Goal: Information Seeking & Learning: Learn about a topic

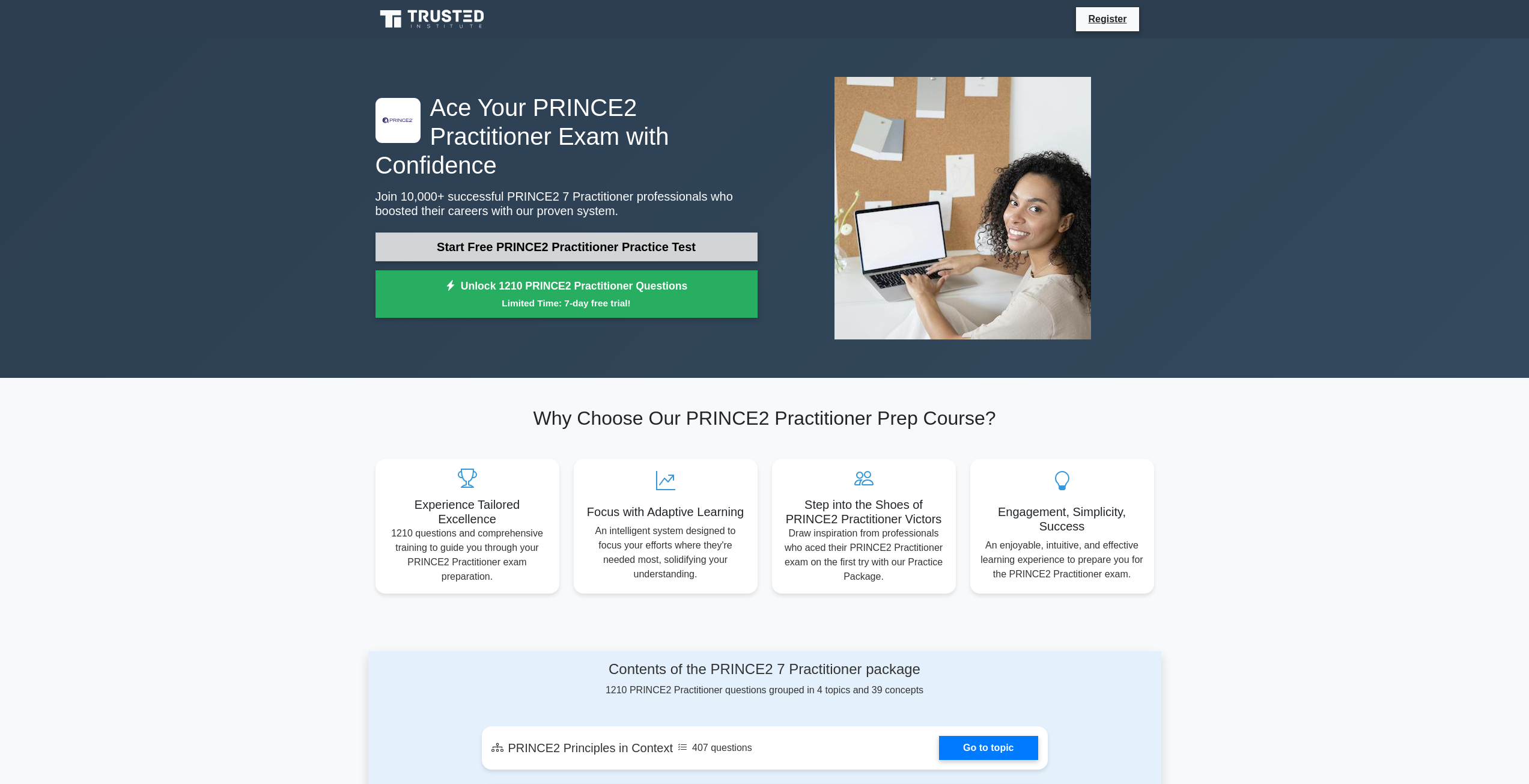
click at [556, 233] on link "Start Free PRINCE2 Practitioner Practice Test" at bounding box center [566, 247] width 382 height 29
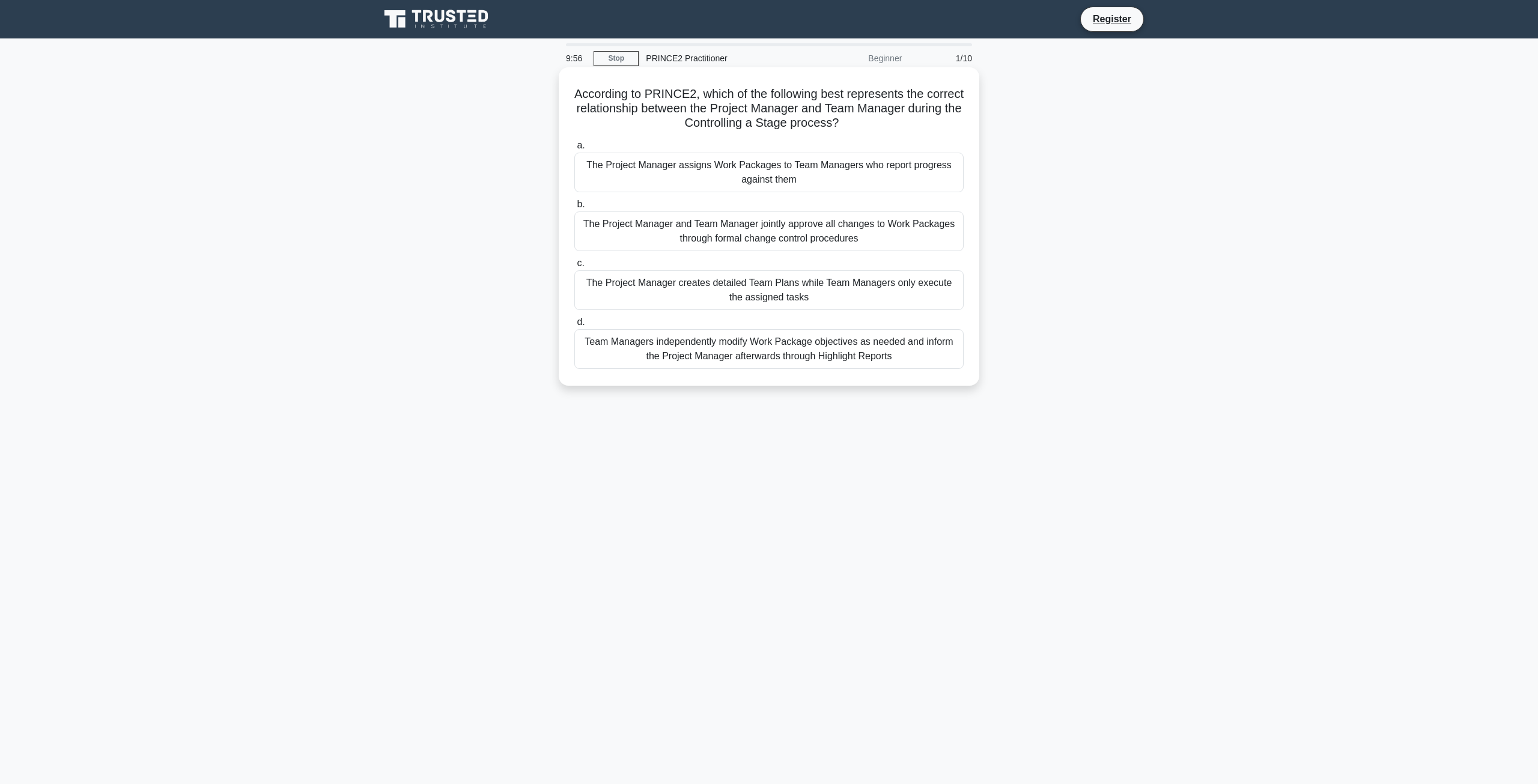
drag, startPoint x: 880, startPoint y: 125, endPoint x: 582, endPoint y: 99, distance: 299.1
click at [582, 99] on h5 "According to PRINCE2, which of the following best represents the correct relati…" at bounding box center [769, 108] width 392 height 44
copy h5 "According to PRINCE2, which of the following best represents the correct relati…"
drag, startPoint x: 810, startPoint y: 185, endPoint x: 590, endPoint y: 163, distance: 221.1
click at [590, 163] on div "The Project Manager assigns Work Packages to Team Managers who report progress …" at bounding box center [769, 172] width 389 height 40
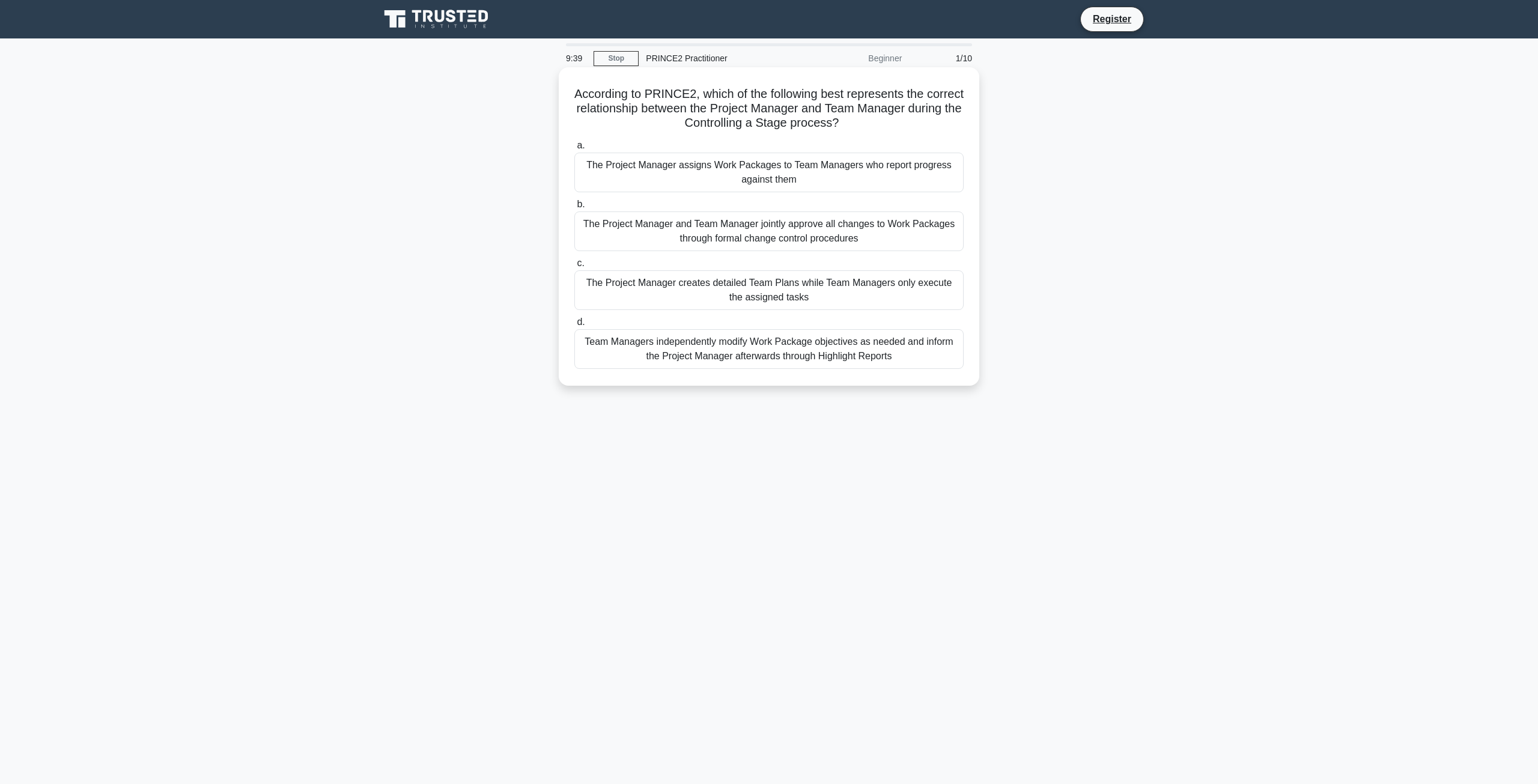
copy div "The Project Manager assigns Work Packages to Team Managers who report progress …"
drag, startPoint x: 867, startPoint y: 239, endPoint x: 582, endPoint y: 217, distance: 285.8
click at [582, 217] on div "The Project Manager and Team Manager jointly approve all changes to Work Packag…" at bounding box center [769, 231] width 389 height 40
copy div "The Project Manager and Team Manager jointly approve all changes to Work Packag…"
drag, startPoint x: 802, startPoint y: 301, endPoint x: 573, endPoint y: 290, distance: 229.3
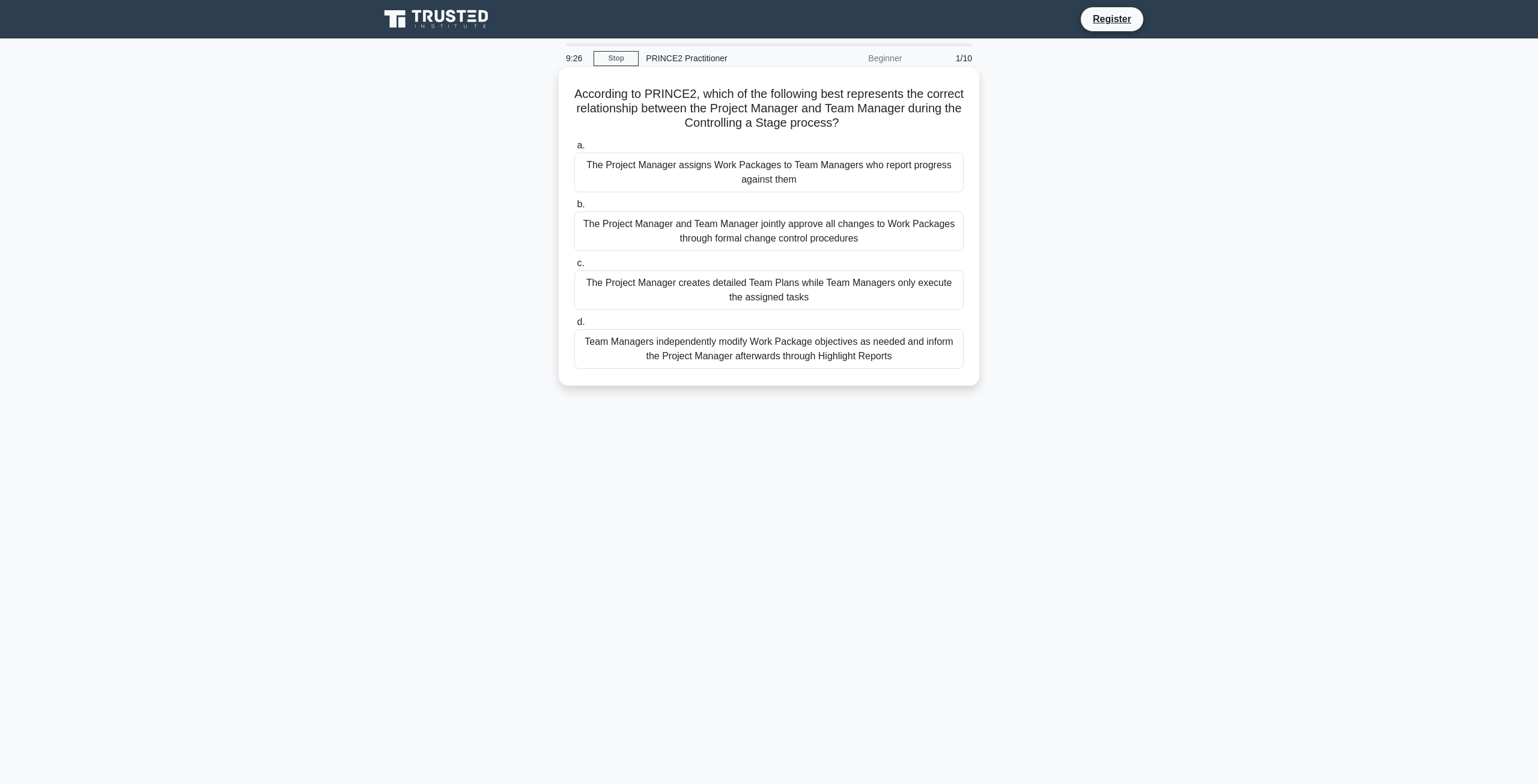
click at [573, 290] on div "c. The Project Manager creates detailed Team Plans while Team Managers only exe…" at bounding box center [769, 283] width 403 height 54
copy div "The Project Manager creates detailed Team Plans while Team Managers only execut…"
drag, startPoint x: 894, startPoint y: 361, endPoint x: 582, endPoint y: 339, distance: 312.8
click at [582, 339] on div "Team Managers independently modify Work Package objectives as needed and inform…" at bounding box center [769, 349] width 389 height 40
copy div "Team Managers independently modify Work Package objectives as needed and inform…"
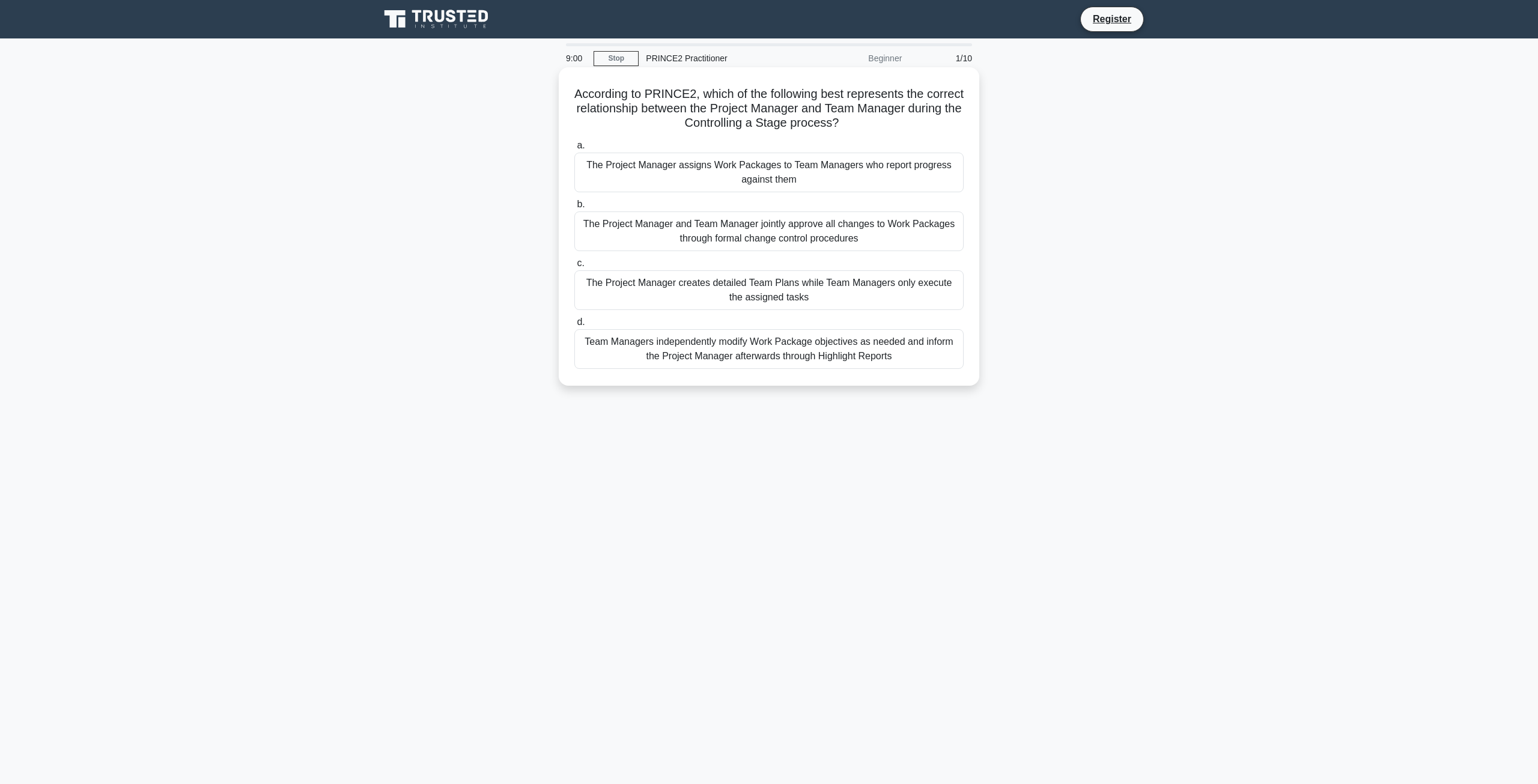
click at [766, 228] on div "The Project Manager and Team Manager jointly approve all changes to Work Packag…" at bounding box center [769, 231] width 389 height 40
click at [575, 209] on input "b. The Project Manager and Team Manager jointly approve all changes to Work Pac…" at bounding box center [575, 204] width 0 height 8
drag, startPoint x: 846, startPoint y: 121, endPoint x: 722, endPoint y: 100, distance: 125.8
click at [722, 100] on h5 "According to PRINCE2, what is the most appropriate method for capturing and cla…" at bounding box center [769, 108] width 392 height 44
copy h5 "what is the most appropriate method for capturing and classifying changes that …"
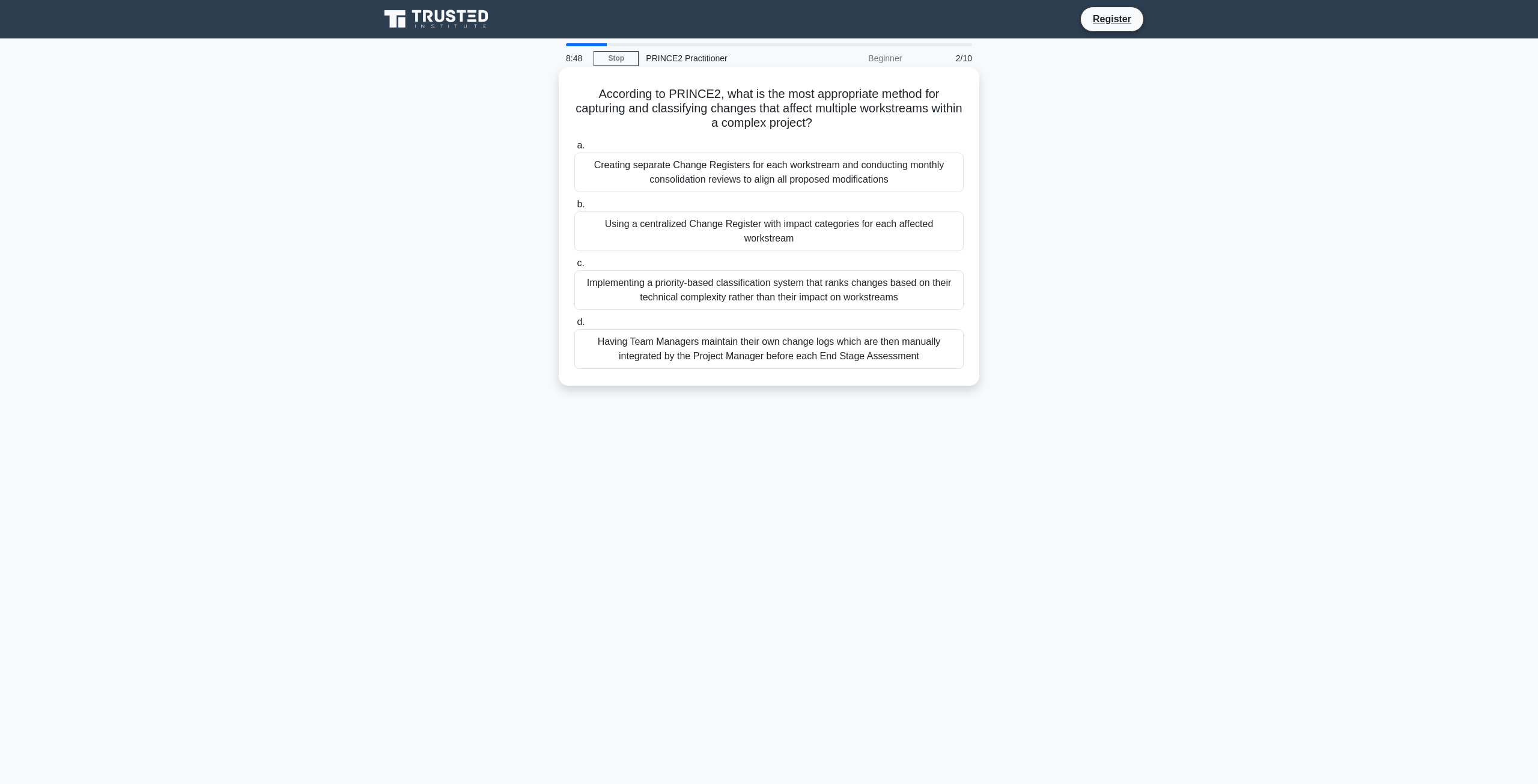
drag, startPoint x: 896, startPoint y: 180, endPoint x: 594, endPoint y: 165, distance: 302.4
click at [594, 165] on div "Creating separate Change Registers for each workstream and conducting monthly c…" at bounding box center [769, 172] width 389 height 40
copy div "Creating separate Change Registers for each workstream and conducting monthly c…"
drag, startPoint x: 900, startPoint y: 228, endPoint x: 520, endPoint y: 219, distance: 380.1
click at [520, 219] on div "According to PRINCE2, what is the most appropriate method for capturing and cla…" at bounding box center [769, 236] width 793 height 333
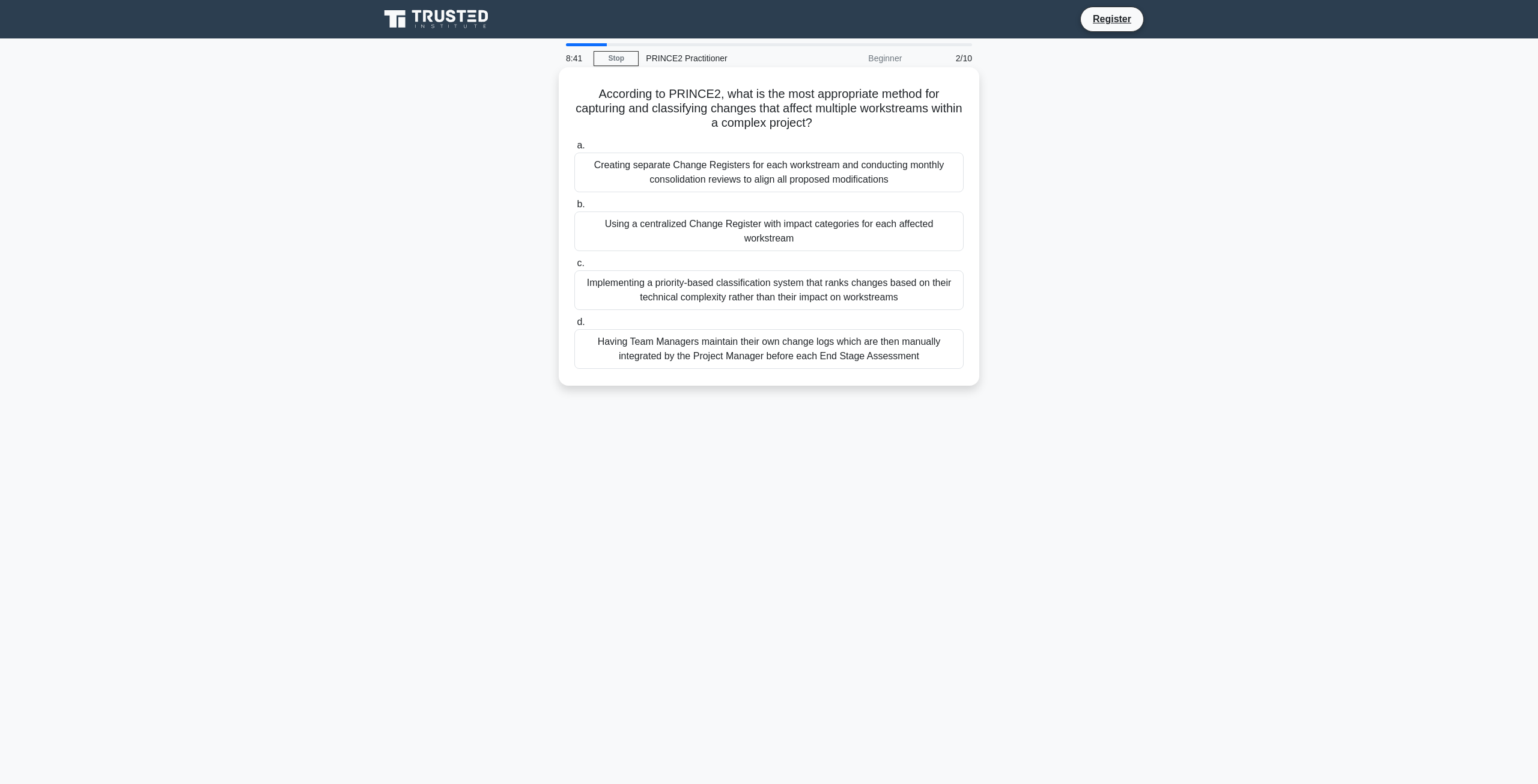
copy div "Using a centralized Change Register with impact categories for each affected wo…"
drag, startPoint x: 908, startPoint y: 279, endPoint x: 592, endPoint y: 264, distance: 316.4
click at [592, 270] on div "Implementing a priority-based classification system that ranks changes based on…" at bounding box center [769, 290] width 389 height 40
click at [590, 270] on div "Implementing a priority-based classification system that ranks changes based on…" at bounding box center [769, 290] width 389 height 40
click at [575, 265] on input "c. Implementing a priority-based classification system that ranks changes based…" at bounding box center [575, 263] width 0 height 8
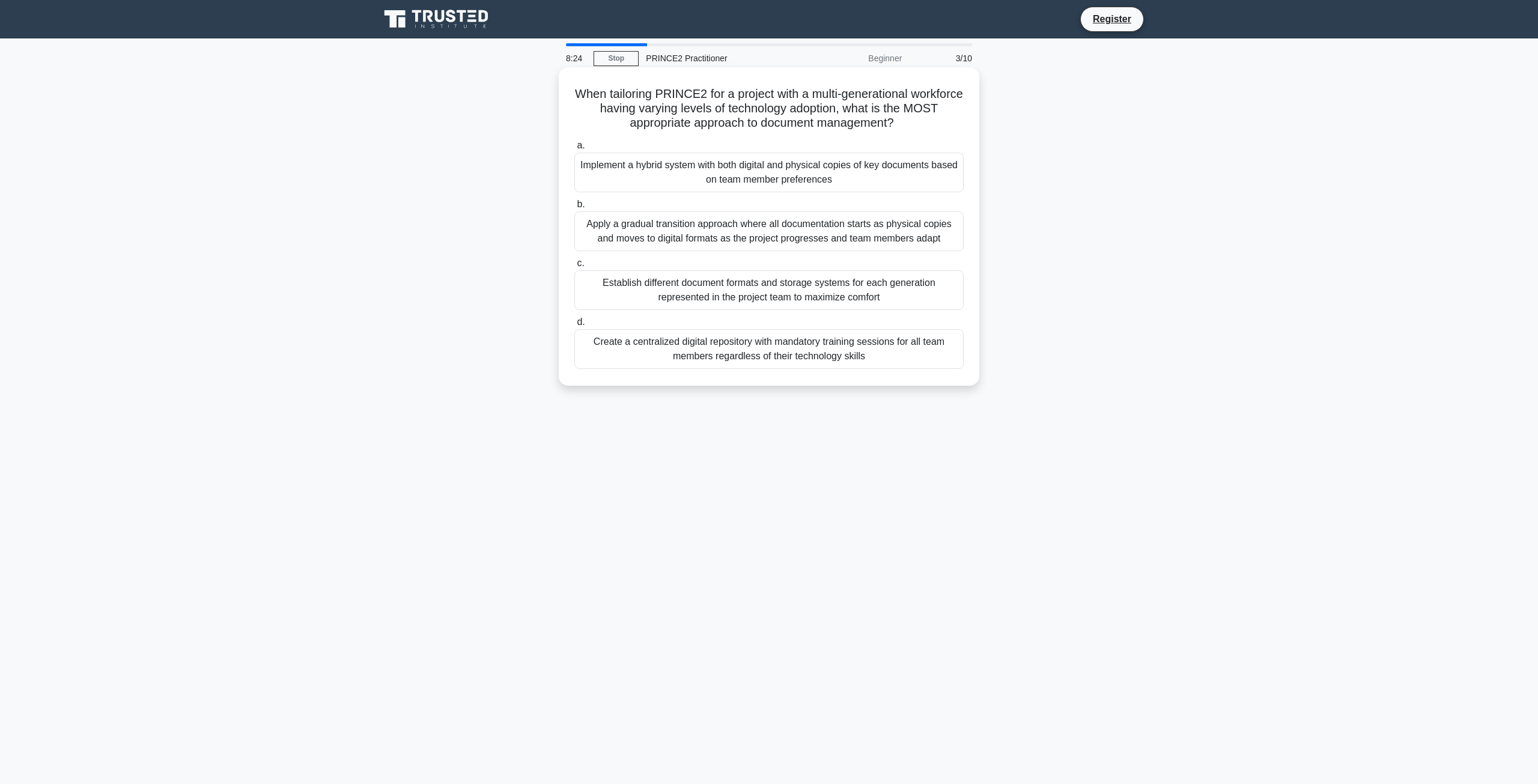
drag, startPoint x: 923, startPoint y: 129, endPoint x: 598, endPoint y: 89, distance: 327.5
click at [598, 89] on h5 "When tailoring PRINCE2 for a project with a multi-generational workforce having…" at bounding box center [769, 108] width 392 height 44
copy h5 "When tailoring PRINCE2 for a project with a multi-generational workforce having…"
drag, startPoint x: 836, startPoint y: 180, endPoint x: 572, endPoint y: 161, distance: 264.7
click at [572, 161] on div "a. Implement a hybrid system with both digital and physical copies of key docum…" at bounding box center [769, 165] width 403 height 54
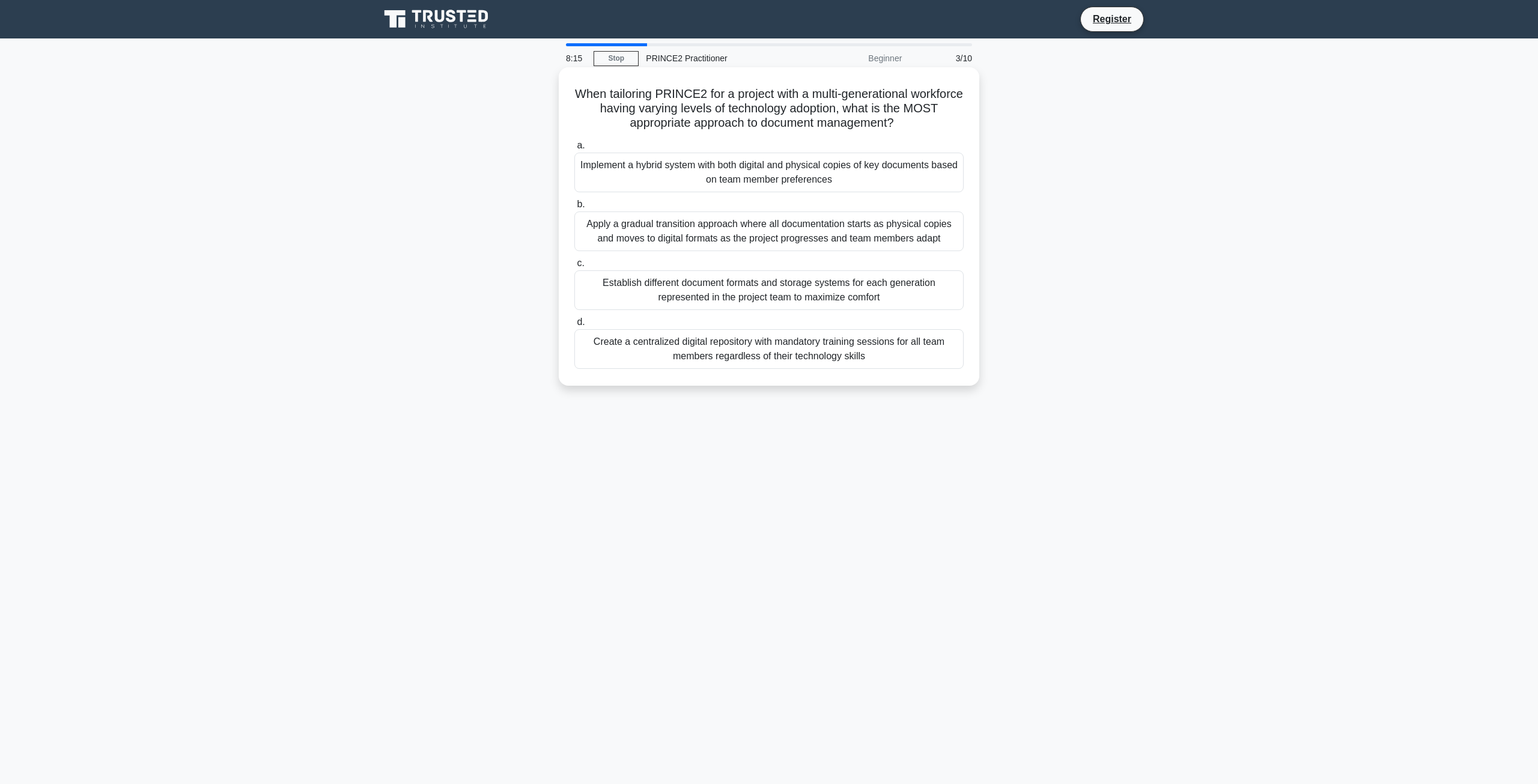
copy div "Implement a hybrid system with both digital and physical copies of key document…"
drag, startPoint x: 942, startPoint y: 239, endPoint x: 578, endPoint y: 225, distance: 364.3
click at [578, 225] on div "Apply a gradual transition approach where all documentation starts as physical …" at bounding box center [769, 231] width 389 height 40
drag, startPoint x: 892, startPoint y: 296, endPoint x: 598, endPoint y: 286, distance: 294.2
click at [598, 286] on div "Establish different document formats and storage systems for each generation re…" at bounding box center [769, 290] width 389 height 40
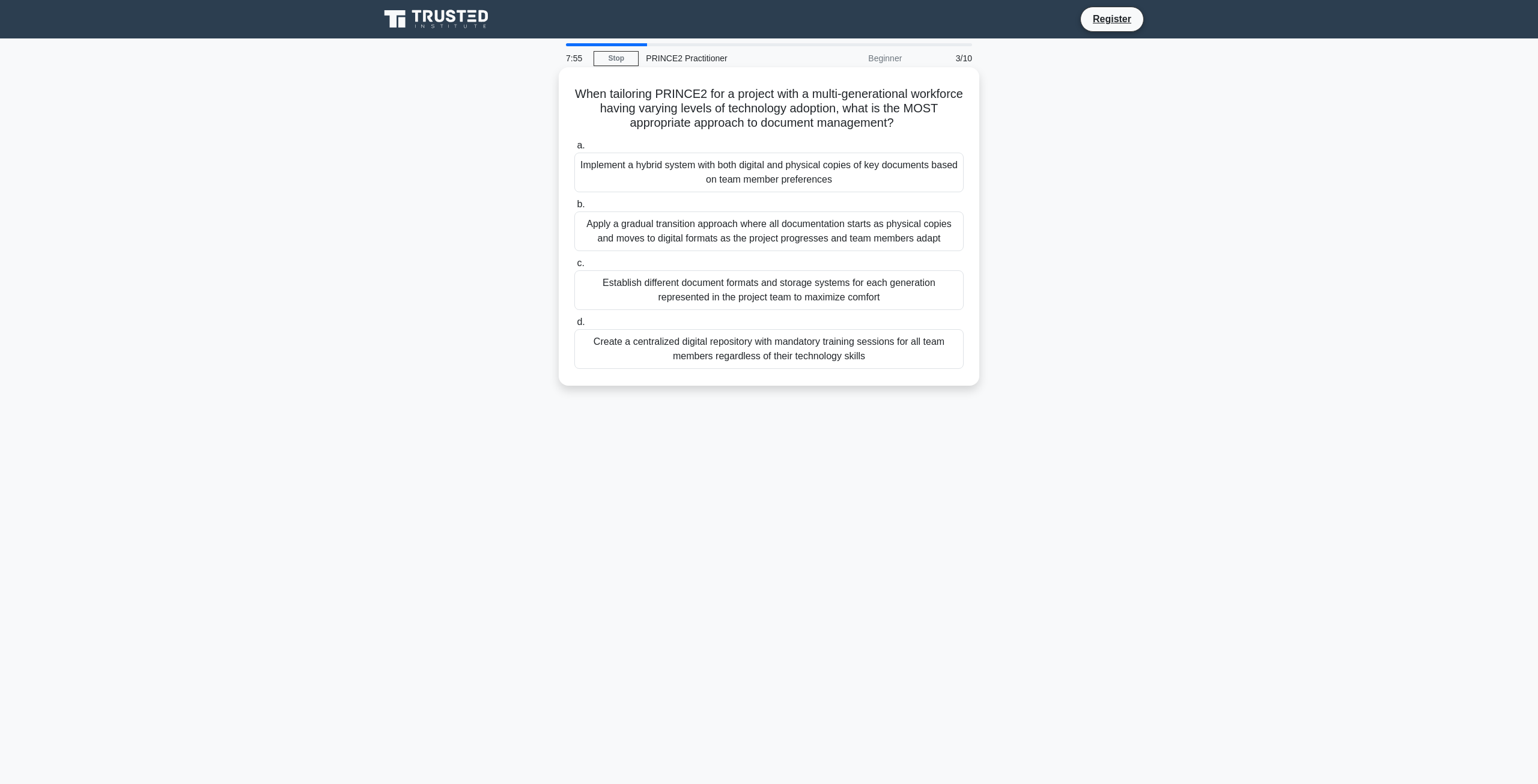
drag, startPoint x: 873, startPoint y: 358, endPoint x: 592, endPoint y: 339, distance: 281.6
click at [592, 339] on div "Create a centralized digital repository with mandatory training sessions for al…" at bounding box center [769, 349] width 389 height 40
click at [814, 168] on div "Implement a hybrid system with both digital and physical copies of key document…" at bounding box center [769, 172] width 389 height 40
click at [575, 150] on input "a. Implement a hybrid system with both digital and physical copies of key docum…" at bounding box center [575, 145] width 0 height 8
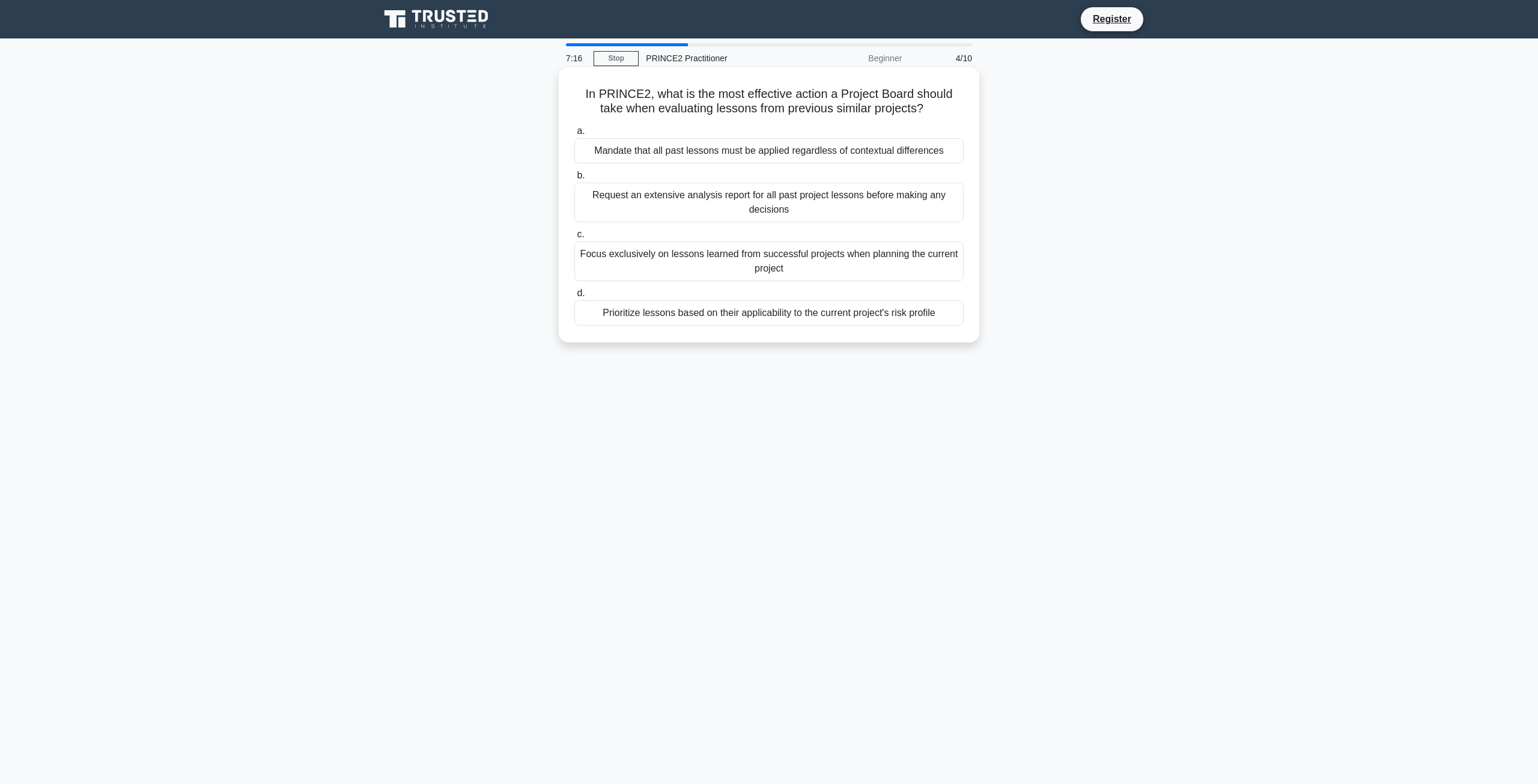
drag, startPoint x: 933, startPoint y: 111, endPoint x: 653, endPoint y: 93, distance: 280.6
click at [653, 93] on h5 "In PRINCE2, what is the most effective action a Project Board should take when …" at bounding box center [769, 101] width 392 height 30
drag, startPoint x: 943, startPoint y: 151, endPoint x: 596, endPoint y: 158, distance: 347.1
click at [596, 158] on div "Mandate that all past lessons must be applied regardless of contextual differen…" at bounding box center [769, 151] width 389 height 25
drag, startPoint x: 796, startPoint y: 210, endPoint x: 589, endPoint y: 197, distance: 207.4
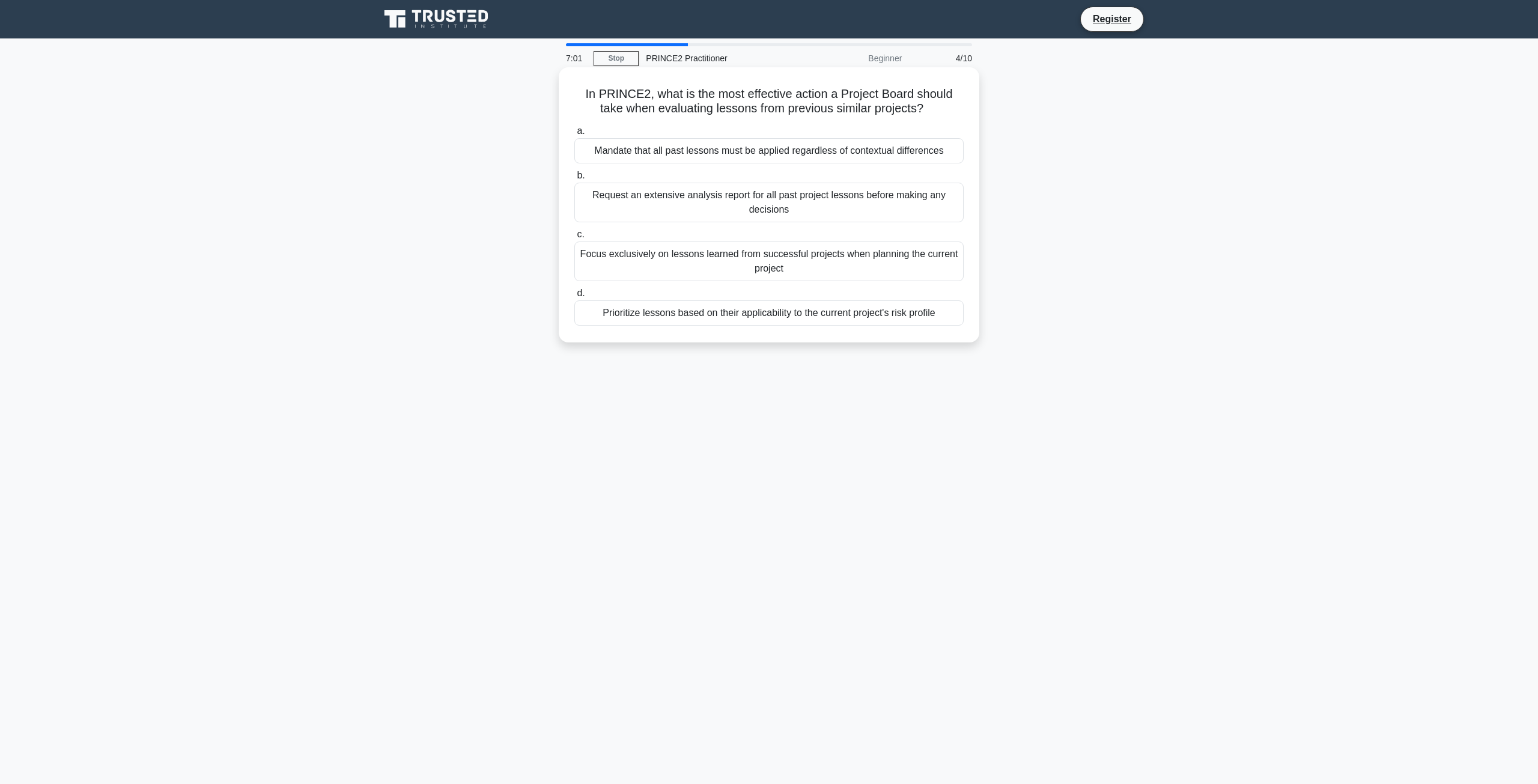
click at [589, 197] on div "Request an extensive analysis report for all past project lessons before making…" at bounding box center [769, 202] width 389 height 40
drag, startPoint x: 788, startPoint y: 273, endPoint x: 584, endPoint y: 257, distance: 204.6
click at [584, 257] on div "Focus exclusively on lessons learned from successful projects when planning the…" at bounding box center [769, 261] width 389 height 40
drag, startPoint x: 945, startPoint y: 315, endPoint x: 575, endPoint y: 318, distance: 370.0
click at [575, 318] on div "Prioritize lessons based on their applicability to the current project's risk p…" at bounding box center [769, 312] width 389 height 25
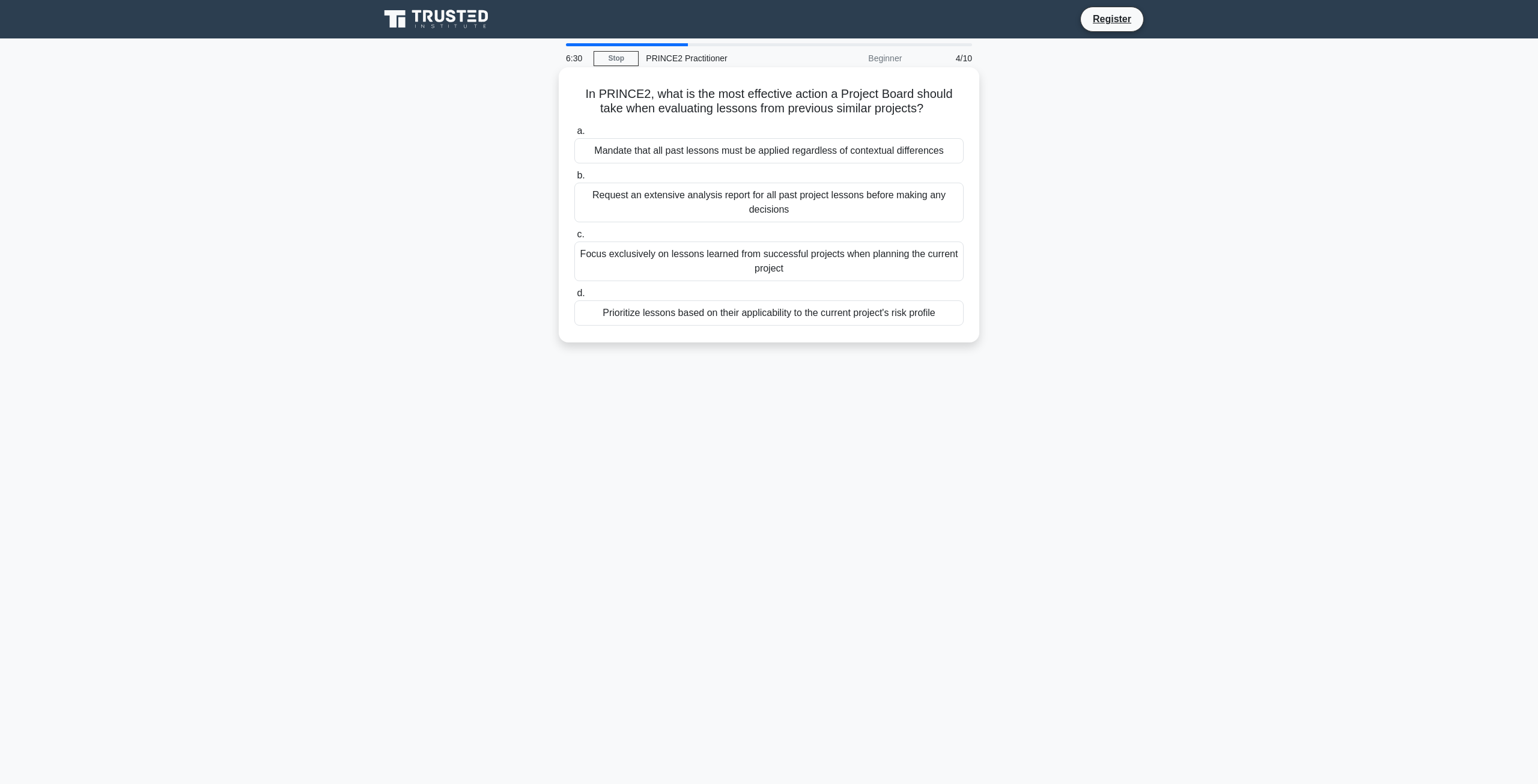
click at [749, 318] on div "Prioritize lessons based on their applicability to the current project's risk p…" at bounding box center [769, 312] width 389 height 25
click at [575, 298] on input "d. Prioritize lessons based on their applicability to the current project's ris…" at bounding box center [575, 293] width 0 height 8
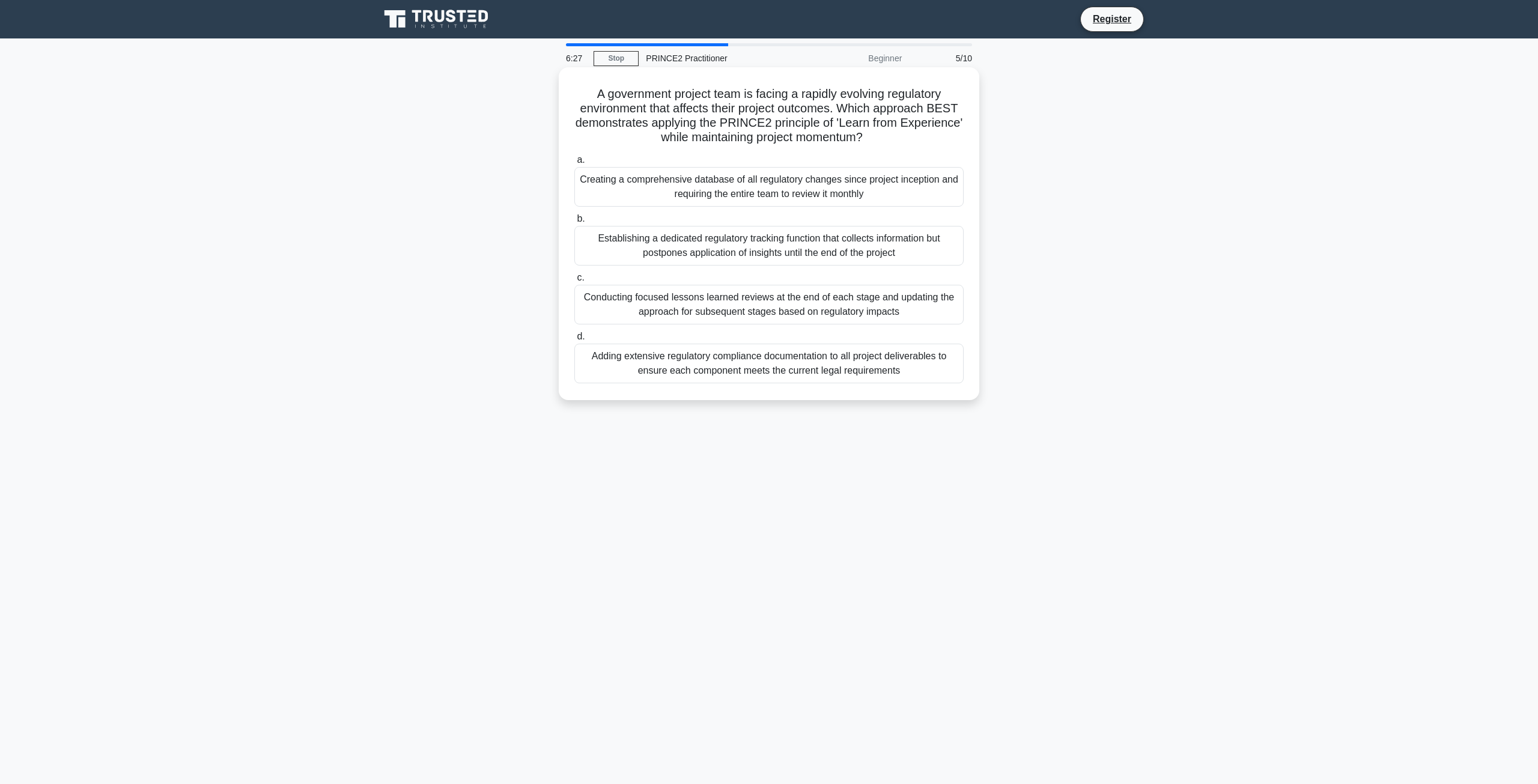
drag, startPoint x: 914, startPoint y: 146, endPoint x: 576, endPoint y: 94, distance: 342.0
click at [576, 94] on h5 "A government project team is facing a rapidly evolving regulatory environment t…" at bounding box center [769, 116] width 392 height 59
drag, startPoint x: 873, startPoint y: 200, endPoint x: 575, endPoint y: 180, distance: 298.7
click at [575, 180] on div "Creating a comprehensive database of all regulatory changes since project incep…" at bounding box center [769, 187] width 389 height 40
drag, startPoint x: 909, startPoint y: 254, endPoint x: 599, endPoint y: 241, distance: 310.3
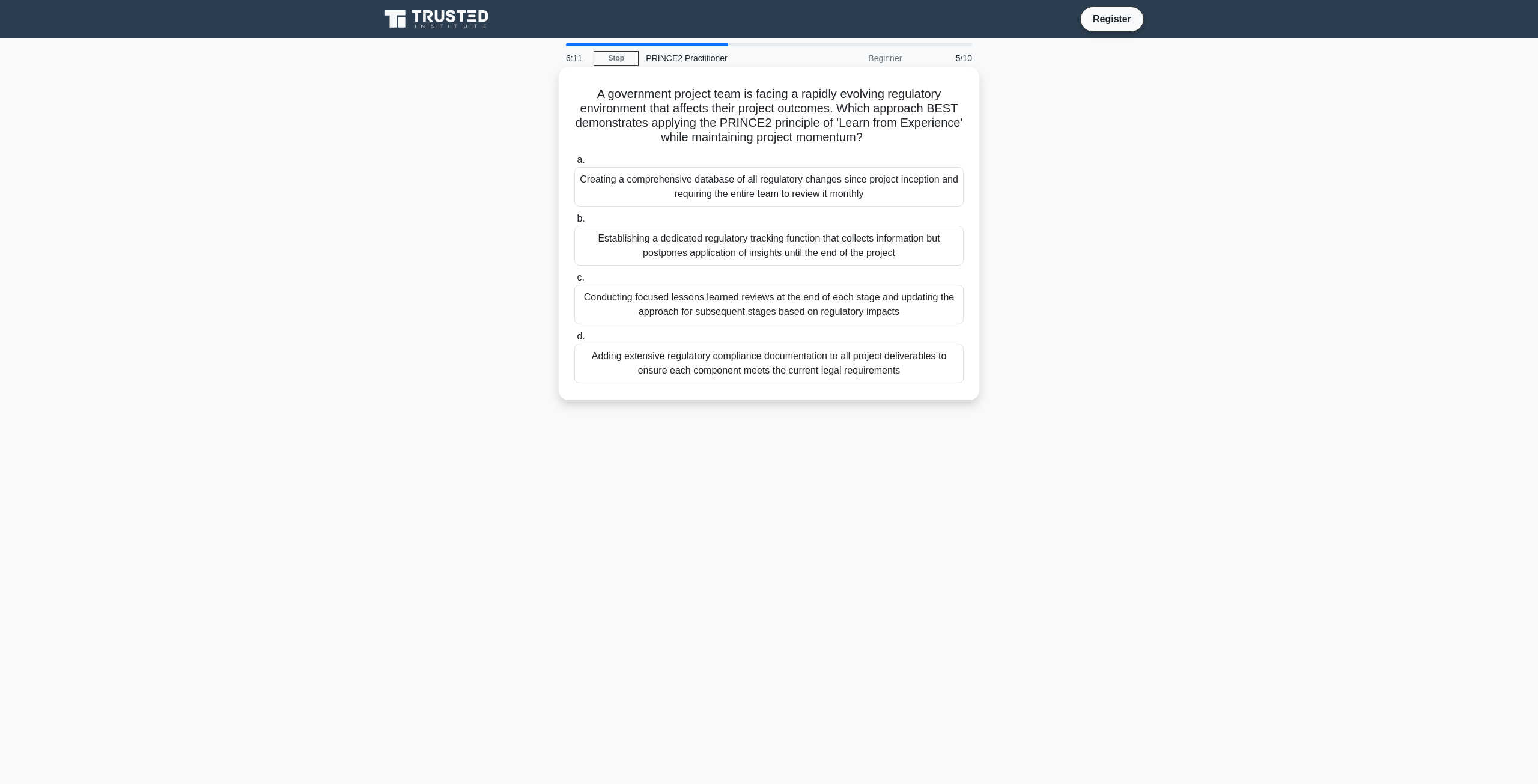
click at [595, 241] on div "Establishing a dedicated regulatory tracking function that collects information…" at bounding box center [769, 246] width 389 height 40
drag, startPoint x: 903, startPoint y: 315, endPoint x: 572, endPoint y: 296, distance: 331.5
click at [572, 296] on div "c. Conducting focused lessons learned reviews at the end of each stage and upda…" at bounding box center [769, 297] width 403 height 54
drag, startPoint x: 906, startPoint y: 369, endPoint x: 560, endPoint y: 346, distance: 346.8
click at [560, 346] on div "A government project team is facing a rapidly evolving regulatory environment t…" at bounding box center [769, 234] width 421 height 333
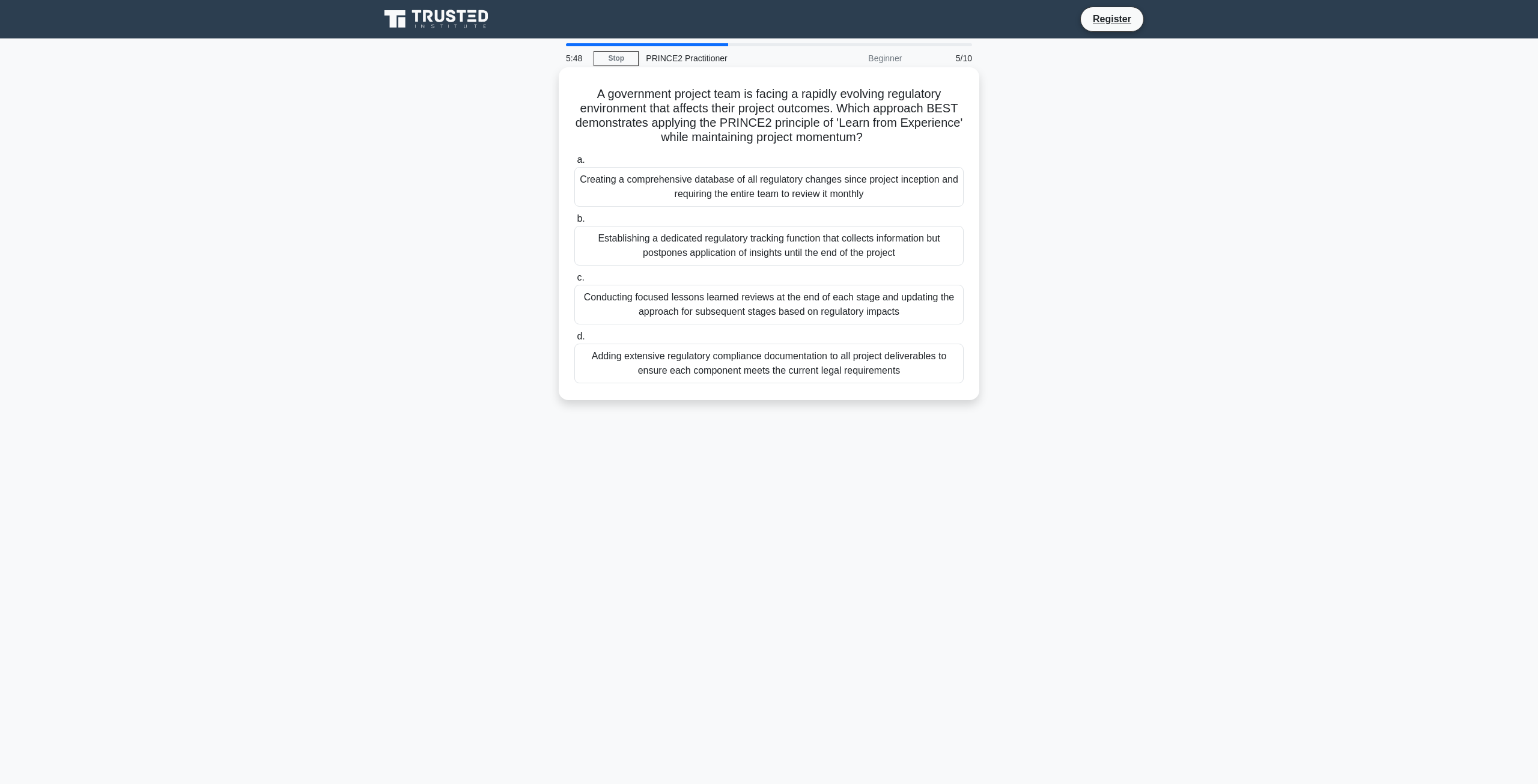
click at [747, 302] on div "Conducting focused lessons learned reviews at the end of each stage and updatin…" at bounding box center [769, 305] width 389 height 40
click at [575, 282] on input "c. Conducting focused lessons learned reviews at the end of each stage and upda…" at bounding box center [575, 278] width 0 height 8
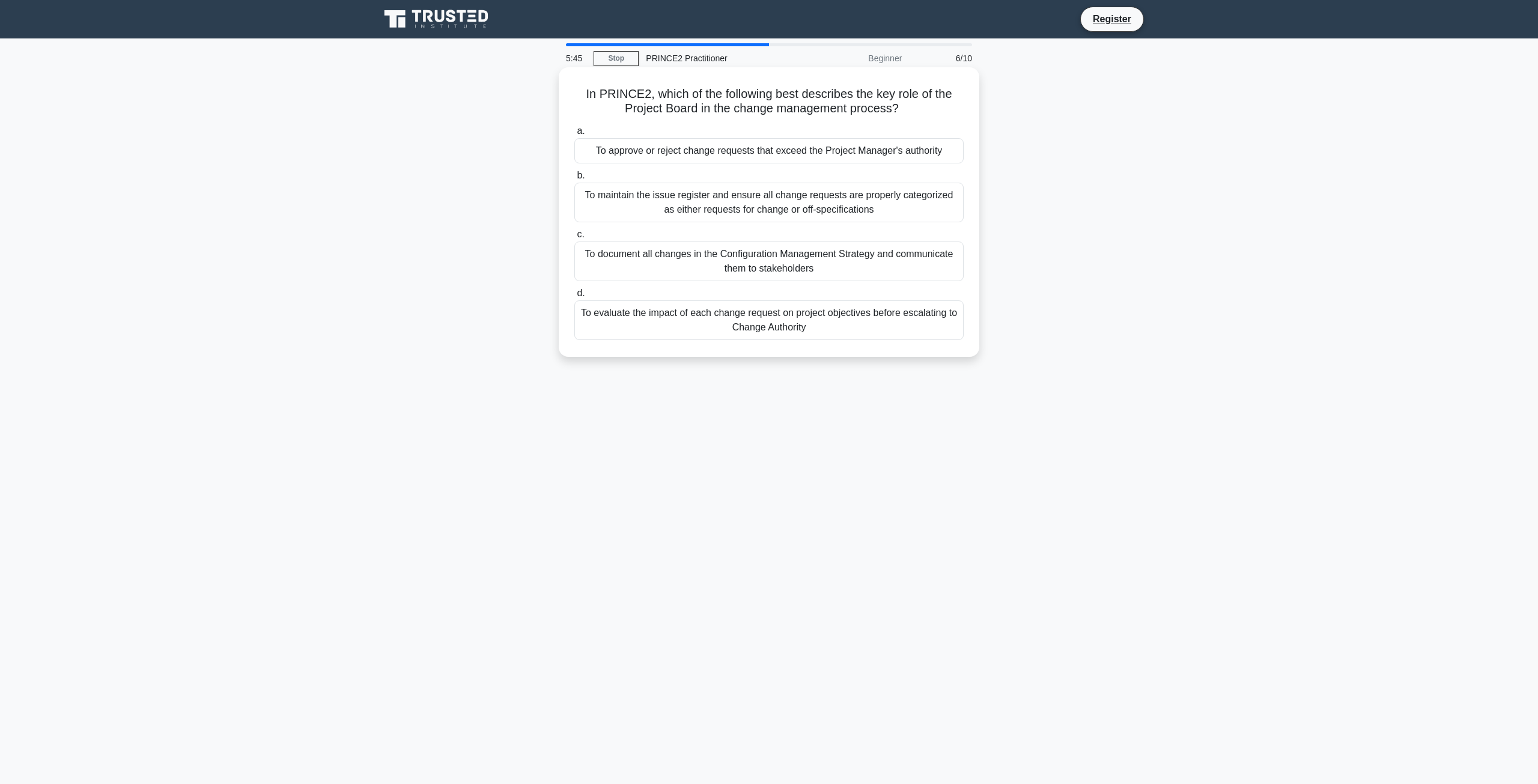
drag, startPoint x: 905, startPoint y: 111, endPoint x: 651, endPoint y: 101, distance: 254.2
click at [651, 101] on h5 "In PRINCE2, which of the following best describes the key role of the Project B…" at bounding box center [769, 101] width 392 height 30
drag, startPoint x: 948, startPoint y: 154, endPoint x: 570, endPoint y: 151, distance: 378.0
click at [570, 151] on div "a. To approve or reject change requests that exceed the Project Manager's autho…" at bounding box center [769, 144] width 403 height 40
drag, startPoint x: 883, startPoint y: 215, endPoint x: 576, endPoint y: 193, distance: 307.8
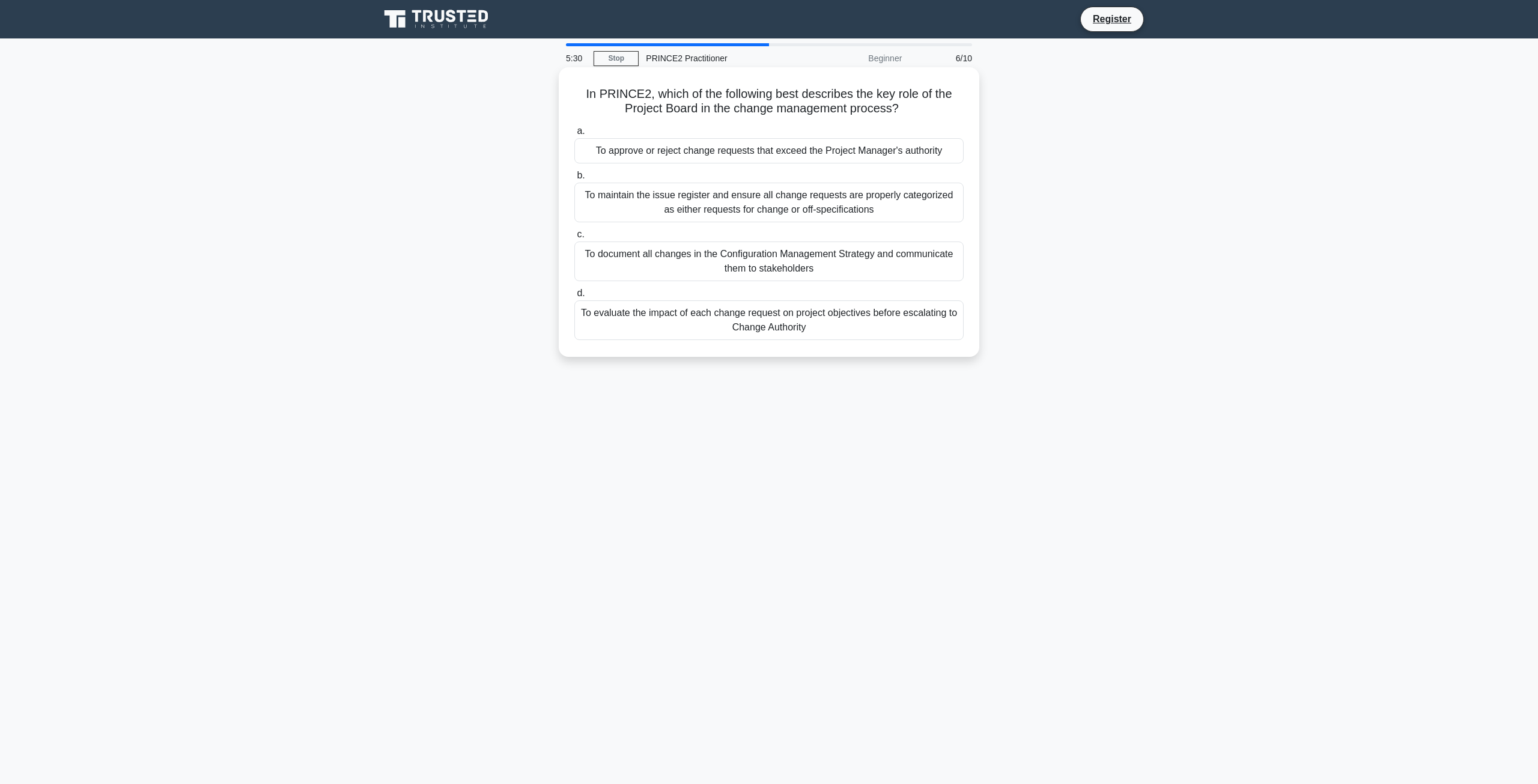
click at [576, 193] on div "To maintain the issue register and ensure all change requests are properly cate…" at bounding box center [769, 202] width 389 height 40
drag, startPoint x: 816, startPoint y: 266, endPoint x: 586, endPoint y: 252, distance: 230.4
click at [578, 254] on div "To document all changes in the Configuration Management Strategy and communicat…" at bounding box center [769, 261] width 389 height 40
drag, startPoint x: 822, startPoint y: 335, endPoint x: 578, endPoint y: 317, distance: 244.7
click at [578, 317] on div "To evaluate the impact of each change request on project objectives before esca…" at bounding box center [769, 320] width 389 height 40
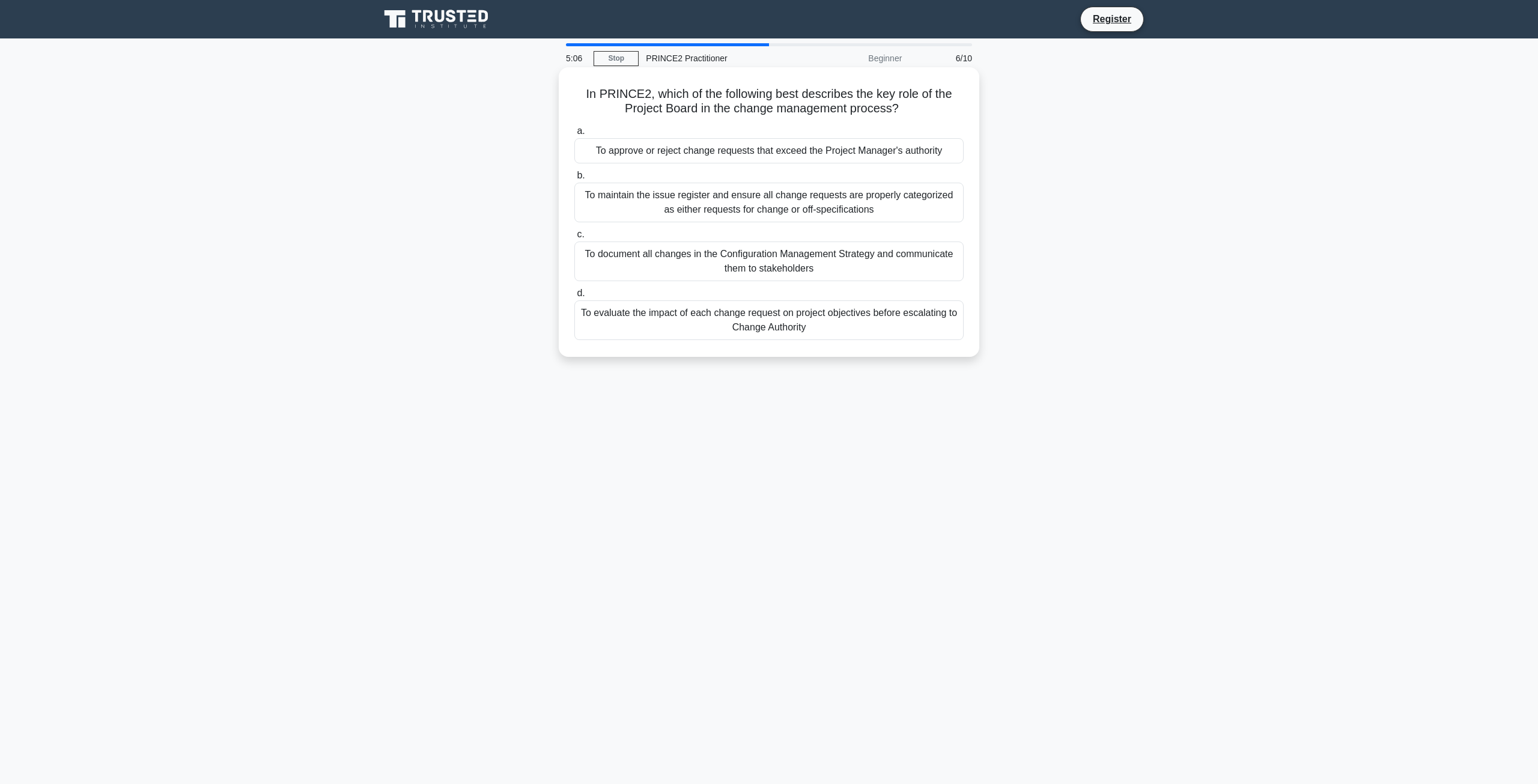
click at [752, 323] on div "To evaluate the impact of each change request on project objectives before esca…" at bounding box center [769, 320] width 389 height 40
click at [575, 298] on input "d. To evaluate the impact of each change request on project objectives before e…" at bounding box center [575, 293] width 0 height 8
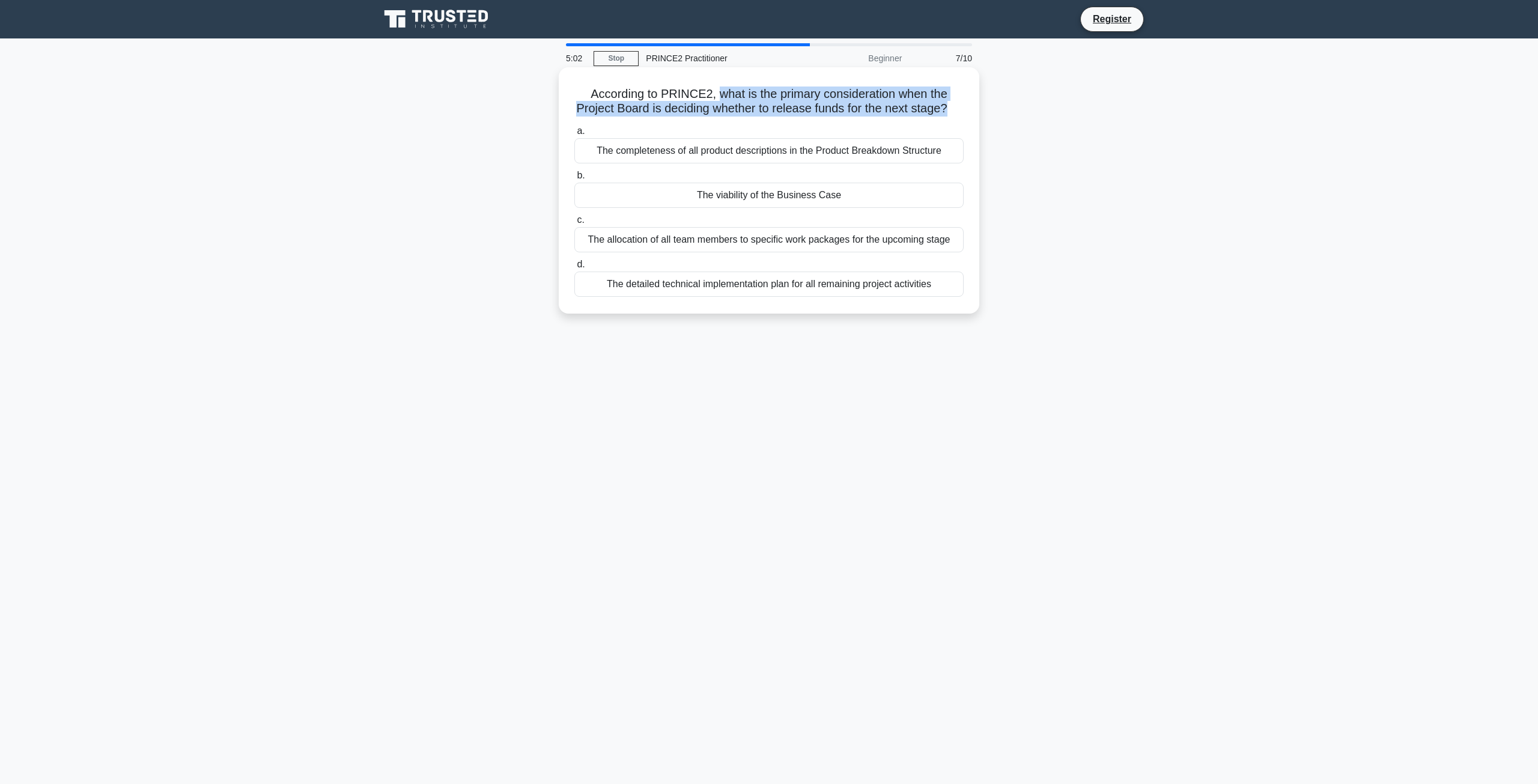
drag, startPoint x: 966, startPoint y: 112, endPoint x: 716, endPoint y: 94, distance: 250.6
click at [716, 94] on div "According to PRINCE2, what is the primary consideration when the Project Board …" at bounding box center [769, 190] width 411 height 236
drag, startPoint x: 946, startPoint y: 169, endPoint x: 575, endPoint y: 160, distance: 371.1
click at [575, 160] on div "The completeness of all product descriptions in the Product Breakdown Structure" at bounding box center [769, 151] width 389 height 25
drag, startPoint x: 842, startPoint y: 209, endPoint x: 693, endPoint y: 209, distance: 149.0
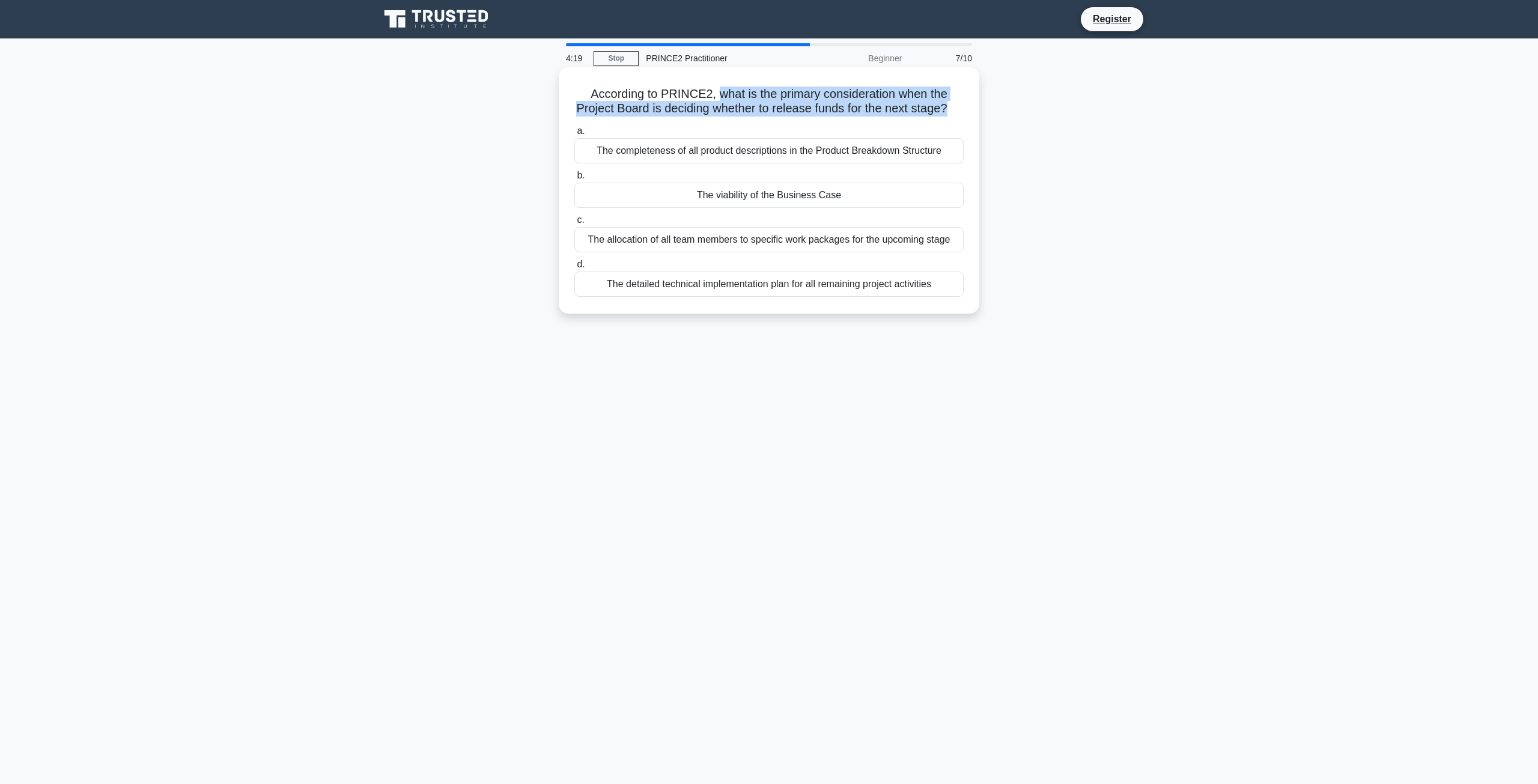
click at [693, 208] on div "The viability of the Business Case" at bounding box center [769, 195] width 389 height 25
drag, startPoint x: 949, startPoint y: 254, endPoint x: 581, endPoint y: 259, distance: 368.0
click at [581, 253] on div "The allocation of all team members to specific work packages for the upcoming s…" at bounding box center [769, 239] width 389 height 25
drag, startPoint x: 942, startPoint y: 297, endPoint x: 602, endPoint y: 294, distance: 340.0
click at [602, 294] on div "The detailed technical implementation plan for all remaining project activities" at bounding box center [769, 284] width 389 height 25
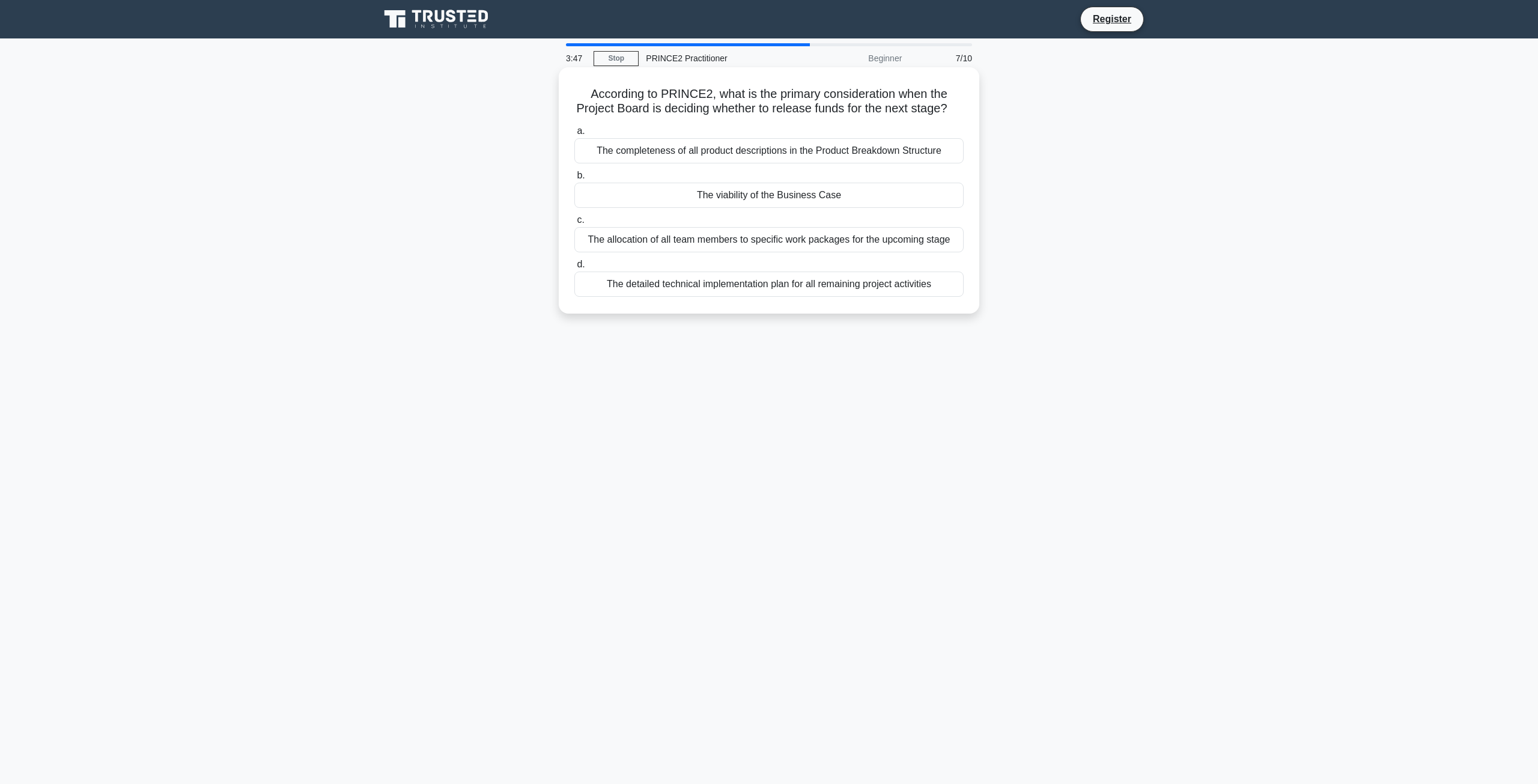
click at [726, 164] on div "The completeness of all product descriptions in the Product Breakdown Structure" at bounding box center [769, 151] width 389 height 25
click at [575, 135] on input "a. The completeness of all product descriptions in the Product Breakdown Struct…" at bounding box center [575, 131] width 0 height 8
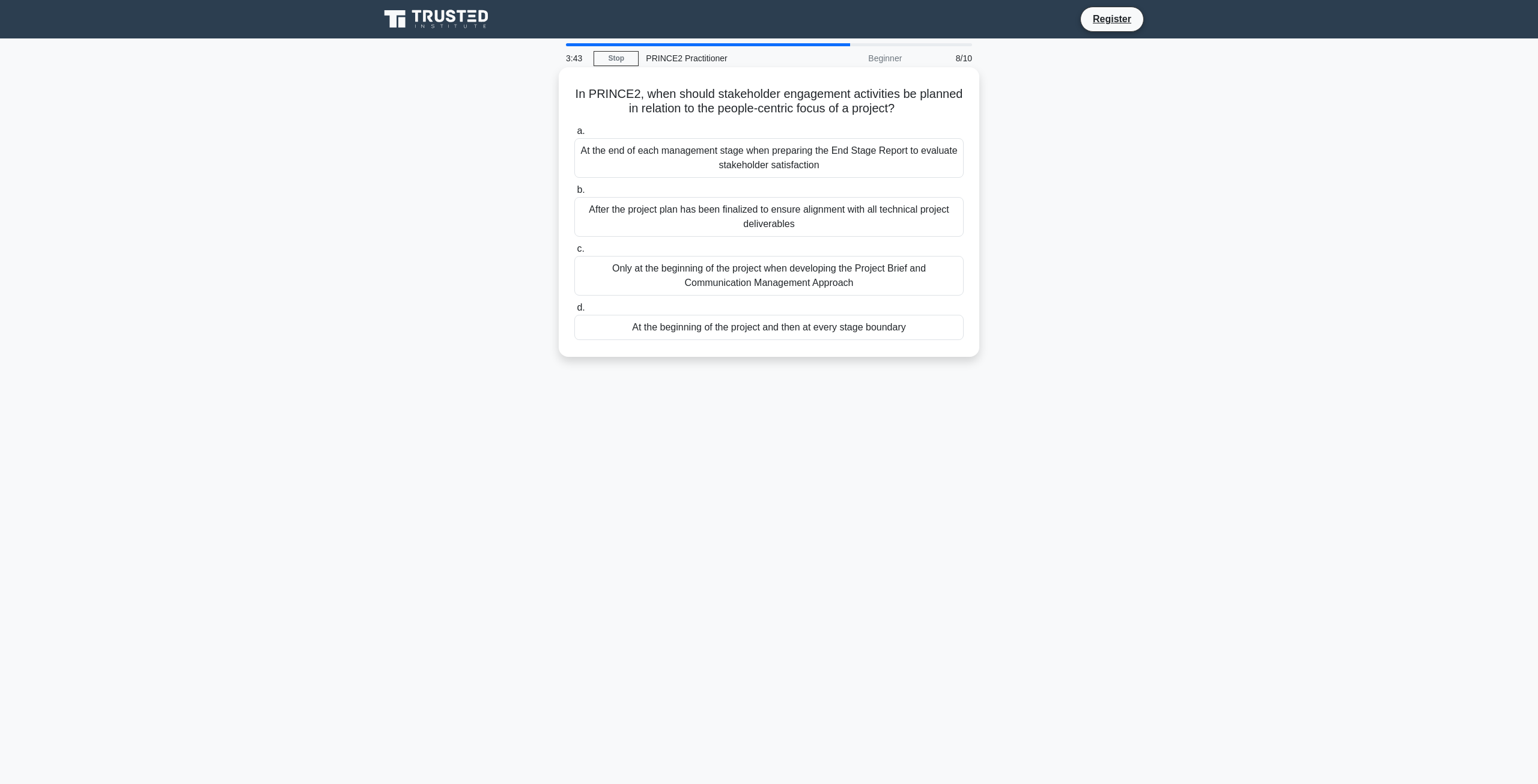
drag, startPoint x: 924, startPoint y: 102, endPoint x: 666, endPoint y: 93, distance: 258.2
click at [666, 93] on h5 "In PRINCE2, when should stakeholder engagement activities be planned in relatio…" at bounding box center [769, 101] width 392 height 30
drag, startPoint x: 826, startPoint y: 164, endPoint x: 577, endPoint y: 156, distance: 249.1
click at [577, 156] on div "At the end of each management stage when preparing the End Stage Report to eval…" at bounding box center [769, 158] width 389 height 40
drag, startPoint x: 794, startPoint y: 221, endPoint x: 583, endPoint y: 208, distance: 211.4
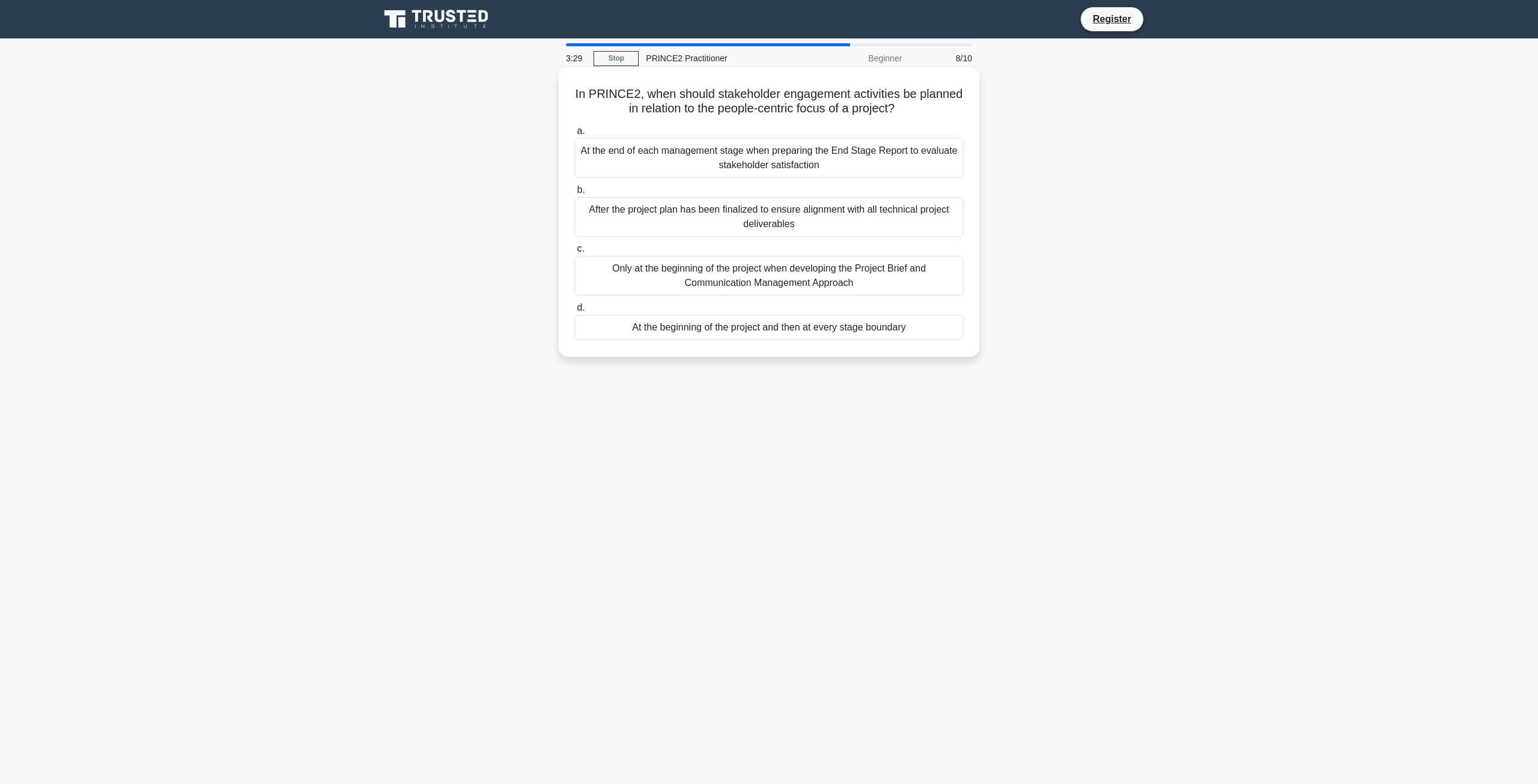
click at [583, 208] on div "After the project plan has been finalized to ensure alignment with all technica…" at bounding box center [769, 217] width 389 height 40
drag, startPoint x: 859, startPoint y: 282, endPoint x: 596, endPoint y: 271, distance: 263.2
click at [596, 271] on div "Only at the beginning of the project when developing the Project Brief and Comm…" at bounding box center [769, 276] width 389 height 40
drag, startPoint x: 916, startPoint y: 326, endPoint x: 626, endPoint y: 335, distance: 290.1
click at [626, 335] on div "At the beginning of the project and then at every stage boundary" at bounding box center [769, 327] width 389 height 25
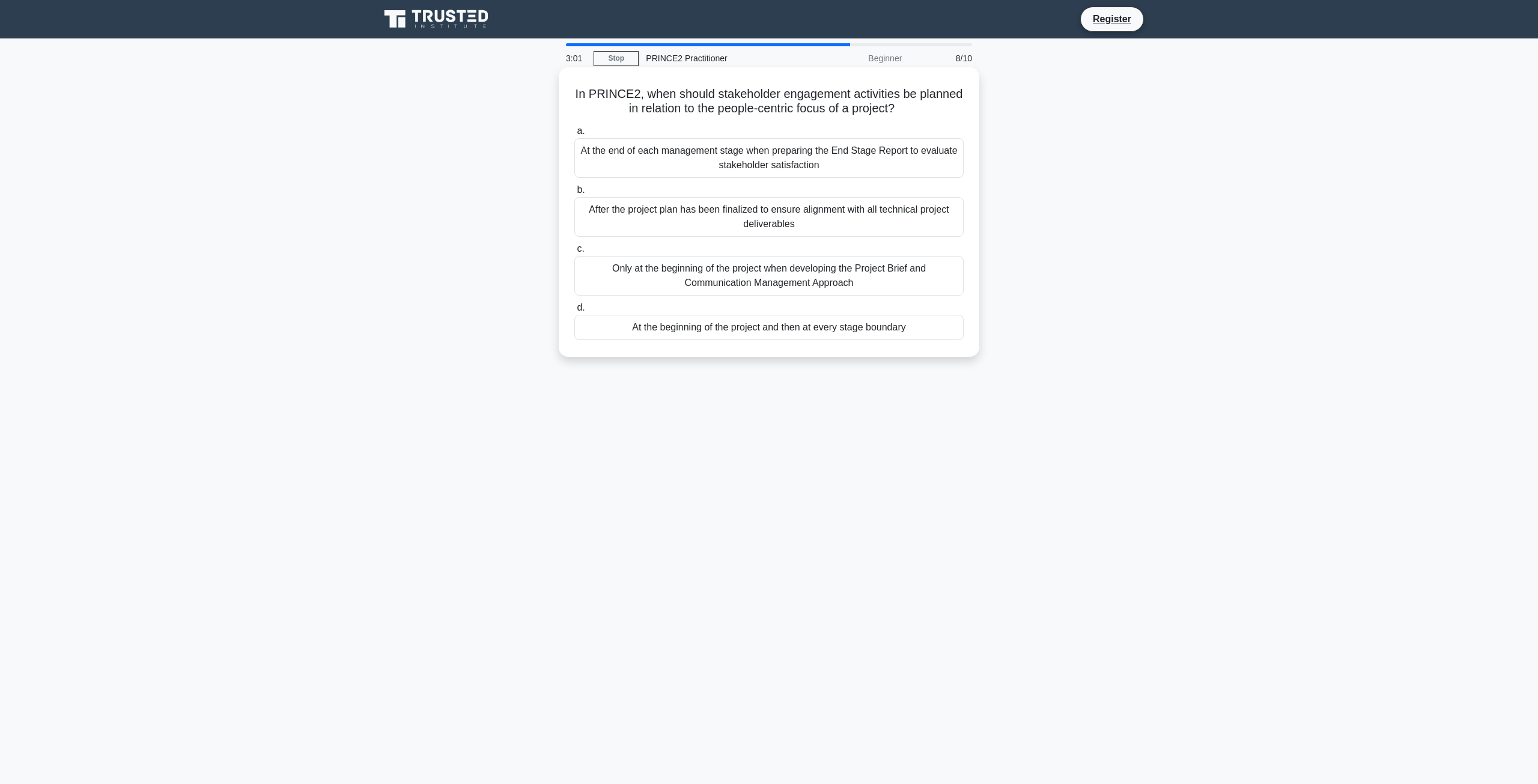
click at [753, 272] on div "Only at the beginning of the project when developing the Project Brief and Comm…" at bounding box center [769, 276] width 389 height 40
click at [575, 253] on input "c. Only at the beginning of the project when developing the Project Brief and C…" at bounding box center [575, 248] width 0 height 8
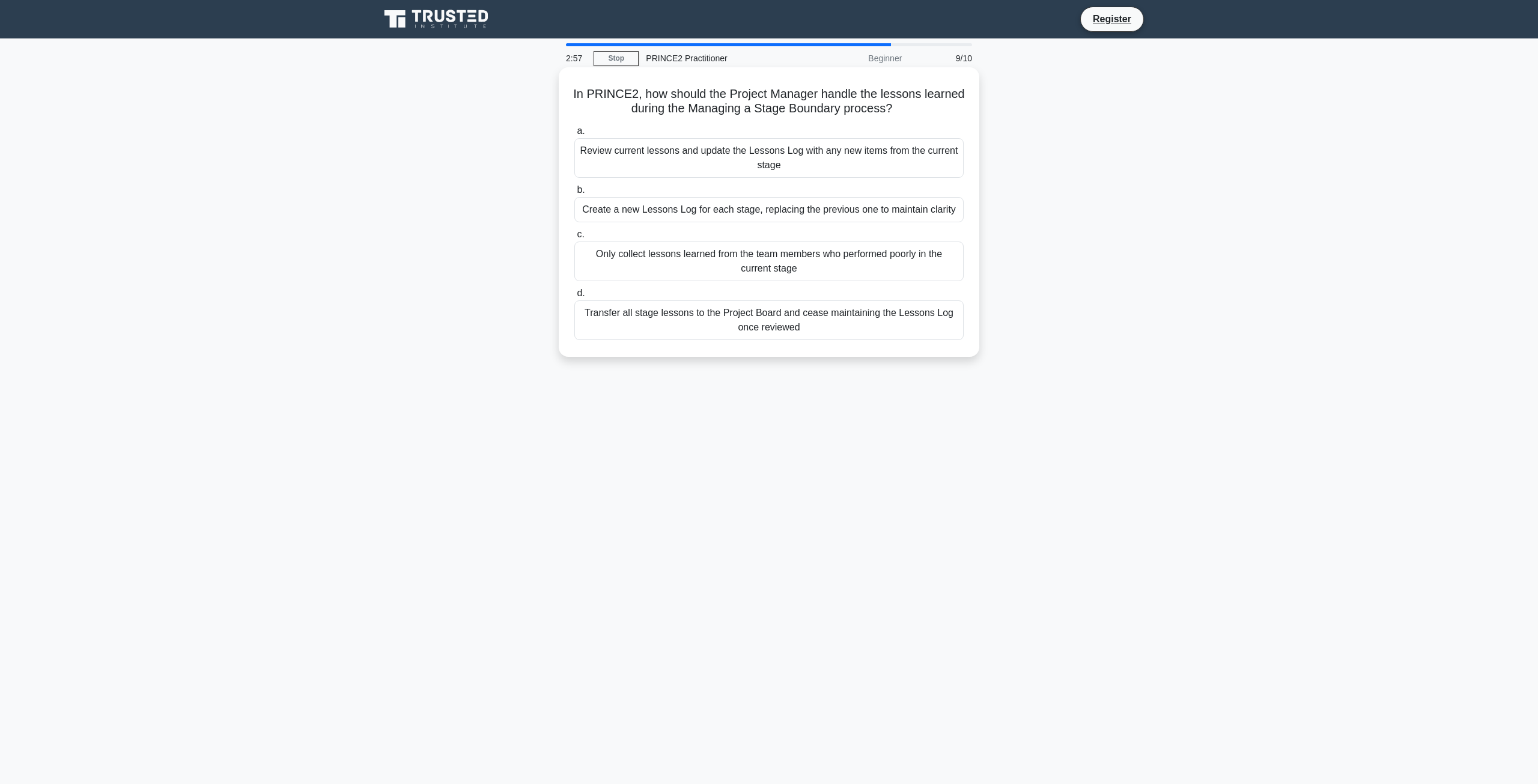
drag, startPoint x: 905, startPoint y: 110, endPoint x: 665, endPoint y: 91, distance: 240.8
click at [665, 91] on h5 "In PRINCE2, how should the Project Manager handle the lessons learned during th…" at bounding box center [769, 101] width 392 height 30
drag, startPoint x: 788, startPoint y: 168, endPoint x: 580, endPoint y: 151, distance: 208.7
click at [580, 151] on div "Review current lessons and update the Lessons Log with any new items from the c…" at bounding box center [769, 158] width 389 height 40
drag, startPoint x: 957, startPoint y: 210, endPoint x: 578, endPoint y: 205, distance: 379.0
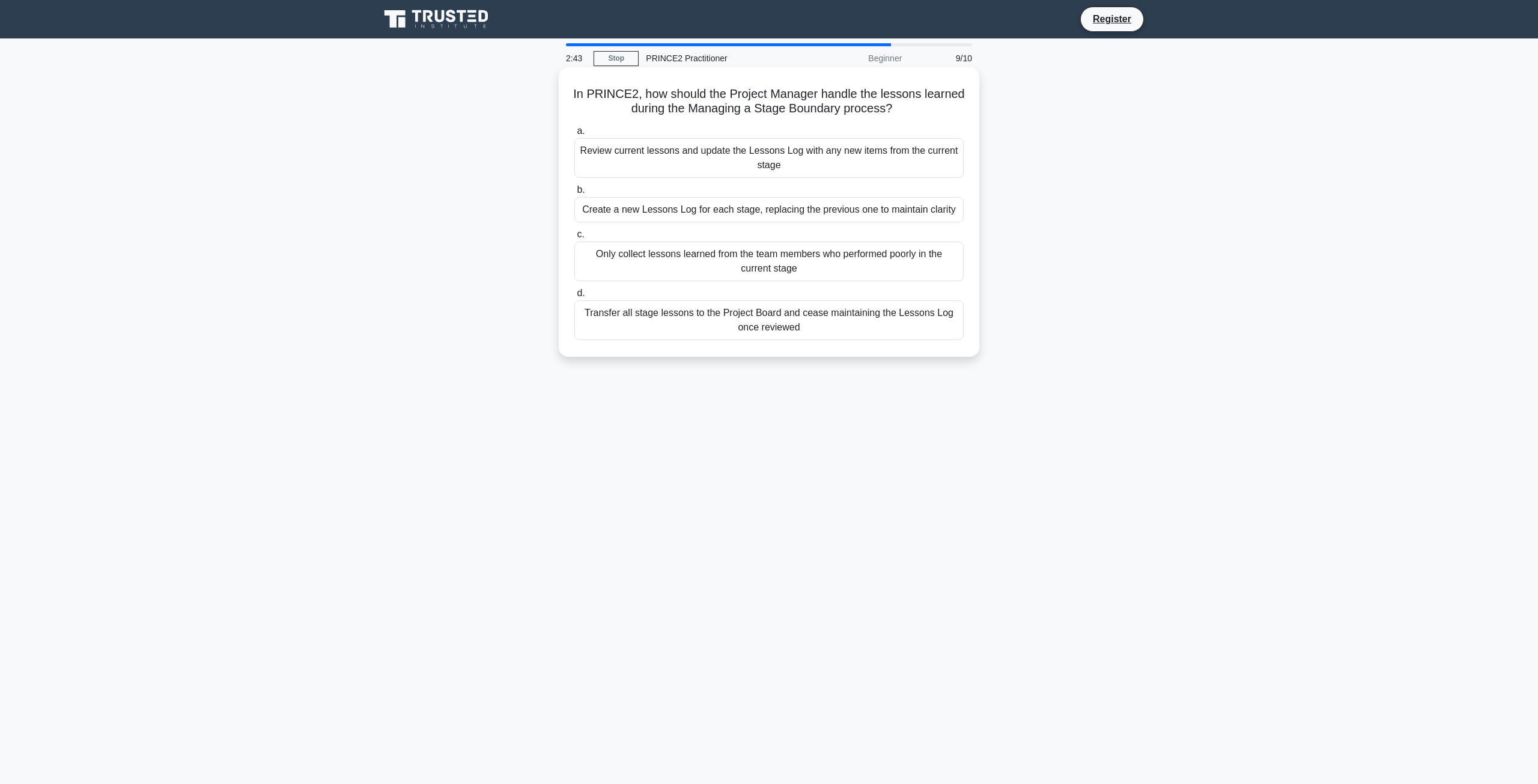
click at [578, 205] on div "Create a new Lessons Log for each stage, replacing the previous one to maintain…" at bounding box center [769, 209] width 389 height 25
drag, startPoint x: 795, startPoint y: 267, endPoint x: 592, endPoint y: 253, distance: 203.5
click at [592, 253] on div "Only collect lessons learned from the team members who performed poorly in the …" at bounding box center [769, 261] width 389 height 40
drag, startPoint x: 755, startPoint y: 322, endPoint x: 587, endPoint y: 312, distance: 168.3
click at [587, 312] on div "Transfer all stage lessons to the Project Board and cease maintaining the Lesso…" at bounding box center [769, 320] width 389 height 40
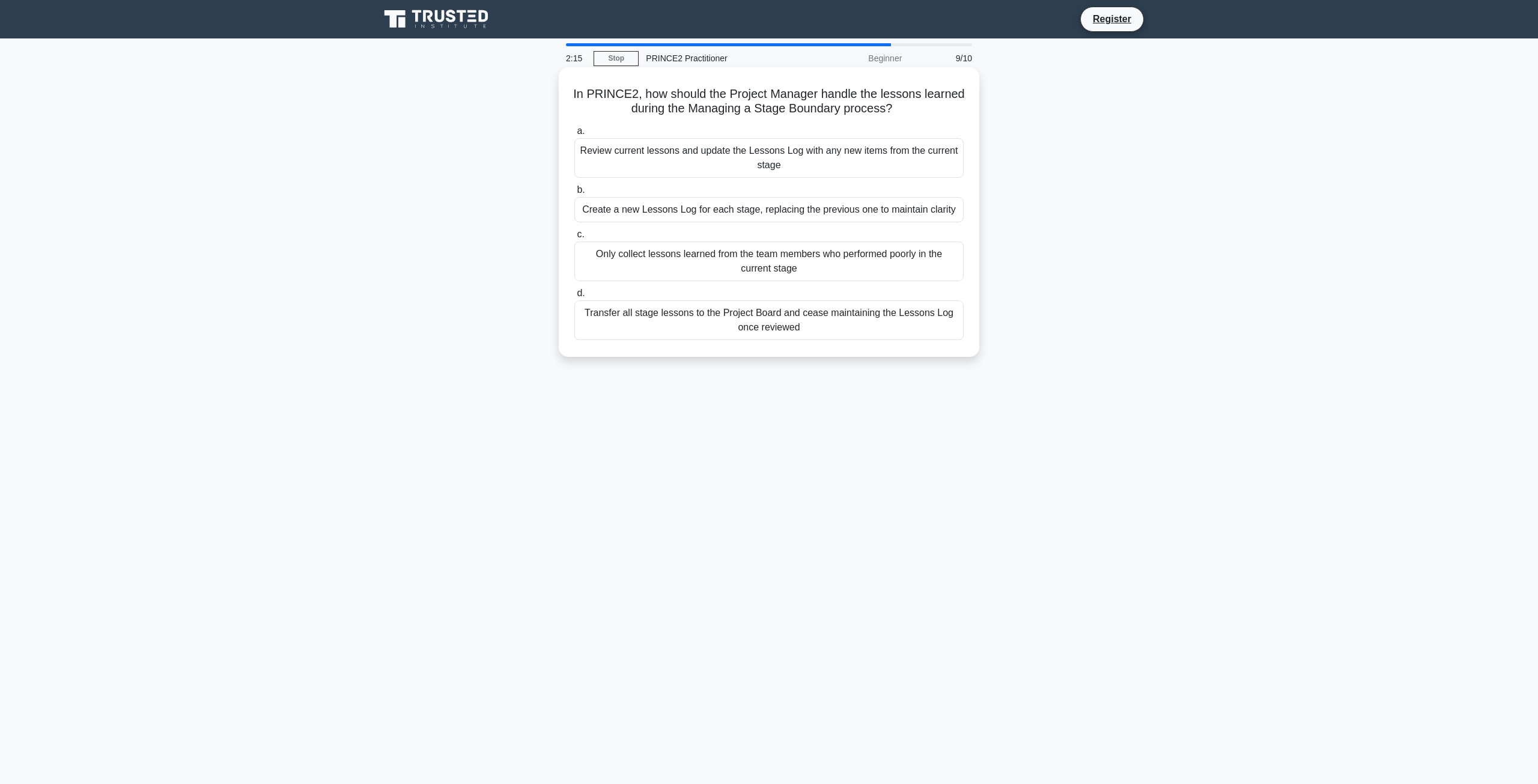
click at [733, 209] on div "Create a new Lessons Log for each stage, replacing the previous one to maintain…" at bounding box center [769, 209] width 389 height 25
click at [575, 194] on input "b. Create a new Lessons Log for each stage, replacing the previous one to maint…" at bounding box center [575, 190] width 0 height 8
drag, startPoint x: 922, startPoint y: 113, endPoint x: 705, endPoint y: 101, distance: 217.3
click at [705, 101] on h5 "According to PRINCE2, when implementing configuration management to support cha…" at bounding box center [769, 101] width 392 height 30
drag, startPoint x: 805, startPoint y: 166, endPoint x: 582, endPoint y: 154, distance: 223.3
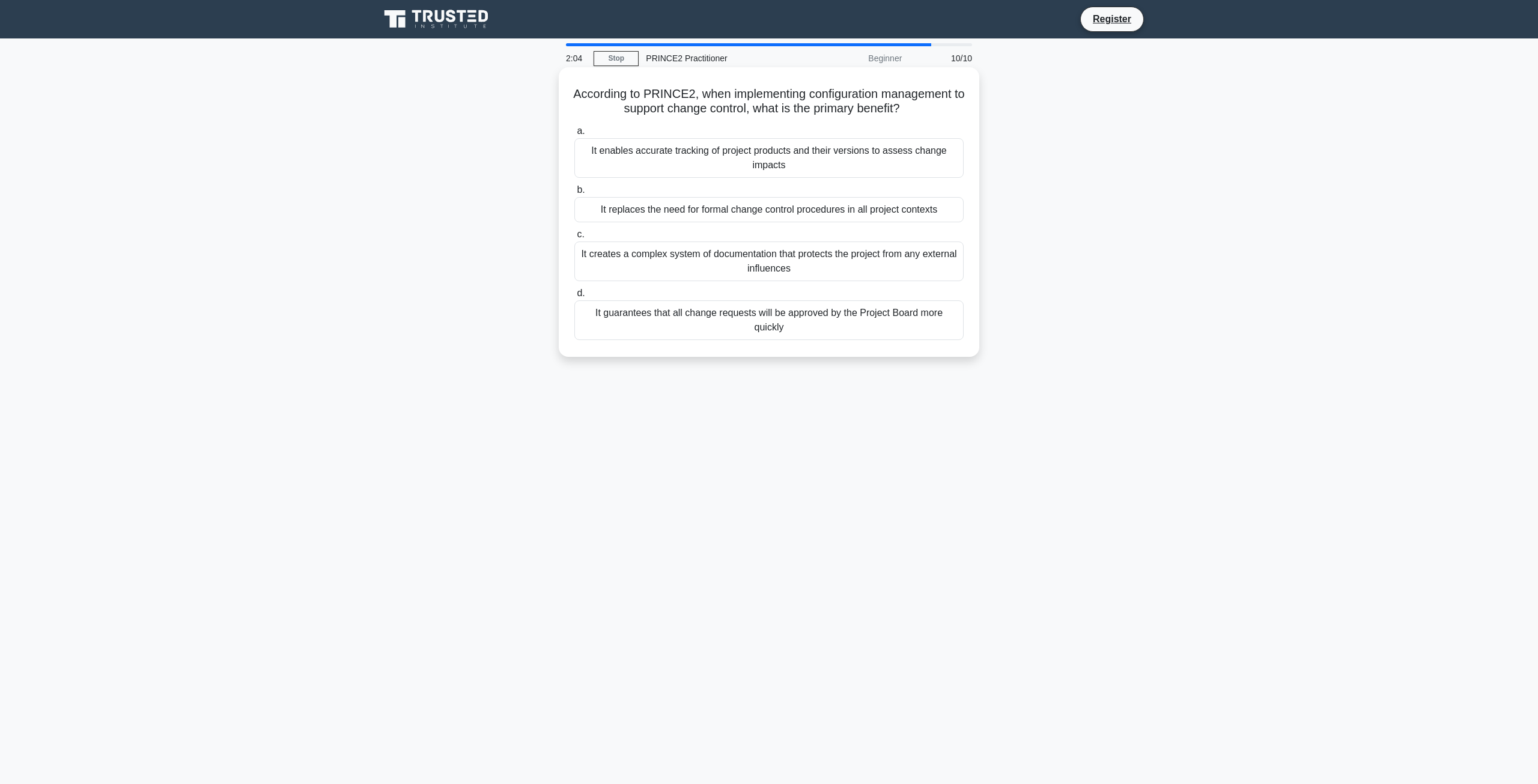
click at [582, 154] on div "It enables accurate tracking of project products and their versions to assess c…" at bounding box center [769, 158] width 389 height 40
drag, startPoint x: 942, startPoint y: 210, endPoint x: 599, endPoint y: 217, distance: 343.1
click at [599, 217] on div "It replaces the need for formal change control procedures in all project contex…" at bounding box center [769, 209] width 389 height 25
drag, startPoint x: 796, startPoint y: 273, endPoint x: 600, endPoint y: 249, distance: 197.5
click at [563, 249] on div "According to PRINCE2, when implementing configuration management to support cha…" at bounding box center [769, 212] width 421 height 290
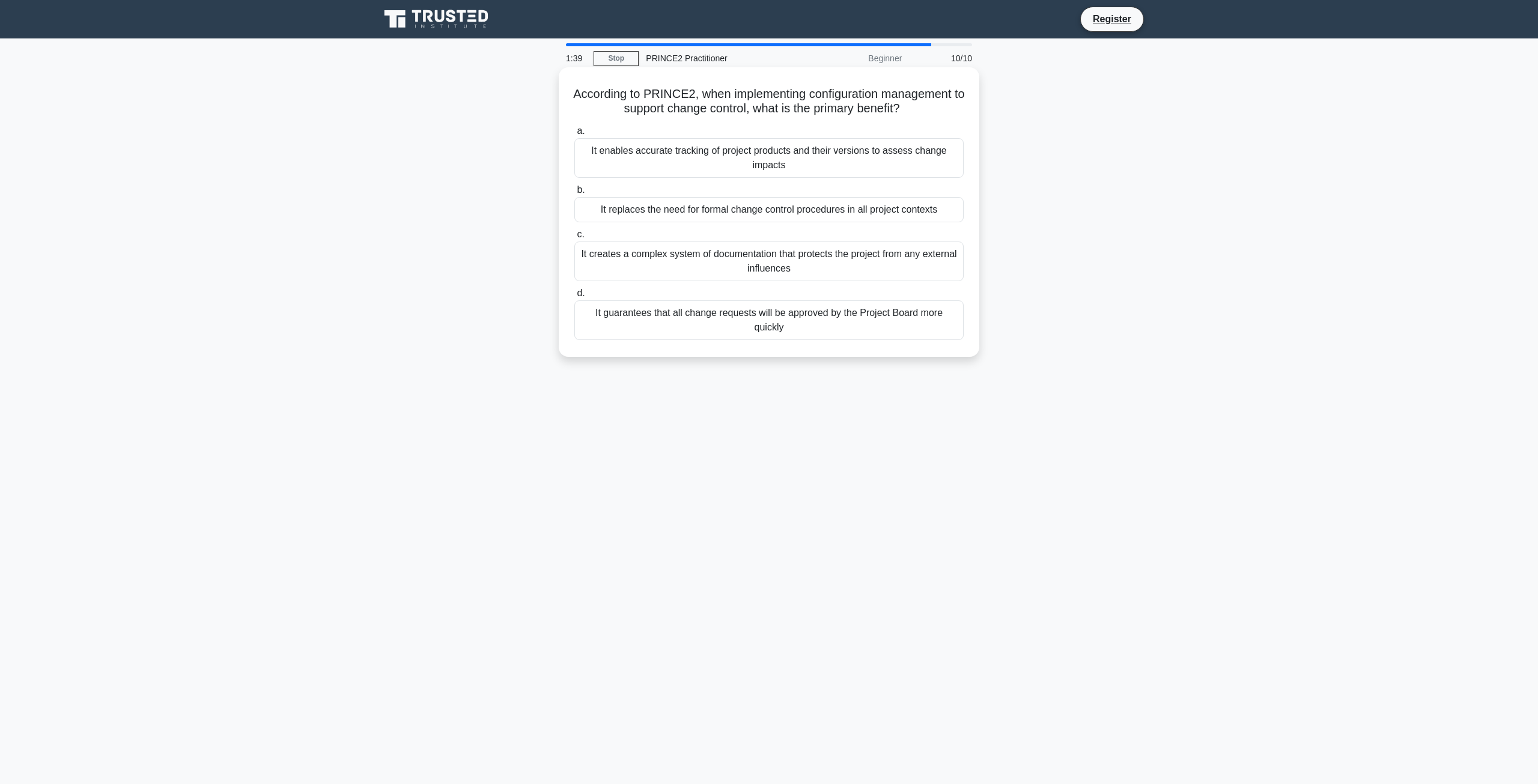
drag, startPoint x: 956, startPoint y: 315, endPoint x: 579, endPoint y: 310, distance: 377.0
click at [579, 310] on div "It guarantees that all change requests will be approved by the Project Board mo…" at bounding box center [769, 320] width 389 height 40
click at [666, 315] on div "It guarantees that all change requests will be approved by the Project Board mo…" at bounding box center [769, 320] width 389 height 40
click at [575, 298] on input "d. It guarantees that all change requests will be approved by the Project Board…" at bounding box center [575, 293] width 0 height 8
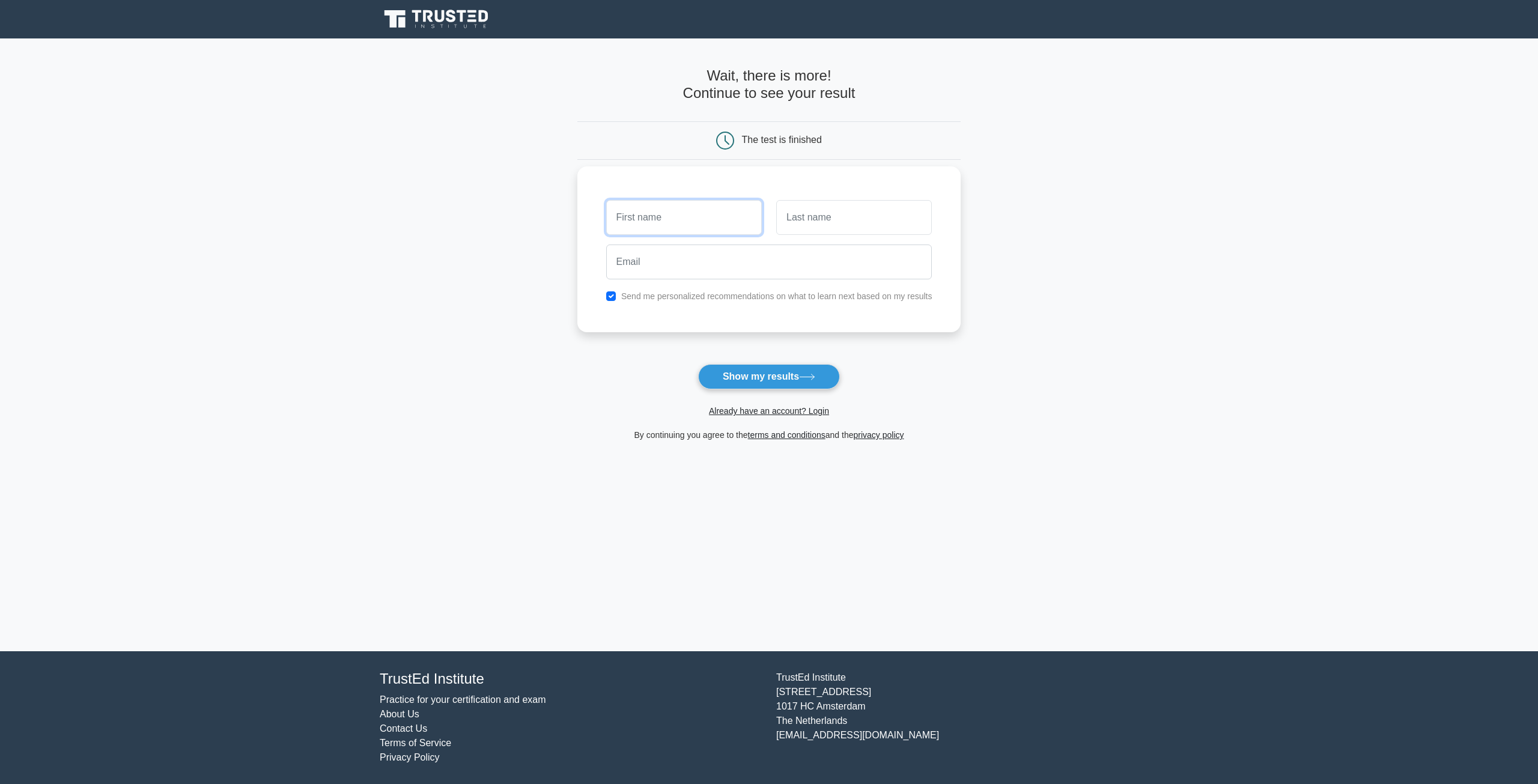
click at [686, 224] on input "text" at bounding box center [684, 217] width 156 height 35
type input "Heba"
click at [812, 214] on input "text" at bounding box center [854, 217] width 156 height 35
type input "T"
type input "Negm"
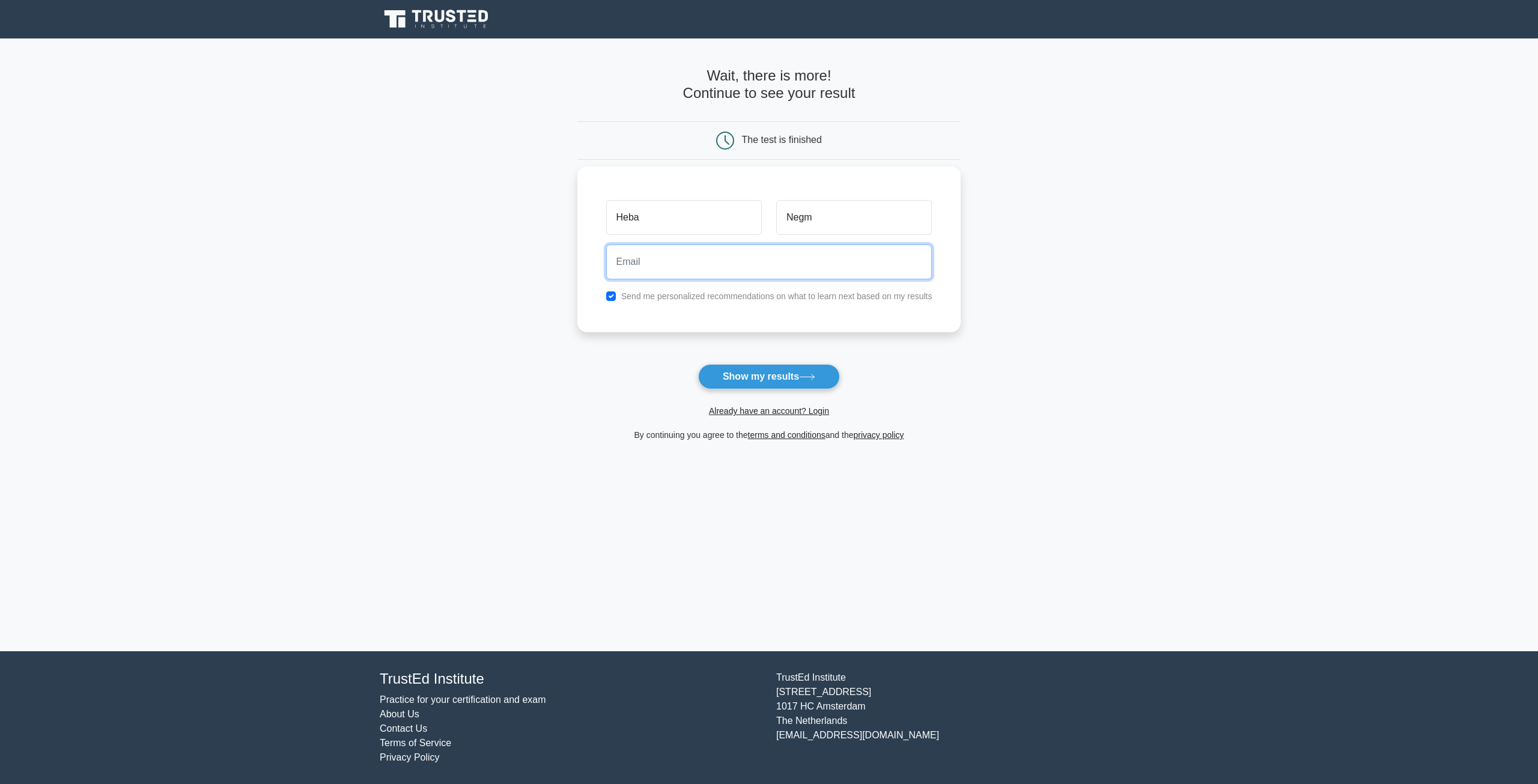
click at [706, 256] on input "email" at bounding box center [769, 261] width 326 height 35
paste input "heba.najm6060@gmail.com"
type input "heba.najm6060@gmail.com"
click at [750, 376] on button "Show my results" at bounding box center [769, 376] width 142 height 25
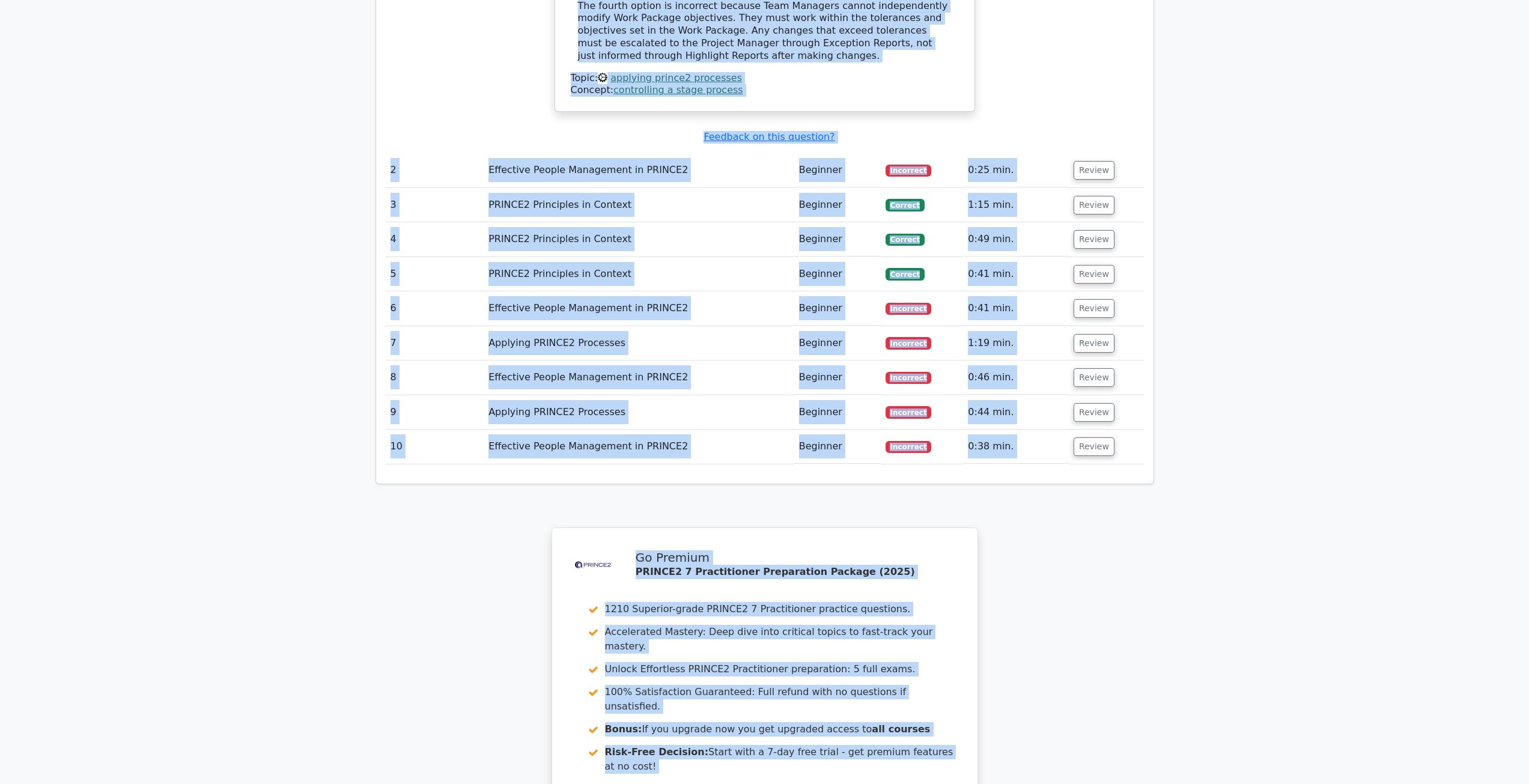
scroll to position [1631, 0]
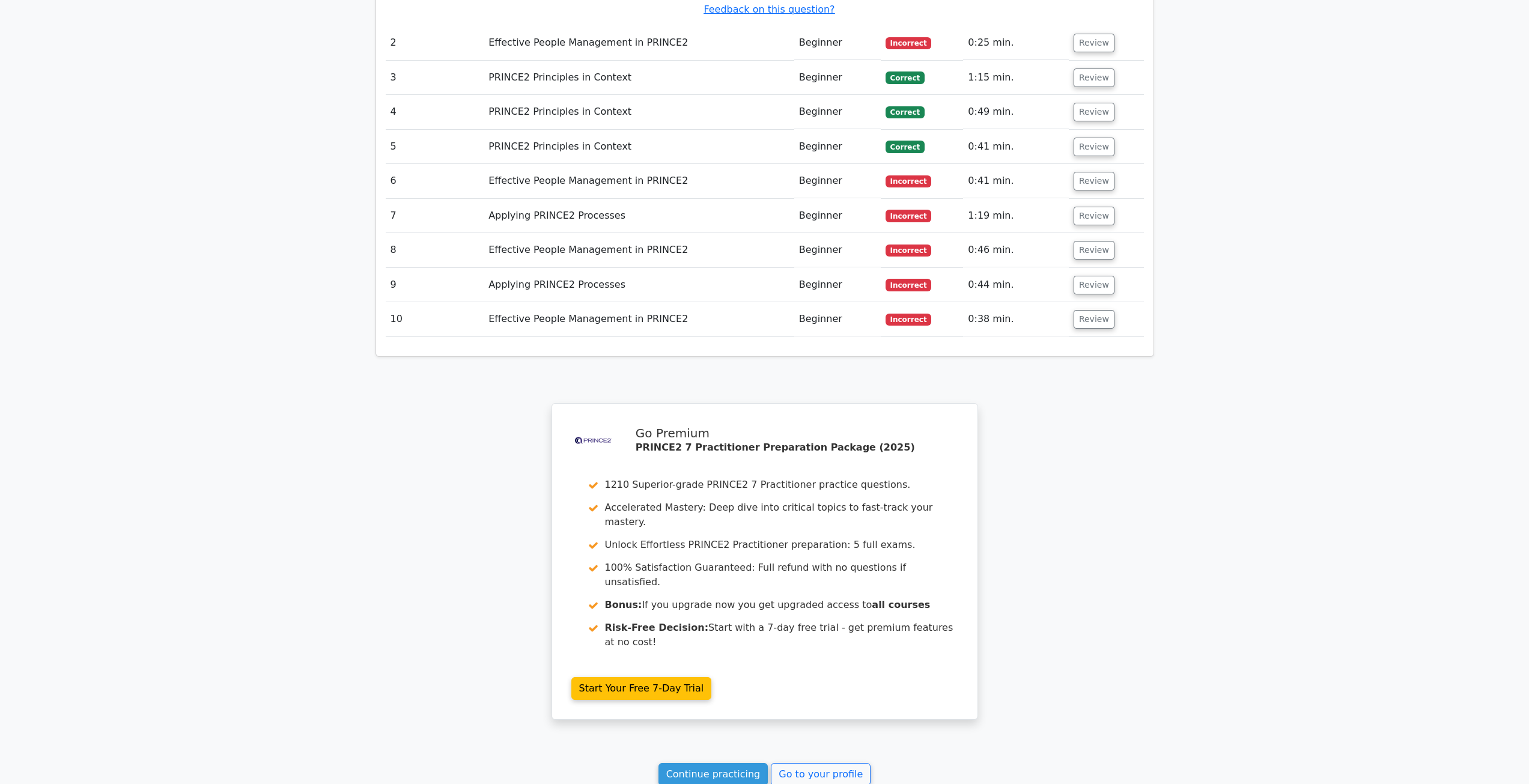
drag, startPoint x: 584, startPoint y: 120, endPoint x: 989, endPoint y: 293, distance: 440.4
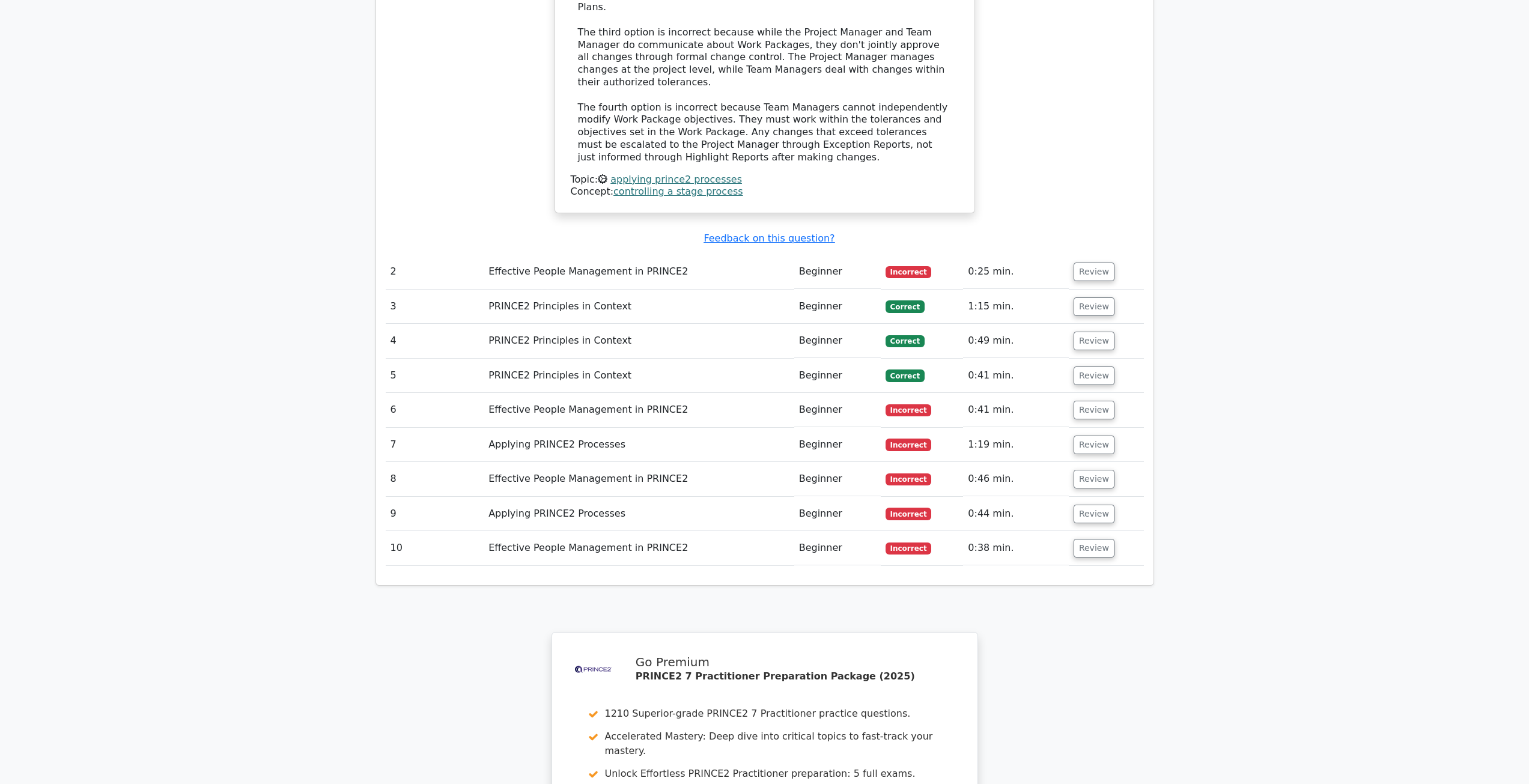
scroll to position [1391, 0]
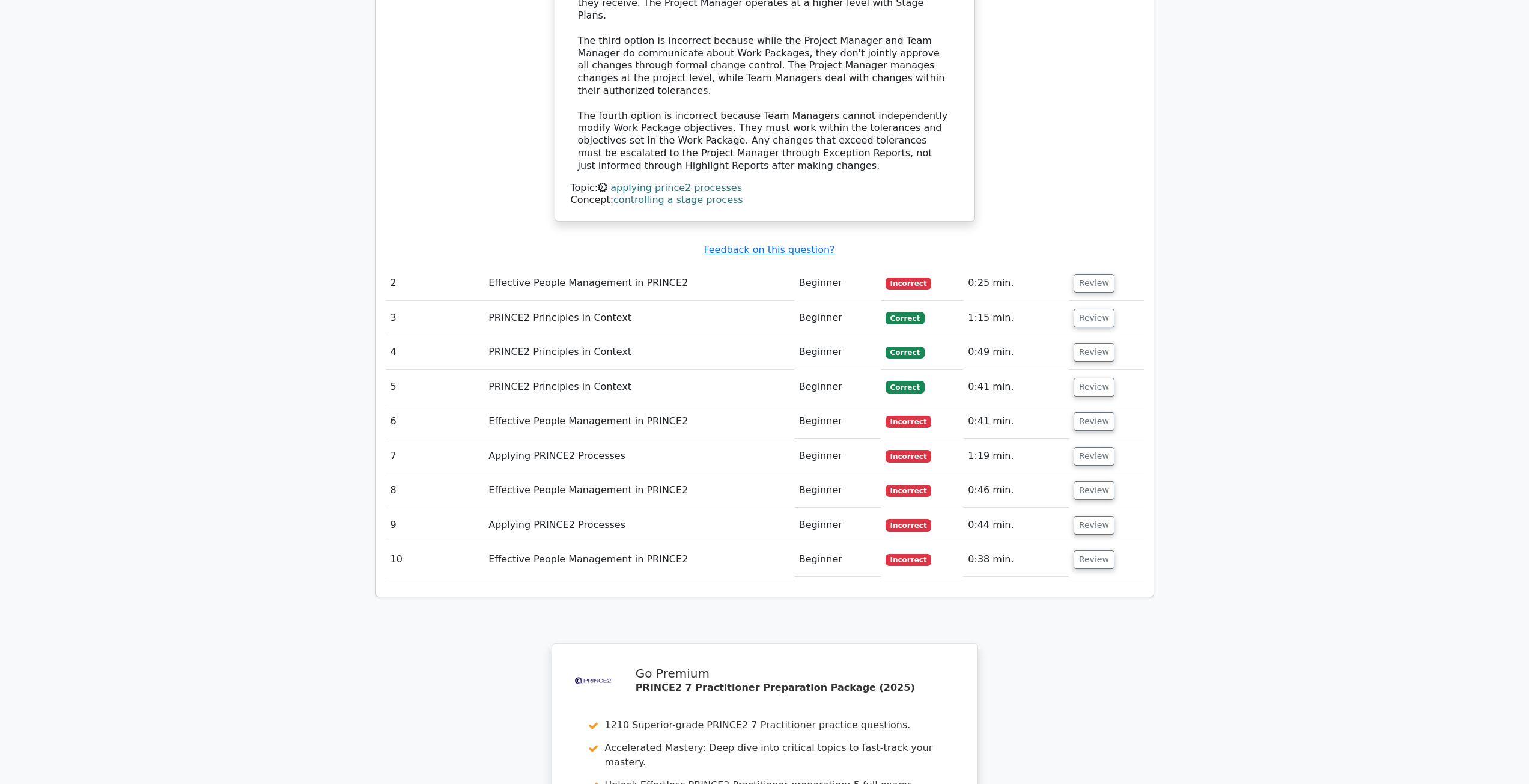
click at [751, 194] on div "Concept: controlling a stage process" at bounding box center [764, 200] width 388 height 13
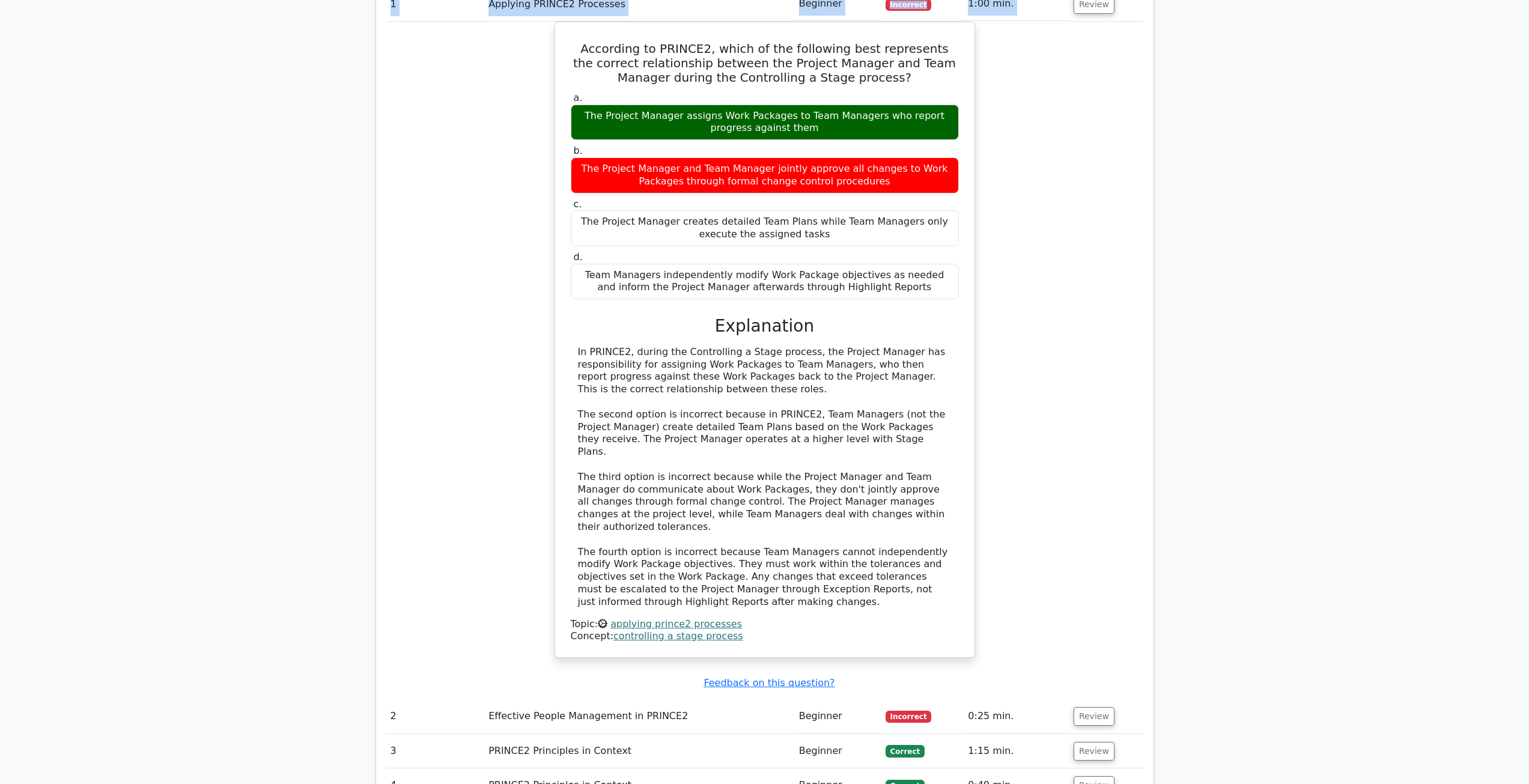
scroll to position [910, 0]
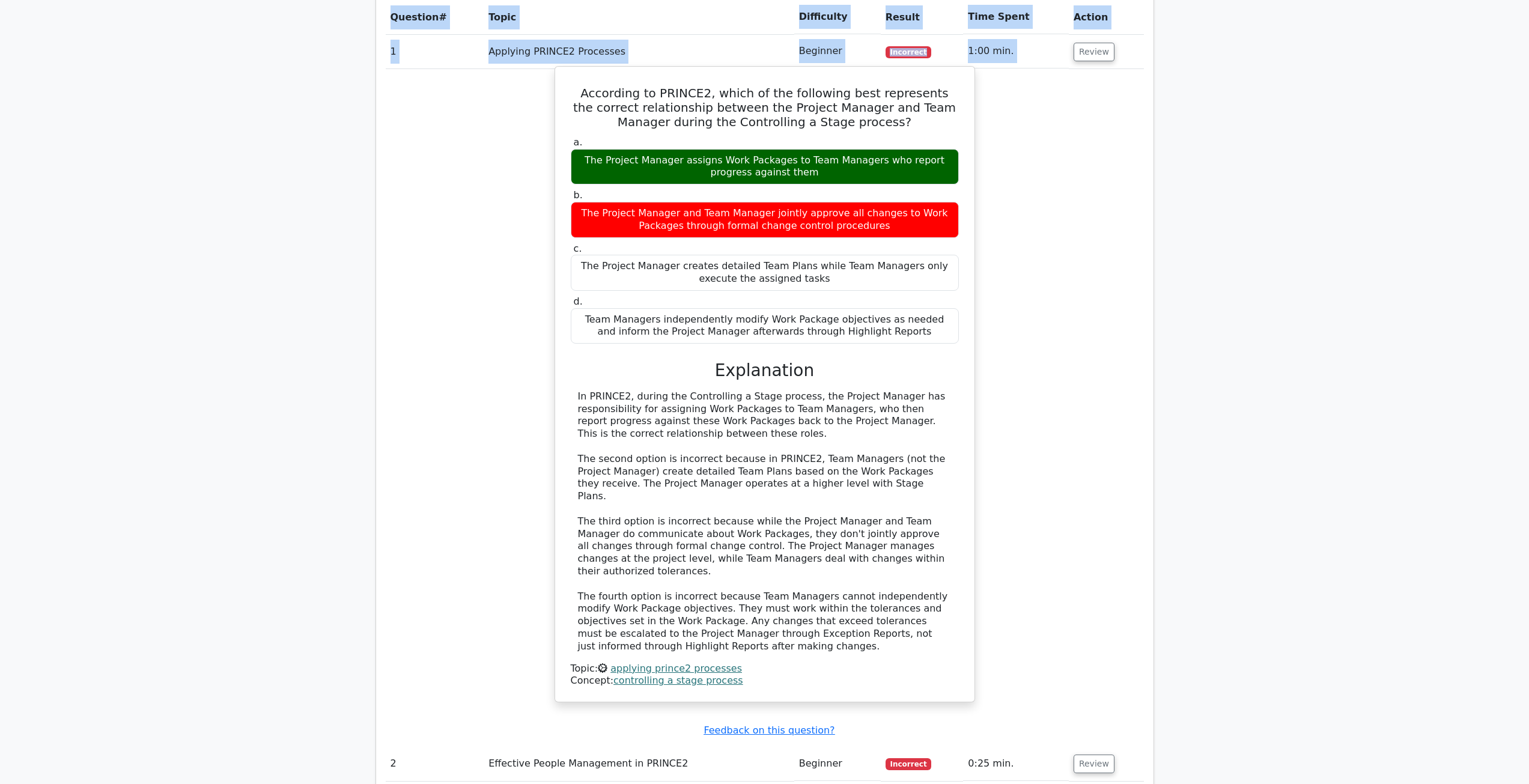
click at [608, 360] on h3 "Explanation" at bounding box center [765, 370] width 374 height 21
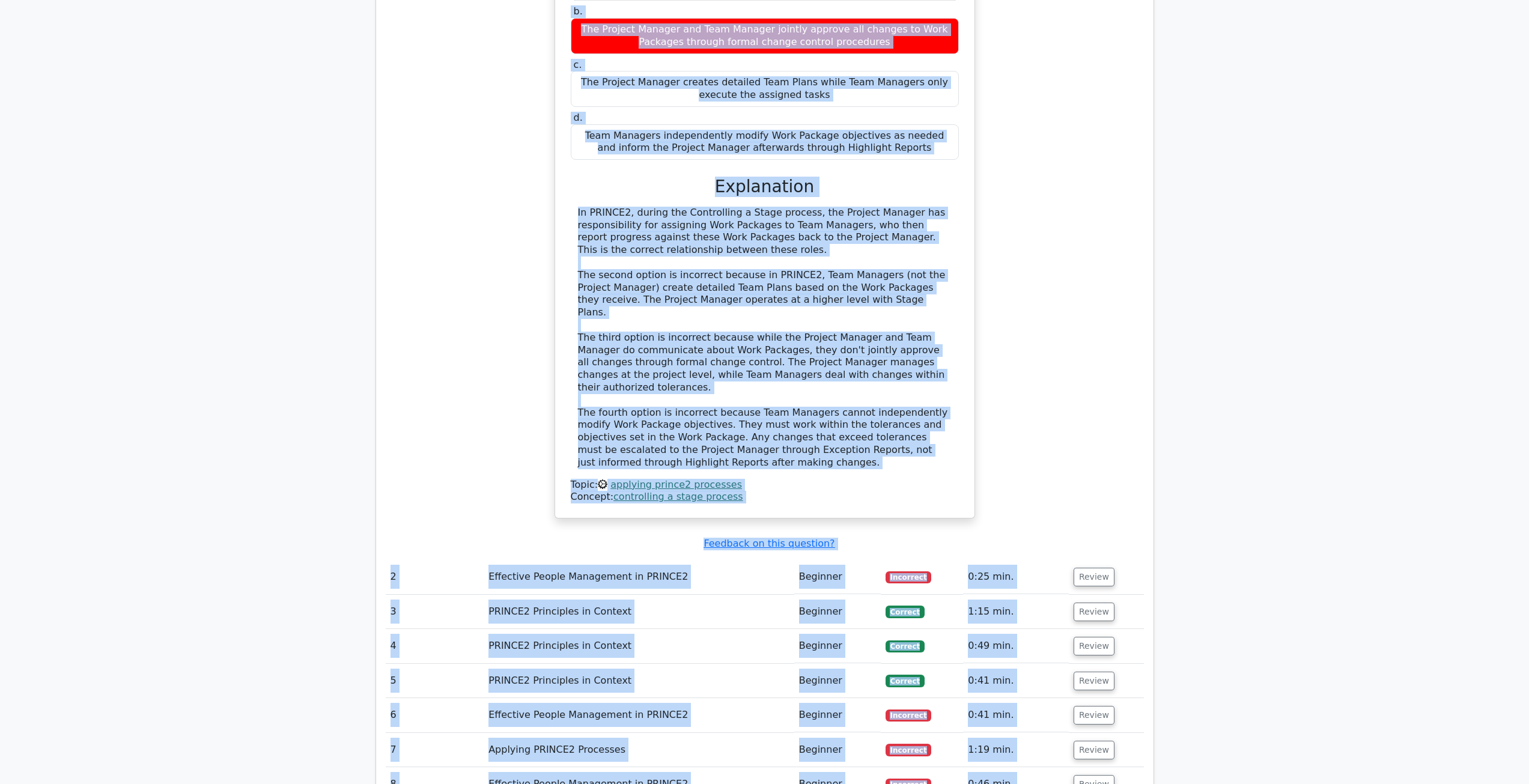
scroll to position [1295, 0]
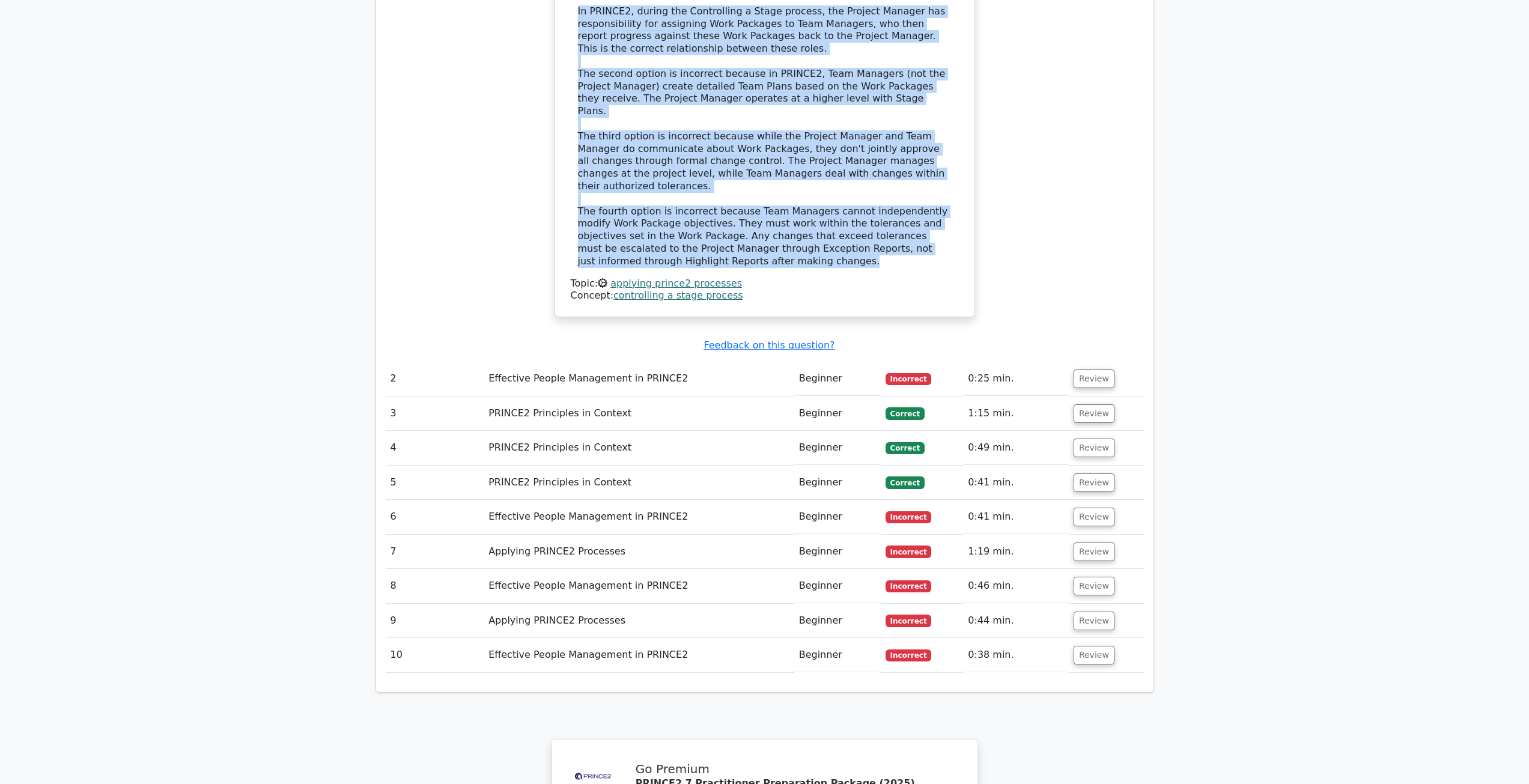
drag, startPoint x: 605, startPoint y: 301, endPoint x: 774, endPoint y: 194, distance: 200.0
copy div "According to PRINCE2, which of the following best represents the correct relati…"
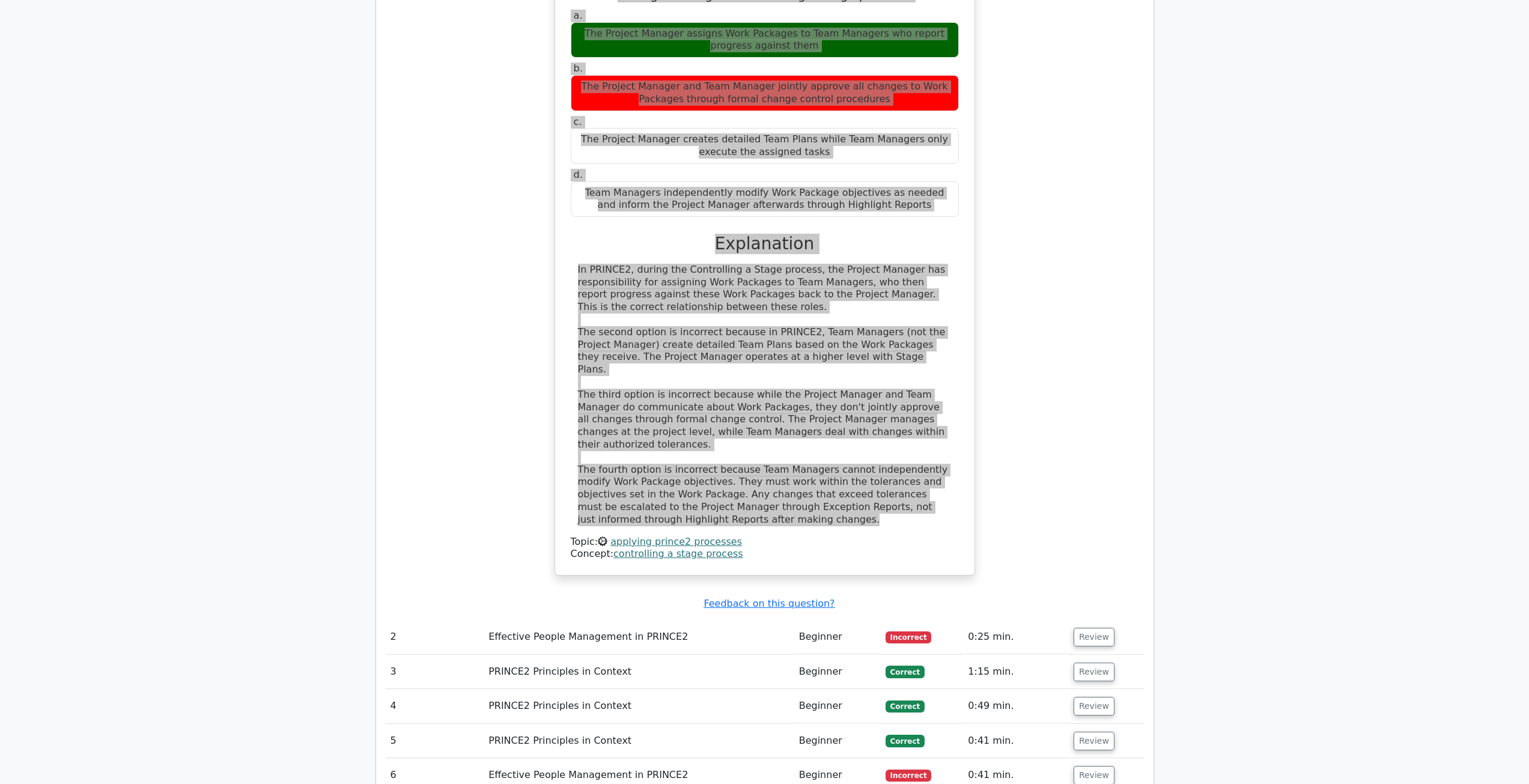
scroll to position [1175, 0]
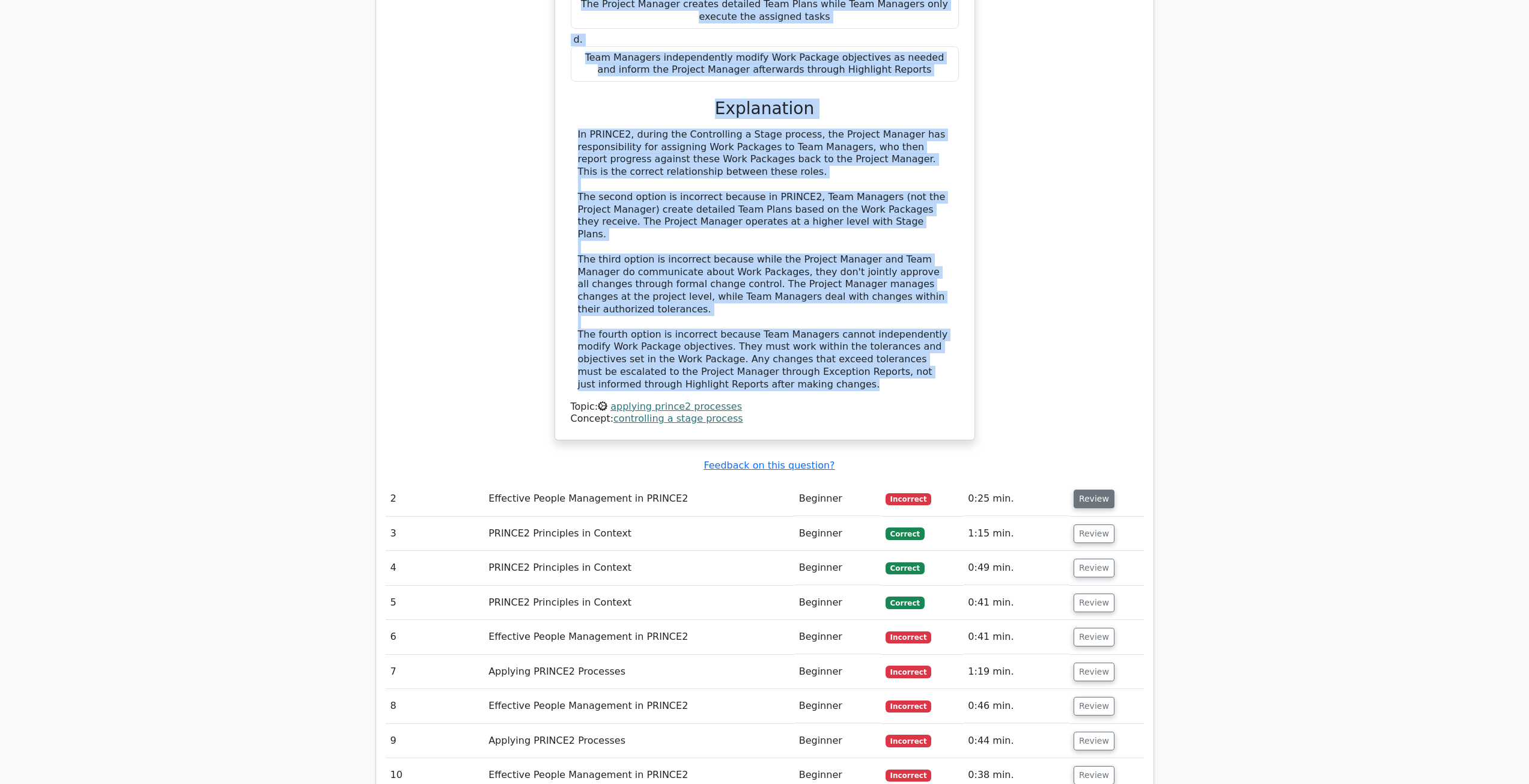
click at [1085, 490] on button "Review" at bounding box center [1094, 499] width 41 height 19
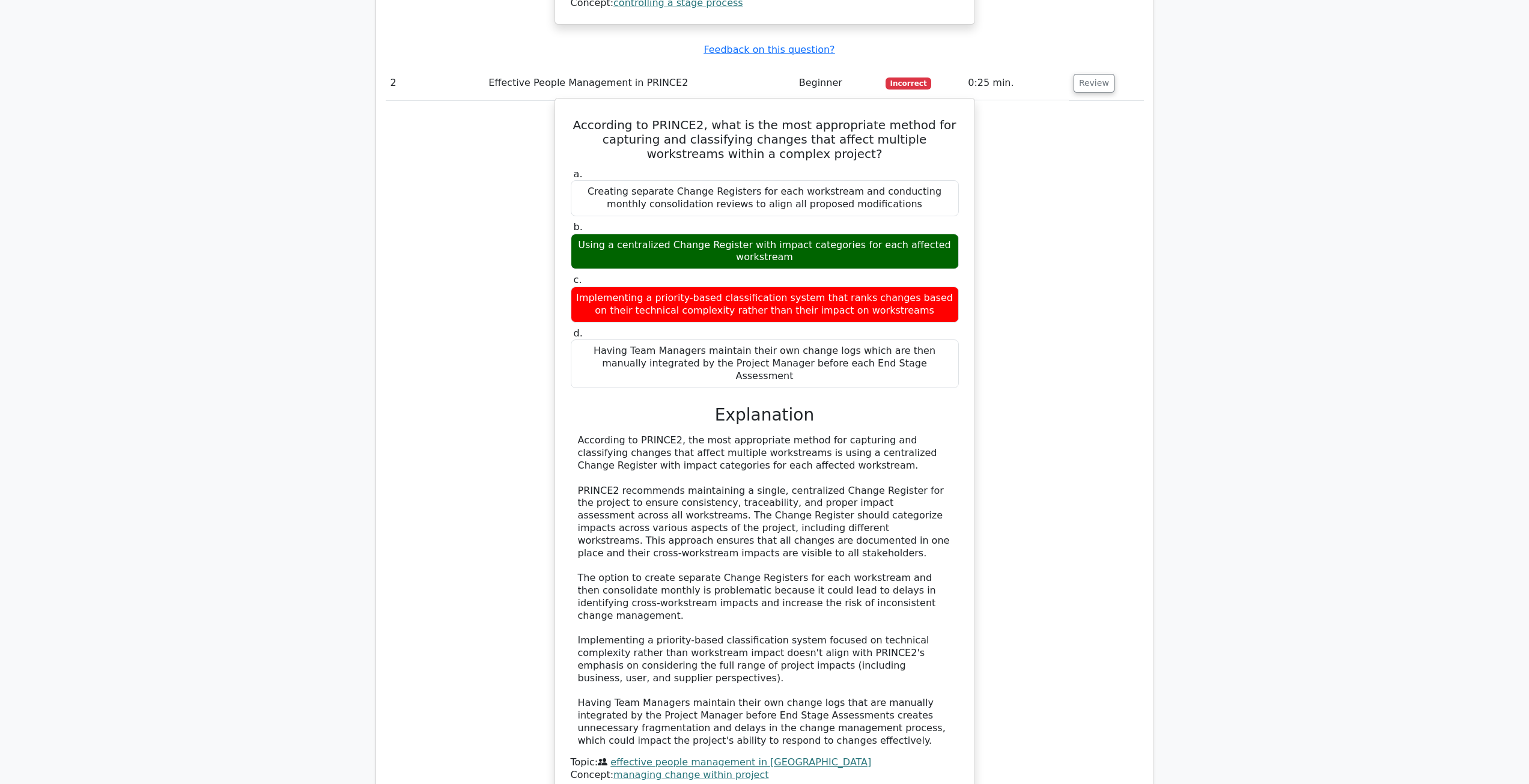
scroll to position [1596, 0]
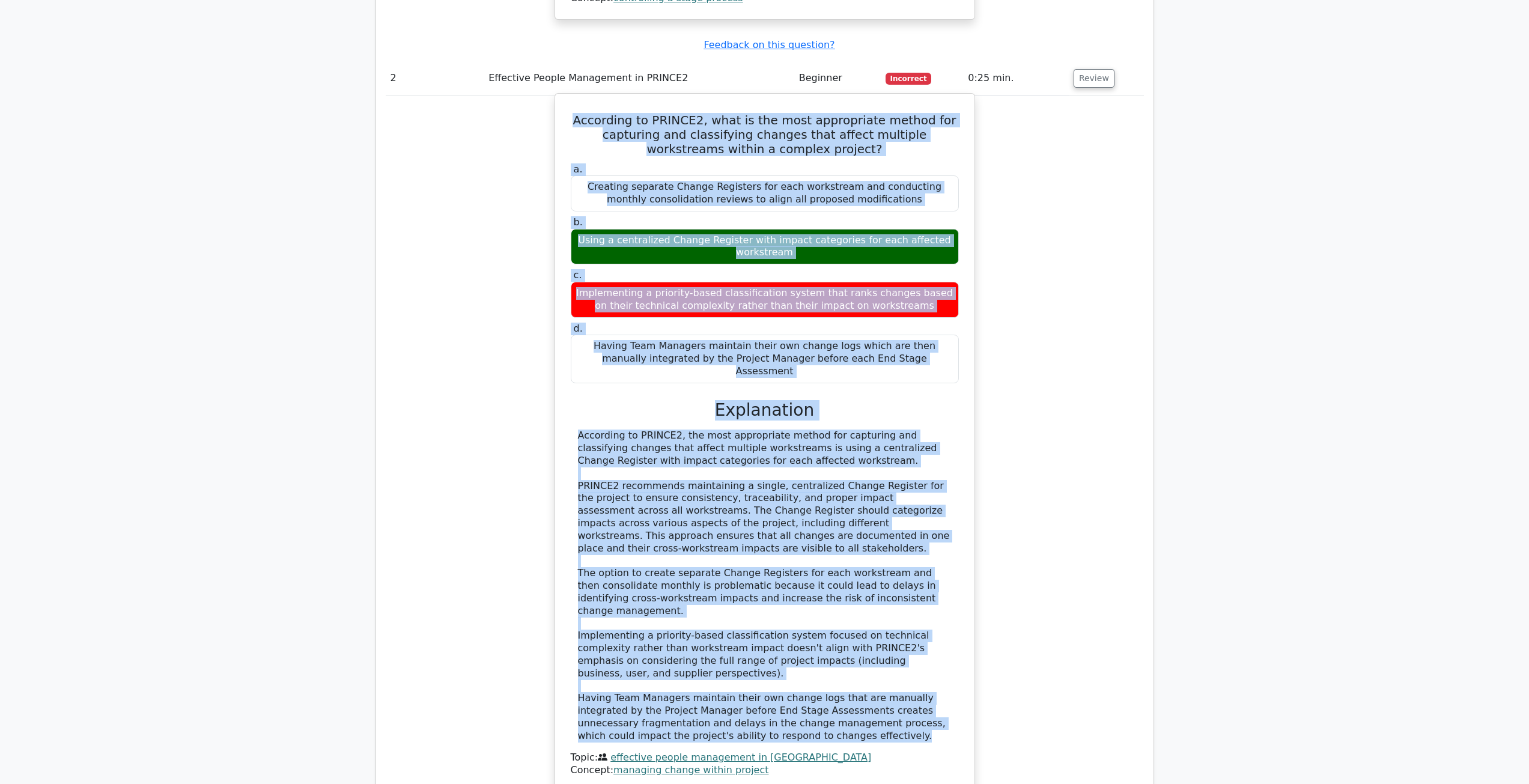
drag, startPoint x: 590, startPoint y: 48, endPoint x: 891, endPoint y: 626, distance: 651.7
click at [891, 626] on div "According to PRINCE2, what is the most appropriate method for capturing and cla…" at bounding box center [764, 442] width 410 height 688
copy div "According to PRINCE2, what is the most appropriate method for capturing and cla…"
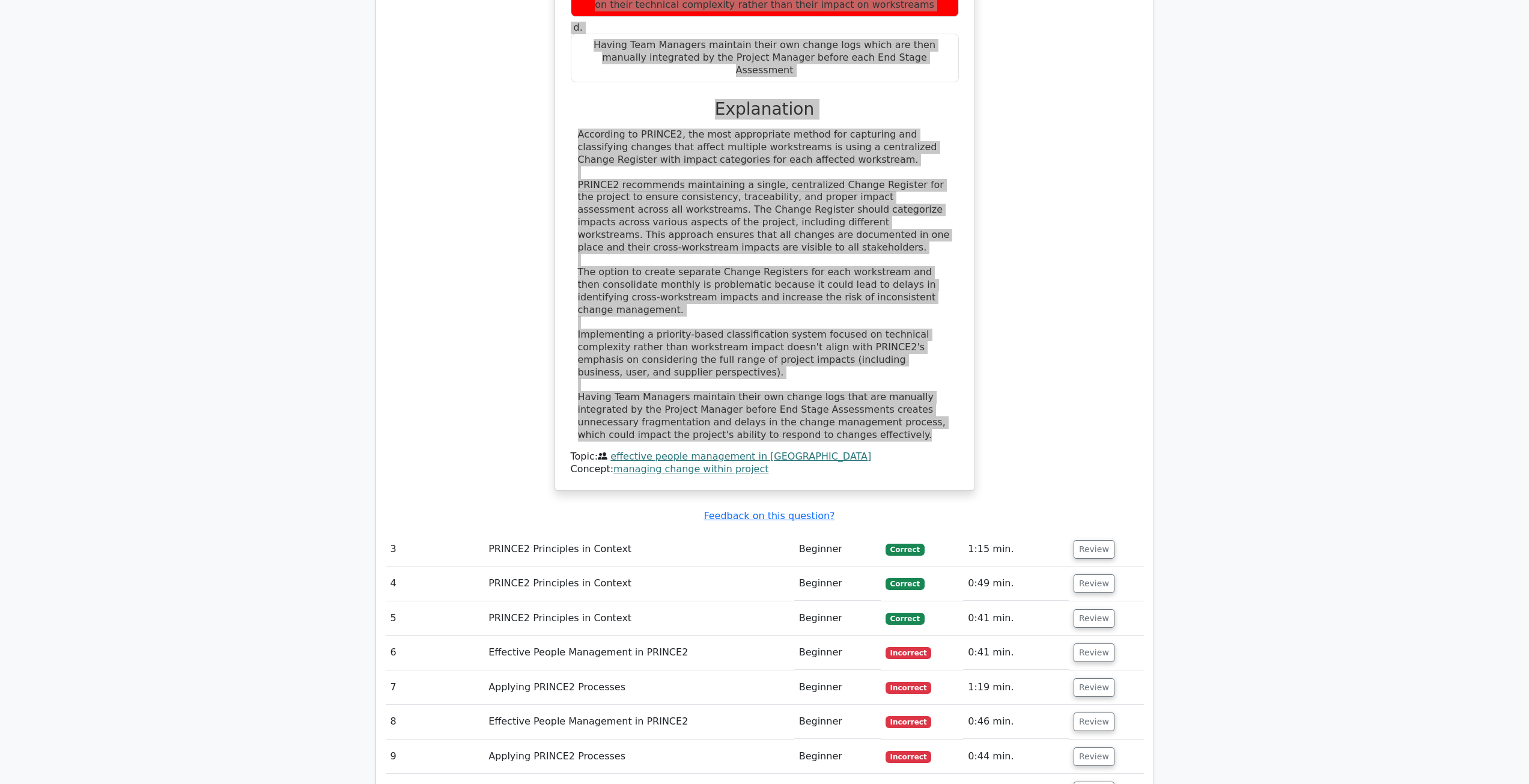
scroll to position [2076, 0]
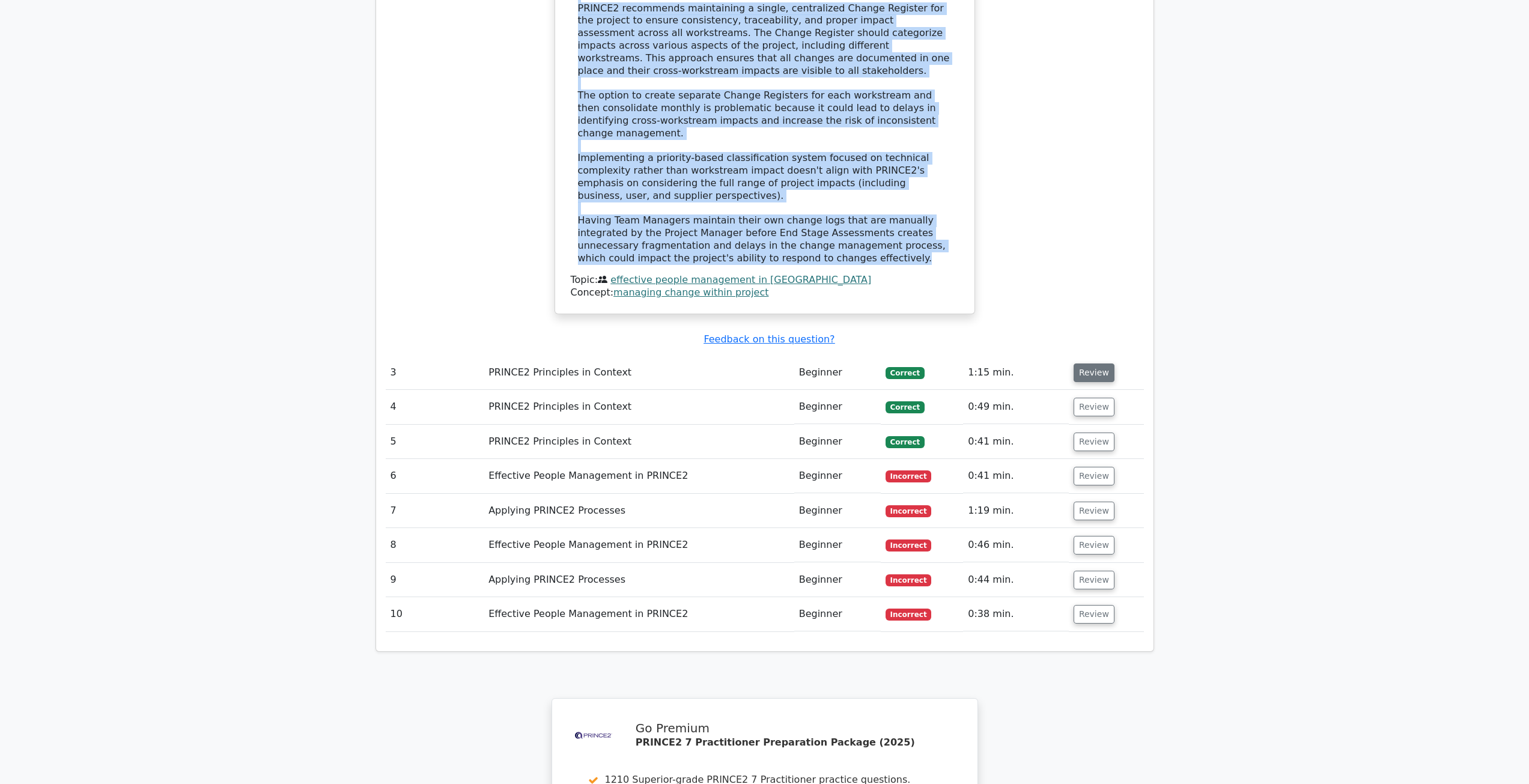
click at [1086, 363] on button "Review" at bounding box center [1094, 373] width 41 height 19
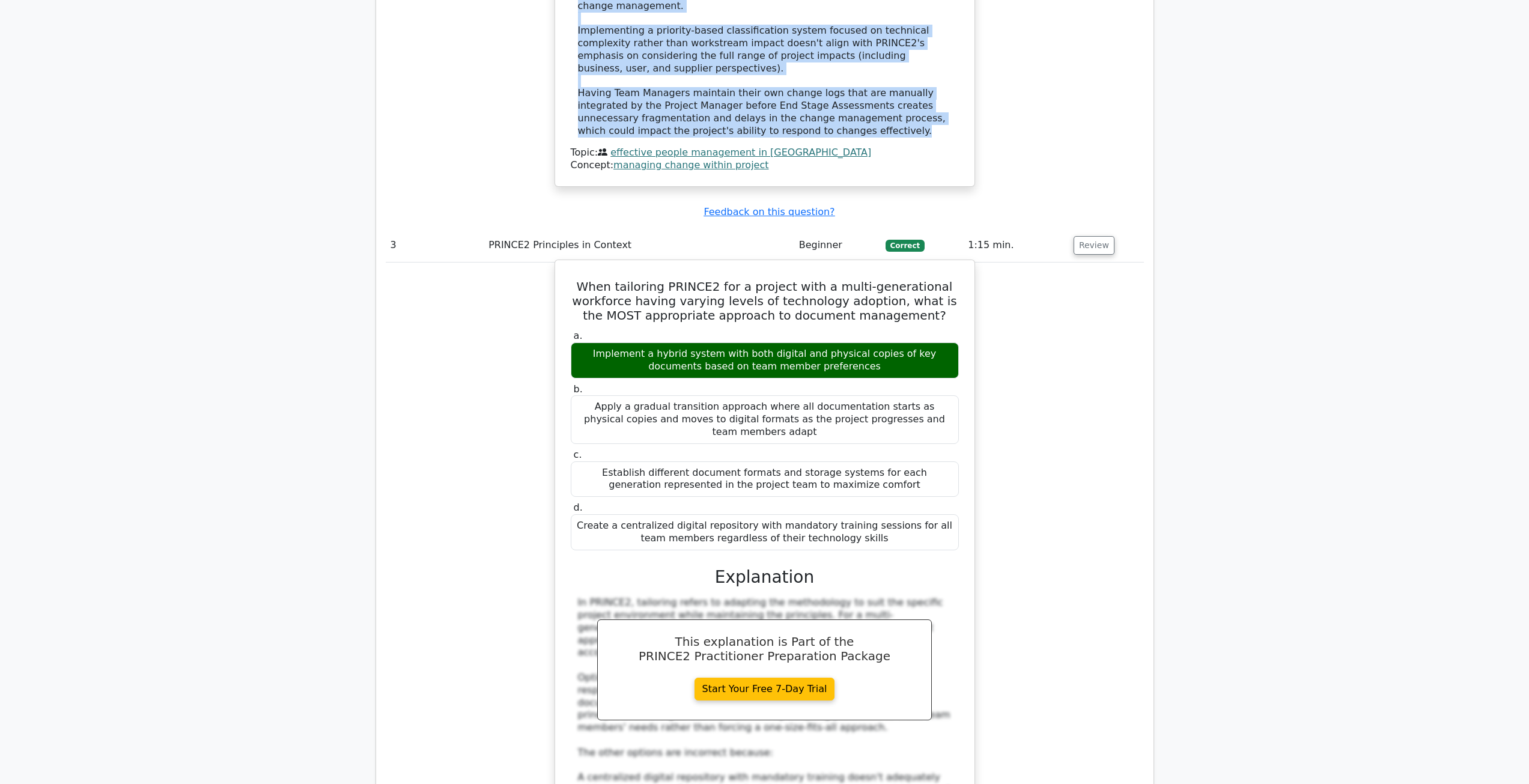
scroll to position [2257, 0]
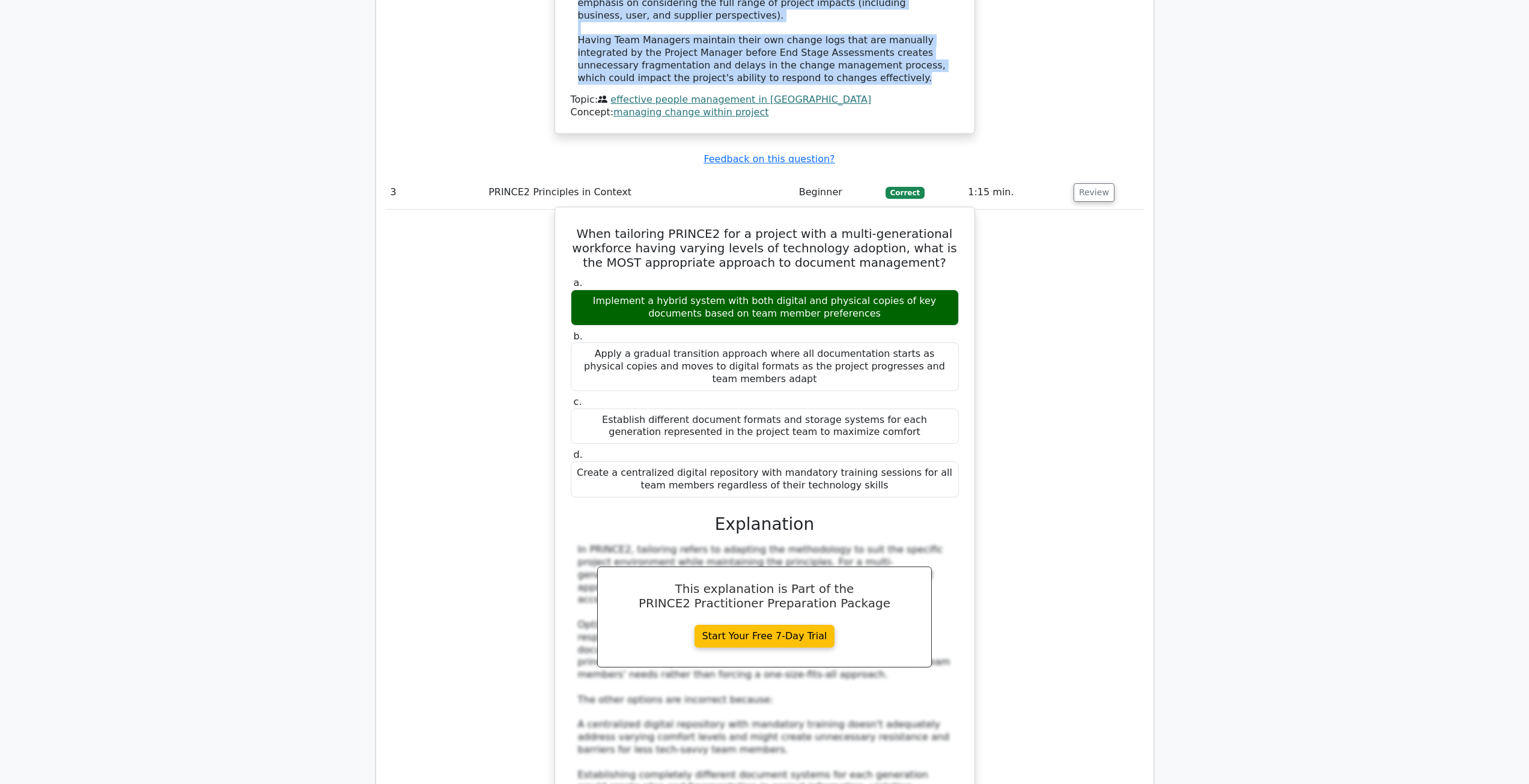
drag, startPoint x: 591, startPoint y: 123, endPoint x: 877, endPoint y: 370, distance: 377.9
click at [877, 370] on div "When tailoring PRINCE2 for a project with a multi-generational workforce having…" at bounding box center [764, 556] width 410 height 688
copy div "When tailoring PRINCE2 for a project with a multi-generational workforce having…"
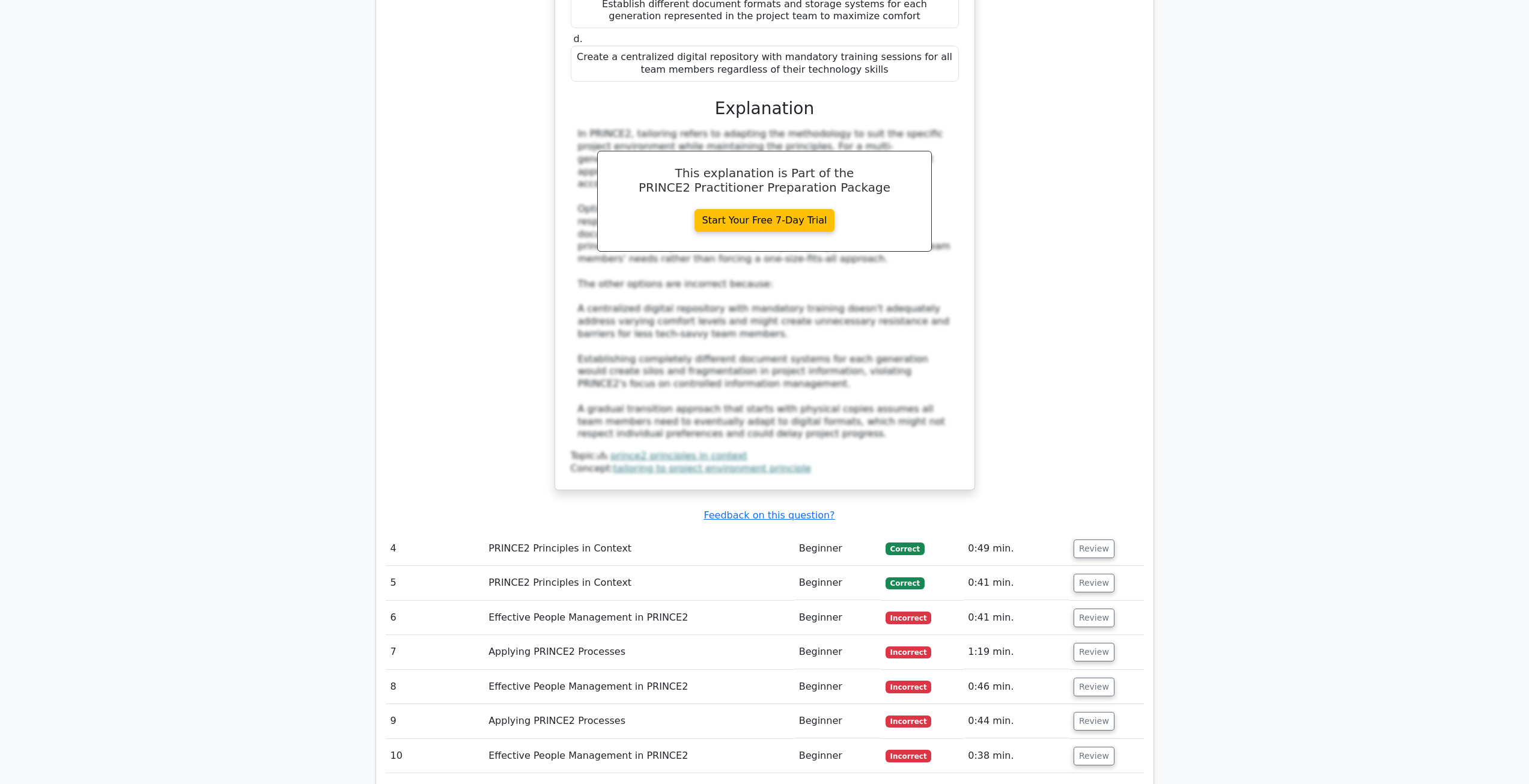
scroll to position [2797, 0]
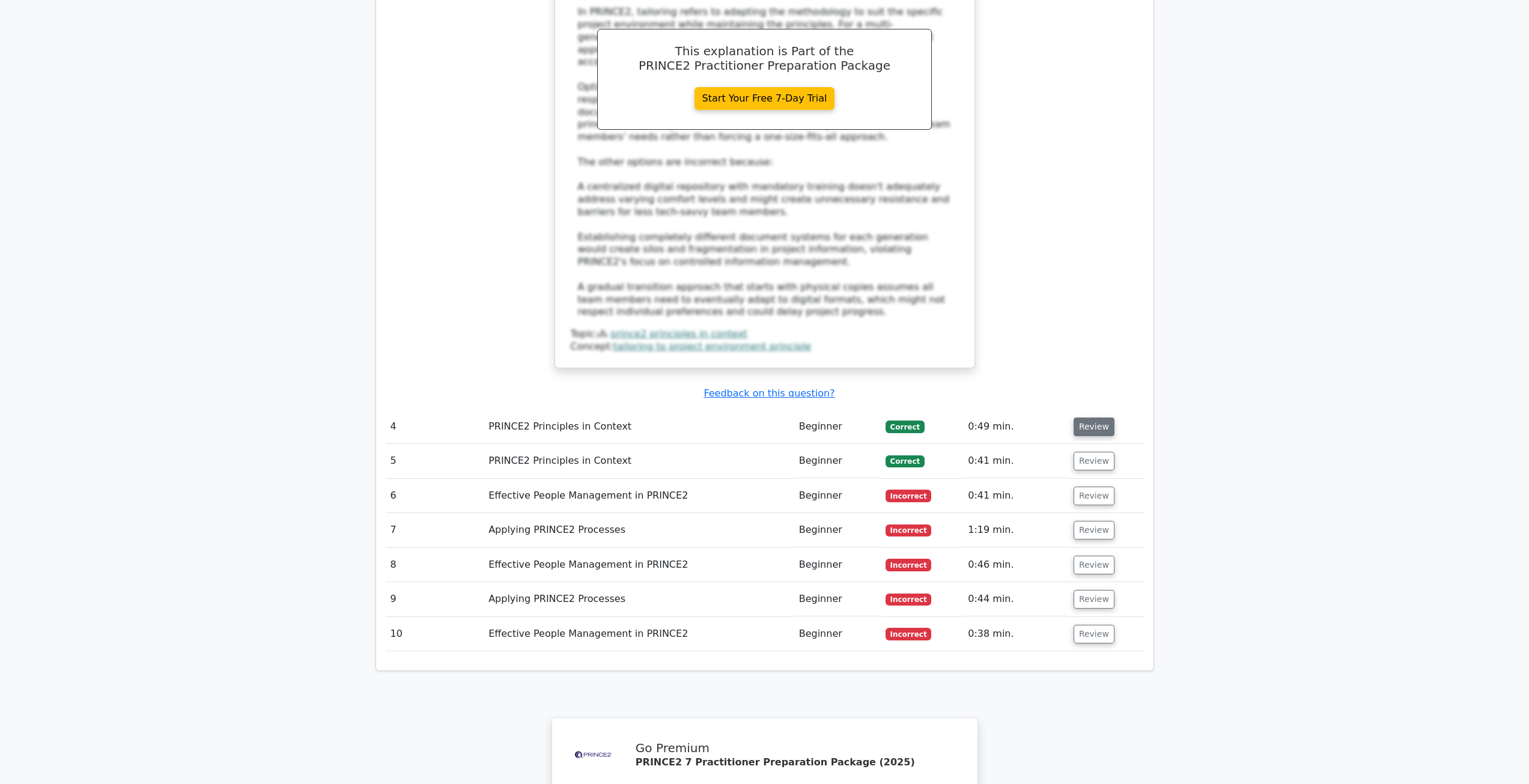
click at [1094, 417] on button "Review" at bounding box center [1094, 427] width 41 height 19
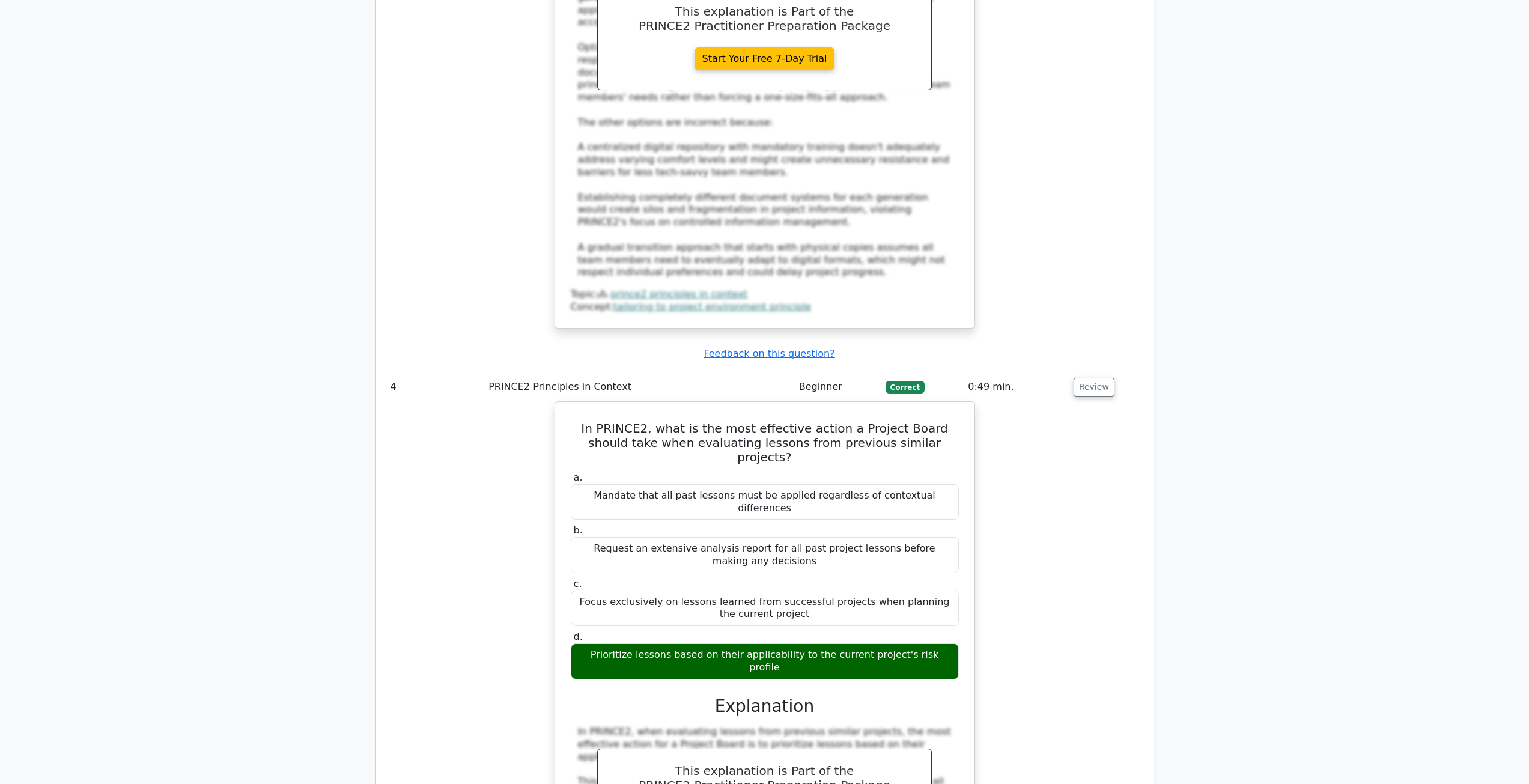
scroll to position [2857, 0]
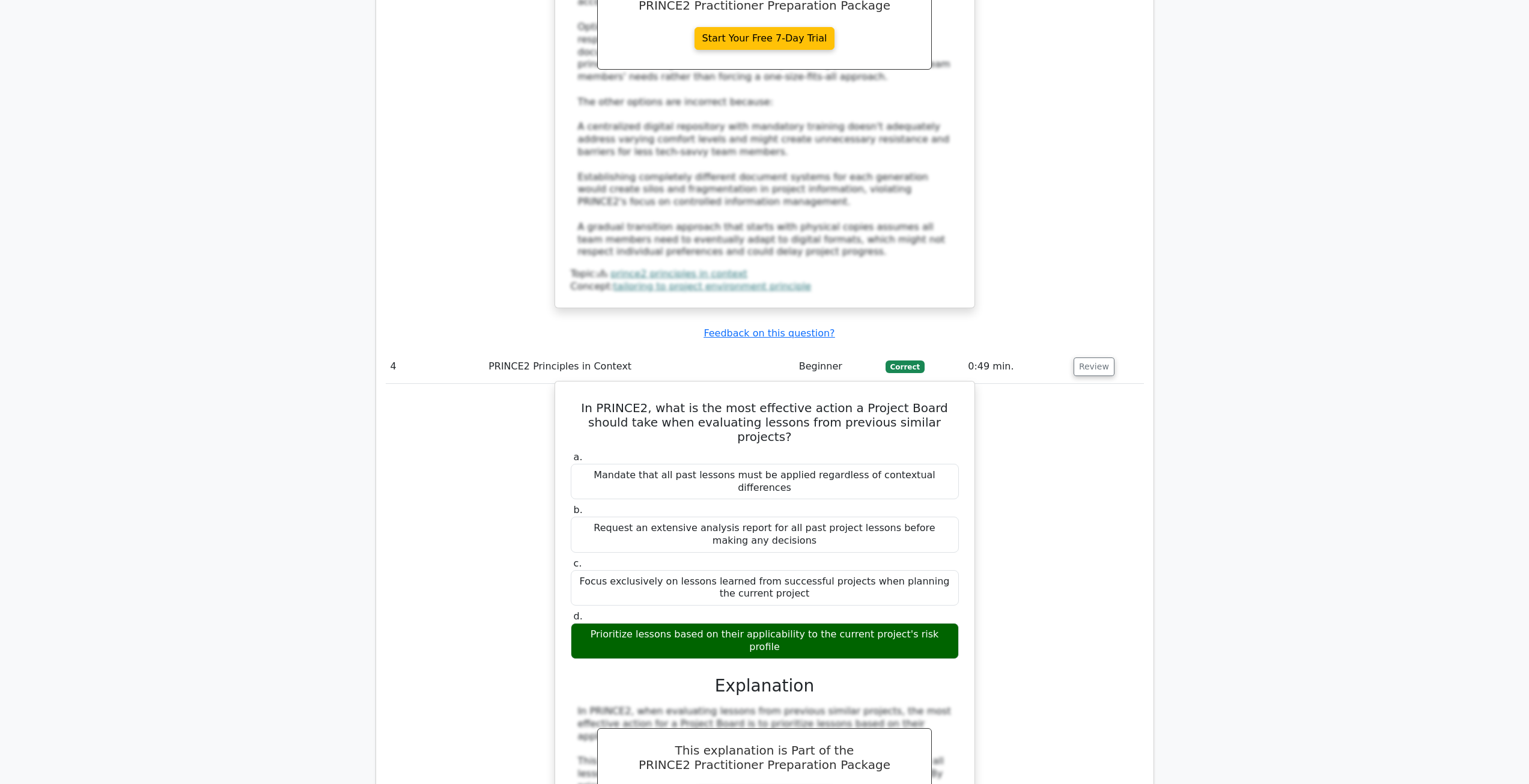
drag, startPoint x: 649, startPoint y: 279, endPoint x: 942, endPoint y: 479, distance: 354.8
click at [942, 479] on div "In PRINCE2, what is the most effective action a Project Board should take when …" at bounding box center [764, 723] width 410 height 676
copy div "what is the most effective action a Project Board should take when evaluating l…"
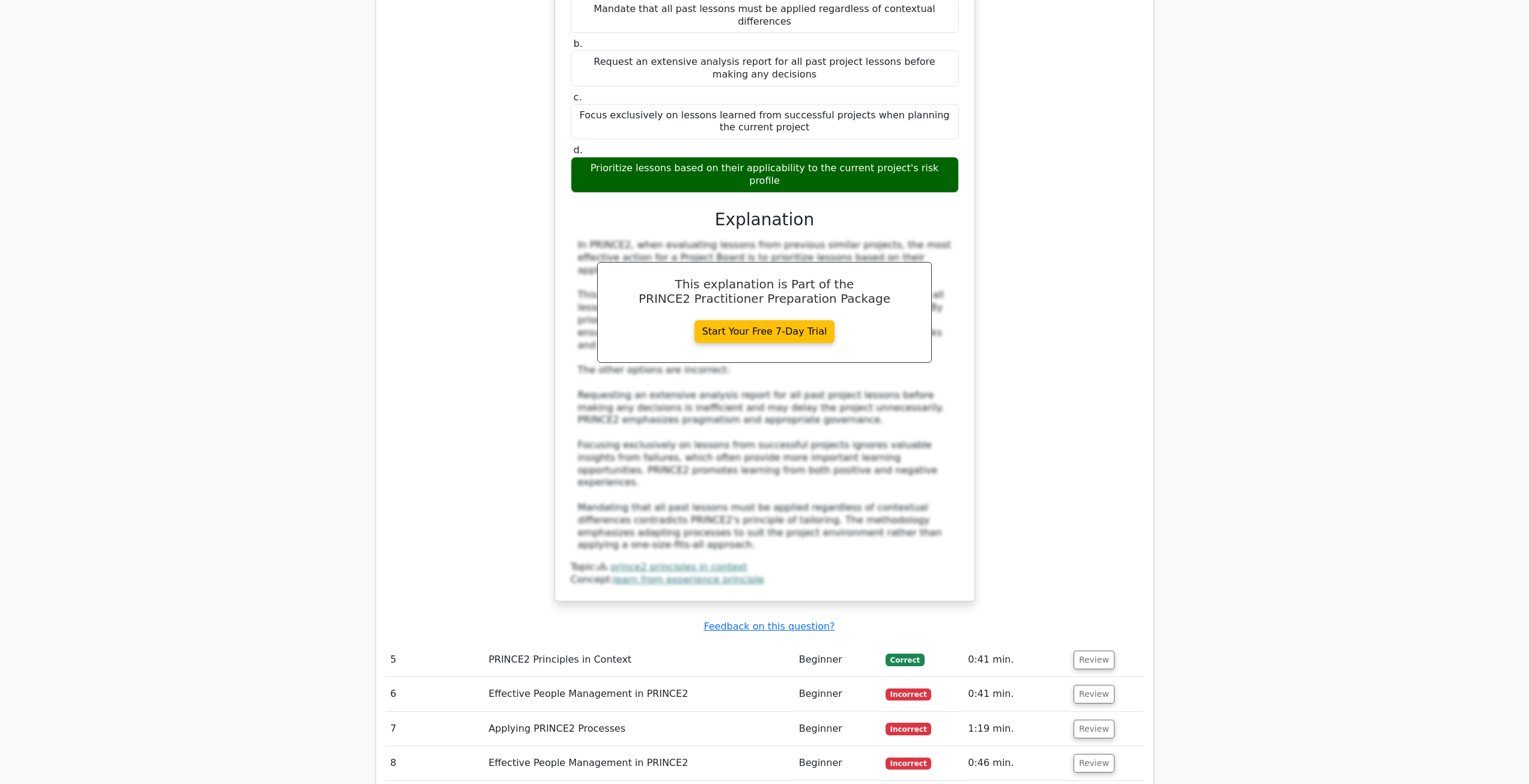
scroll to position [3578, 0]
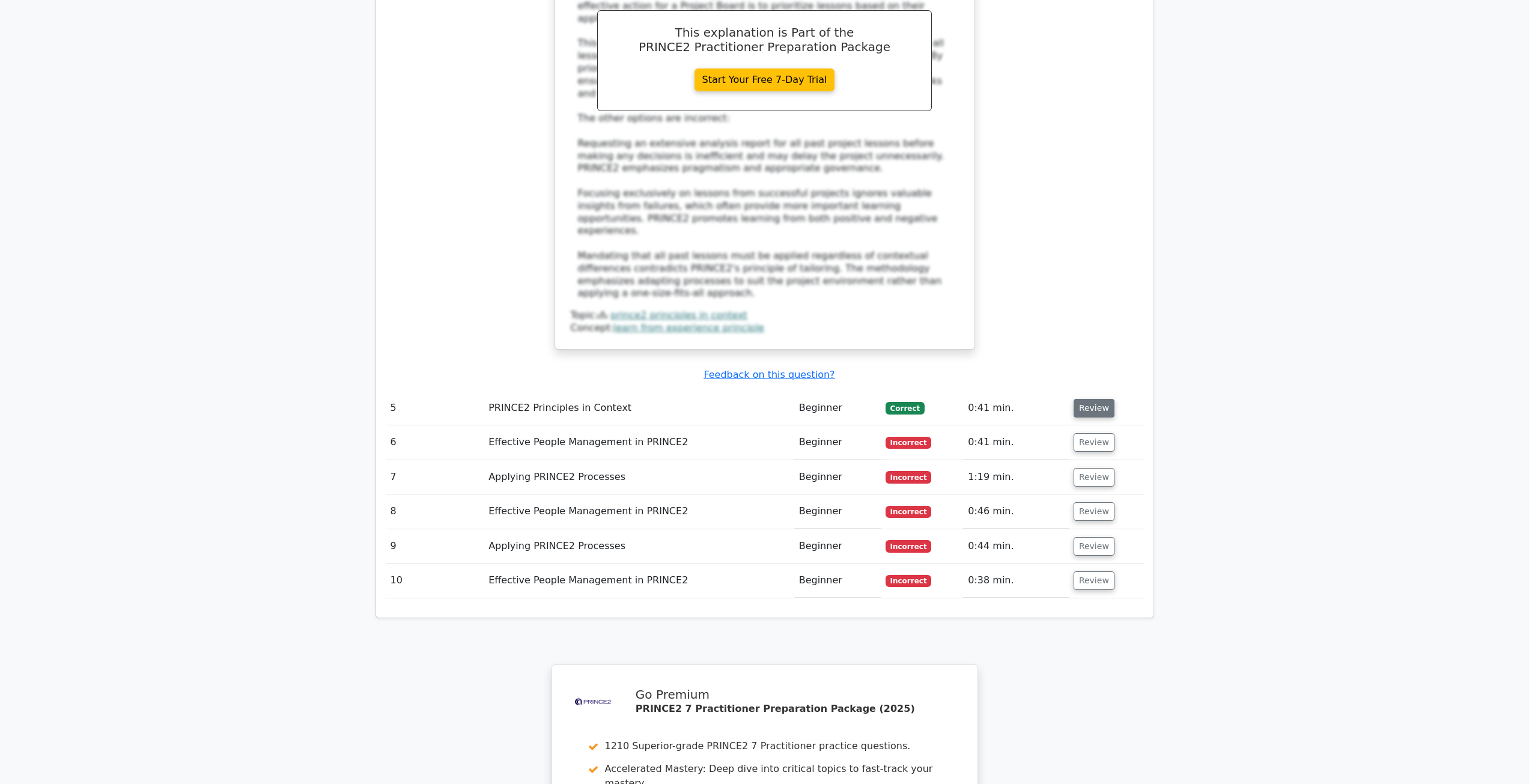
click at [1086, 399] on button "Review" at bounding box center [1094, 408] width 41 height 19
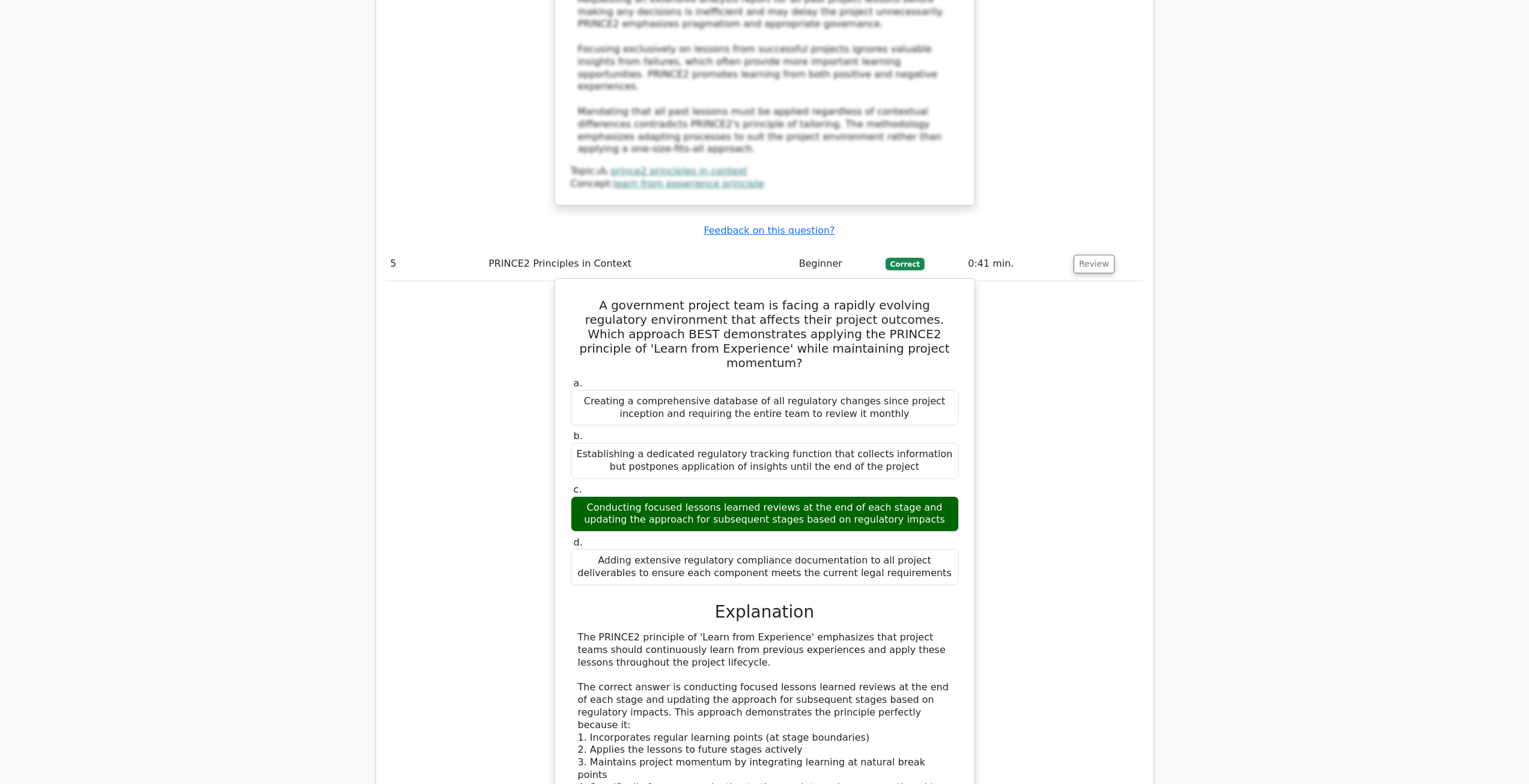
scroll to position [3698, 0]
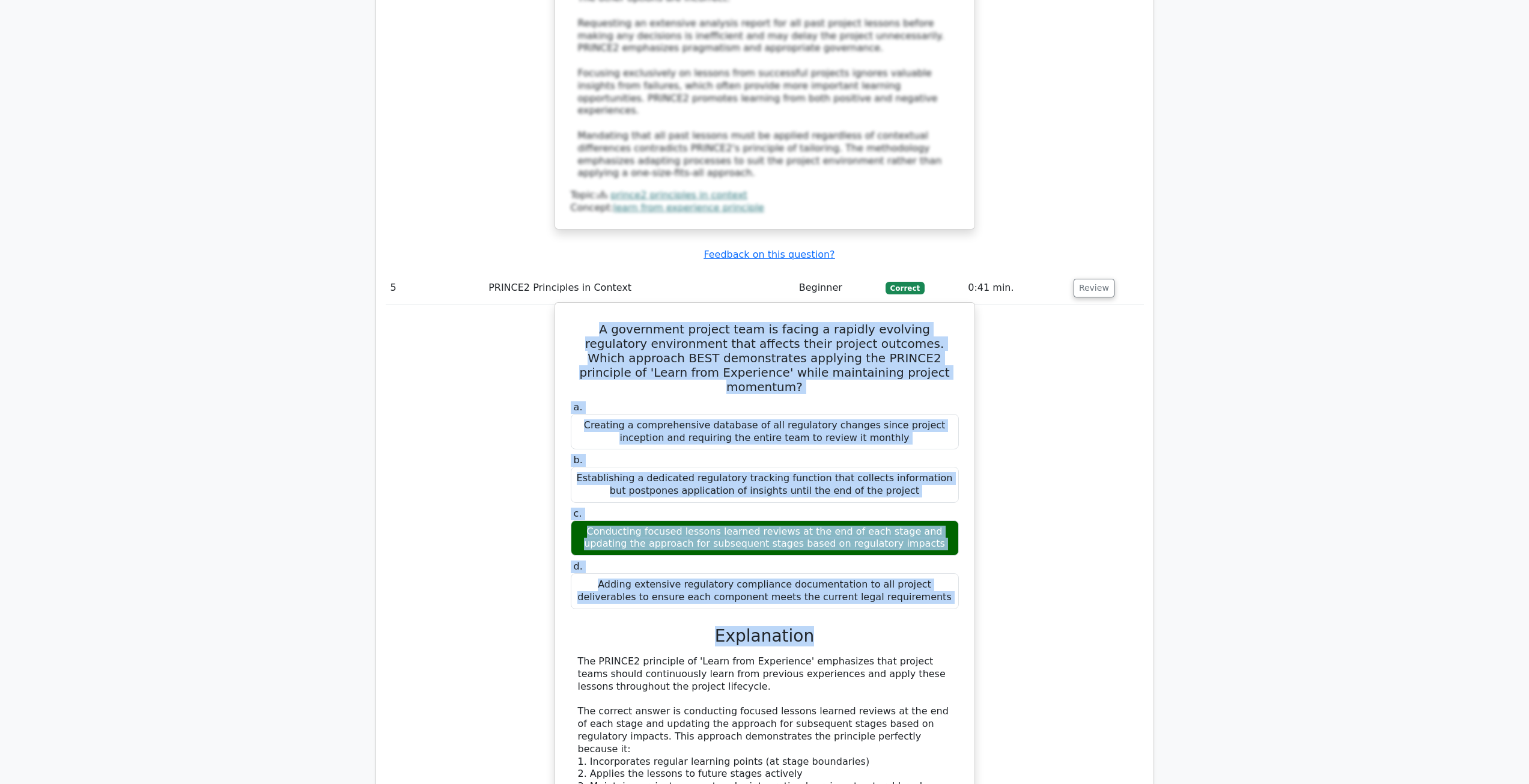
drag, startPoint x: 583, startPoint y: 129, endPoint x: 932, endPoint y: 402, distance: 443.1
click at [932, 402] on div "A government project team is facing a rapidly evolving regulatory environment t…" at bounding box center [764, 703] width 410 height 792
copy div "A government project team is facing a rapidly evolving regulatory environment t…"
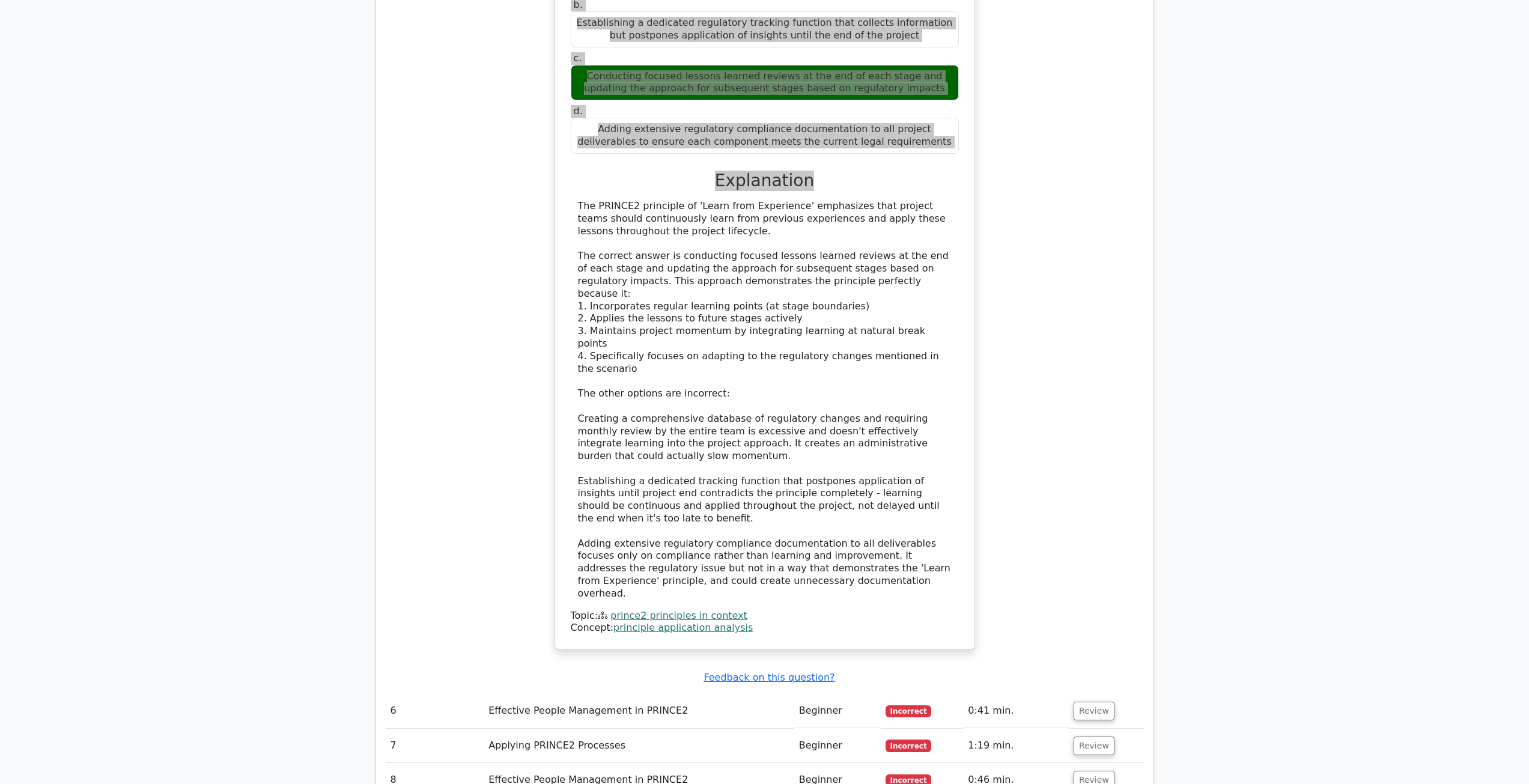
scroll to position [4238, 0]
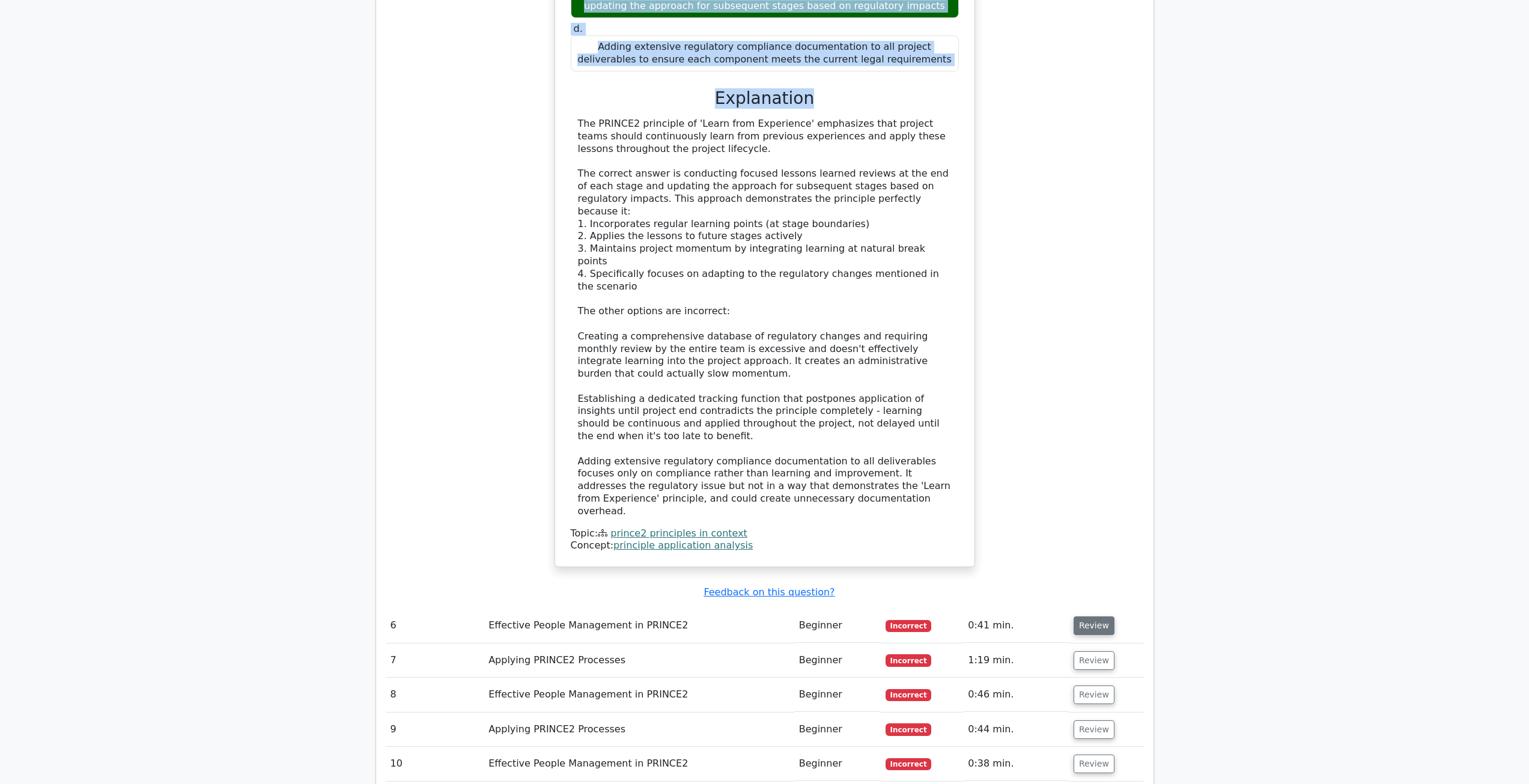
click at [1095, 616] on button "Review" at bounding box center [1094, 626] width 41 height 19
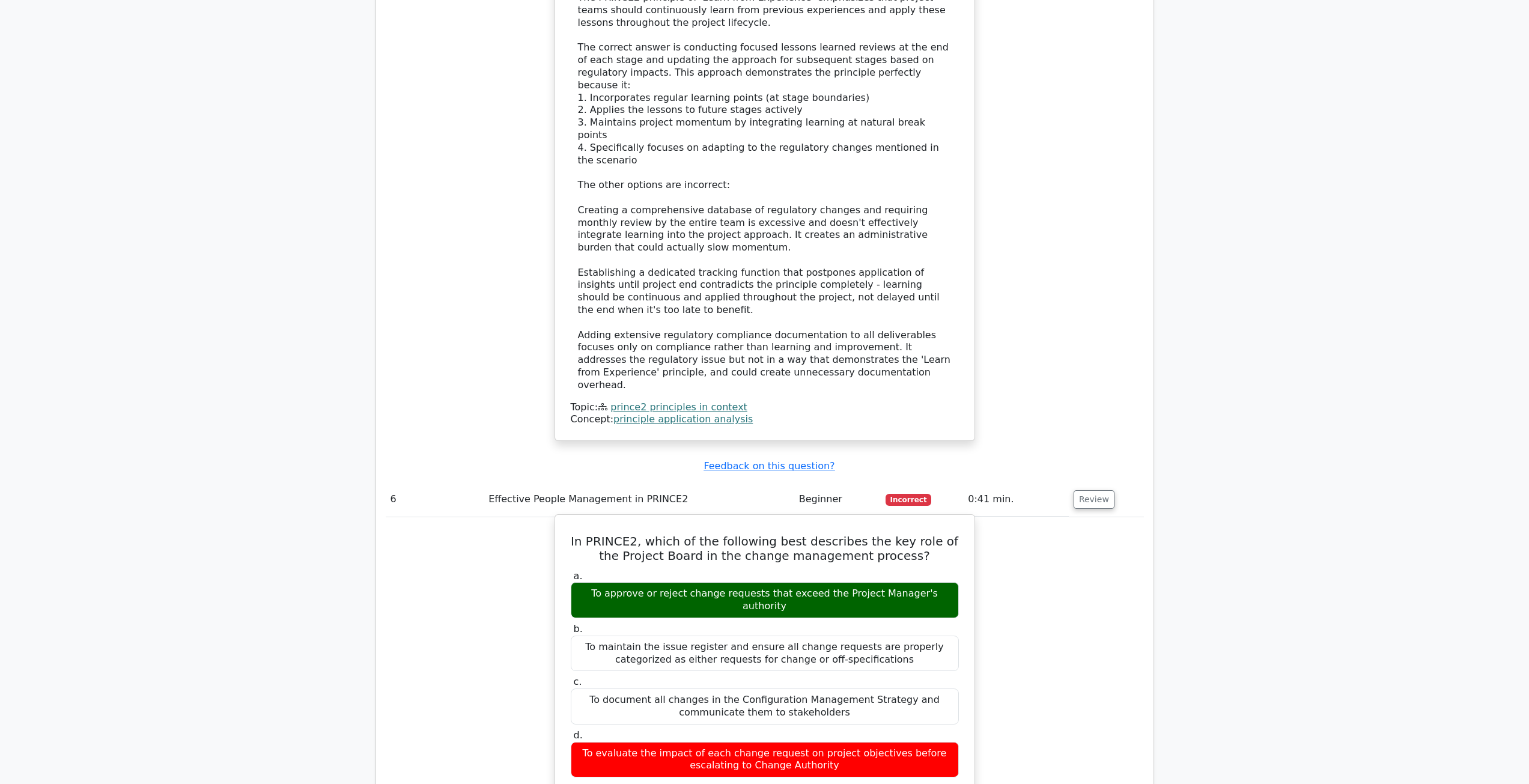
scroll to position [4479, 0]
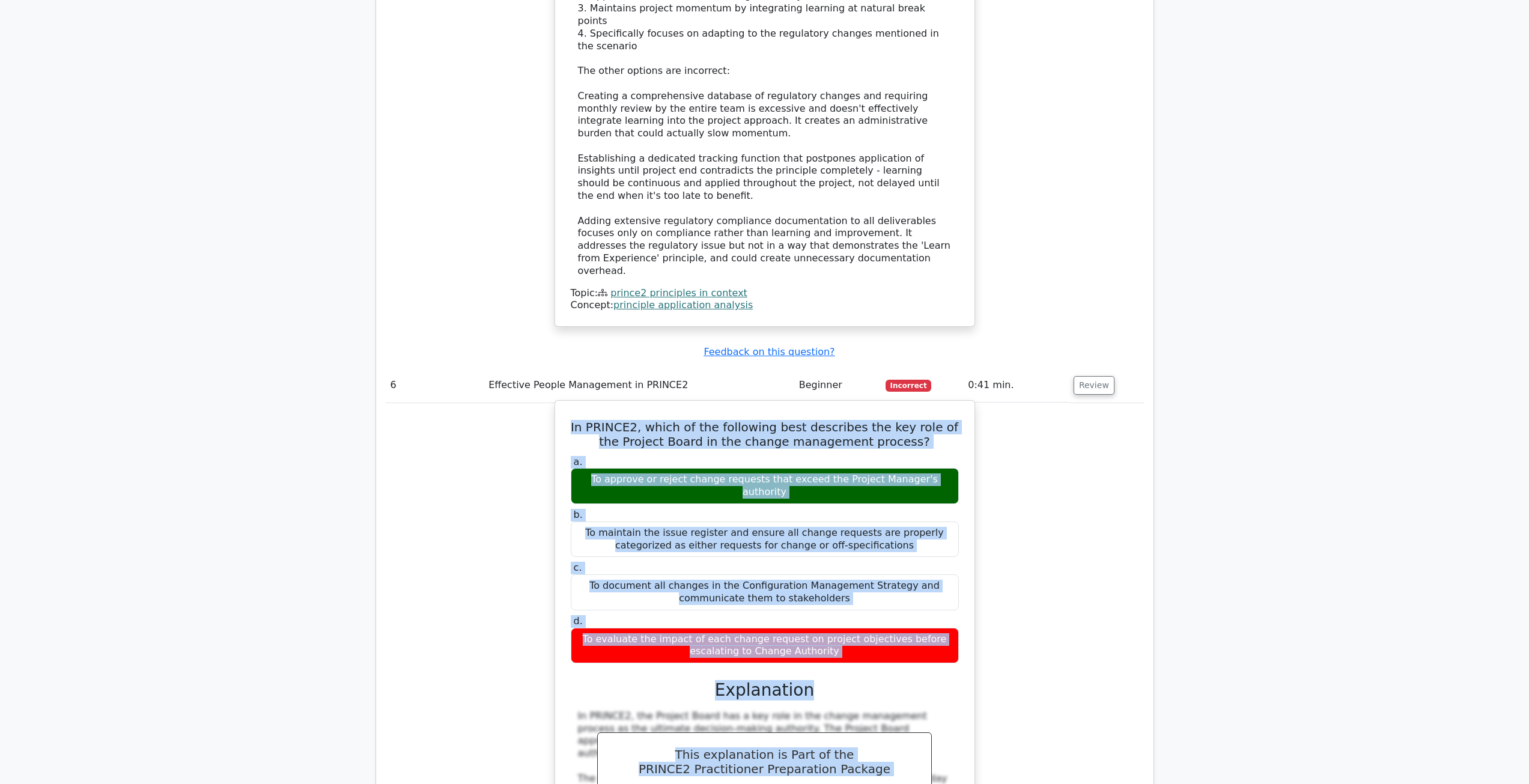
drag, startPoint x: 578, startPoint y: 154, endPoint x: 883, endPoint y: 400, distance: 391.8
click at [883, 406] on div "In PRINCE2, which of the following best describes the key role of the Project B…" at bounding box center [764, 723] width 410 height 636
copy div "In PRINCE2, which of the following best describes the key role of the Project B…"
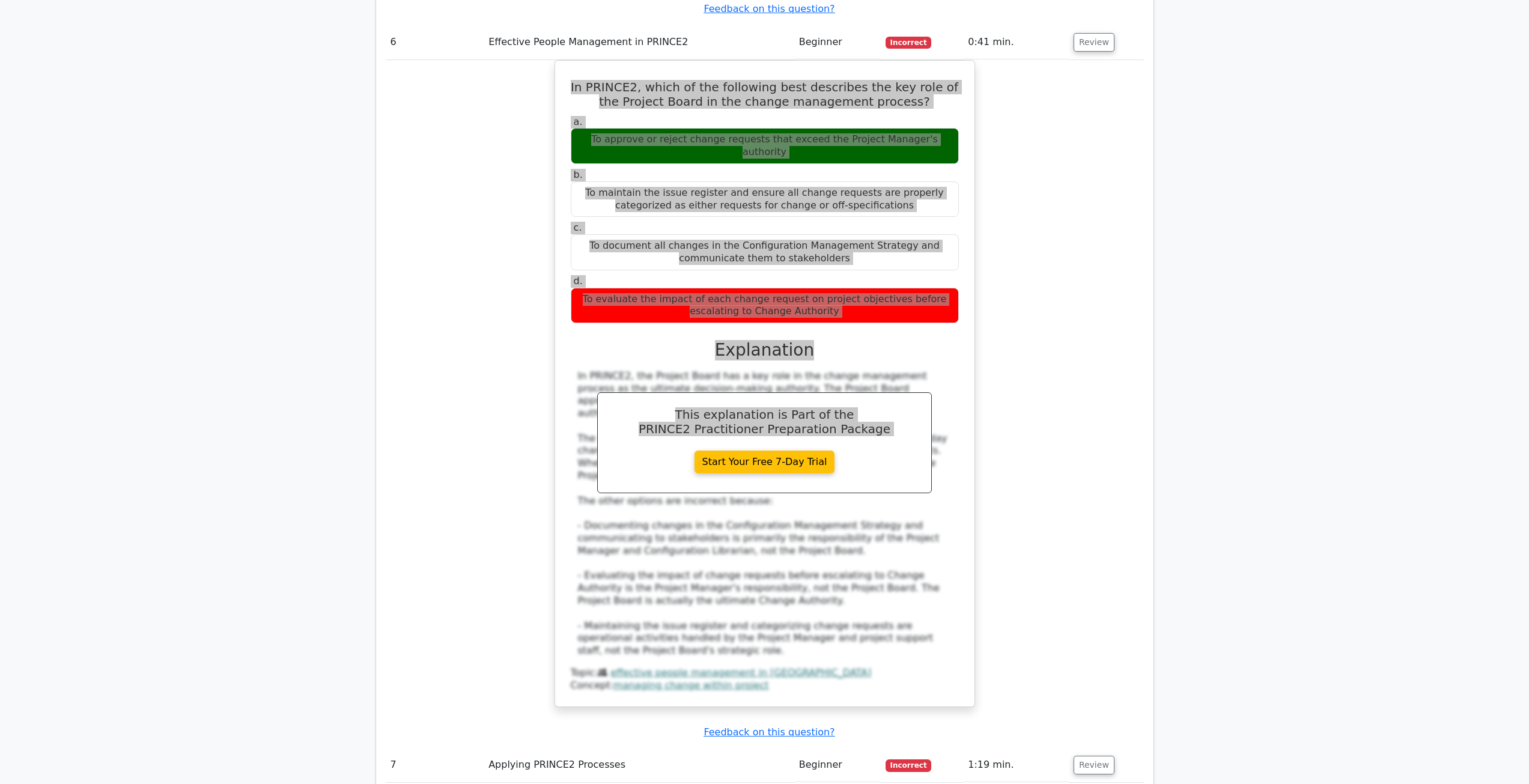
scroll to position [4839, 0]
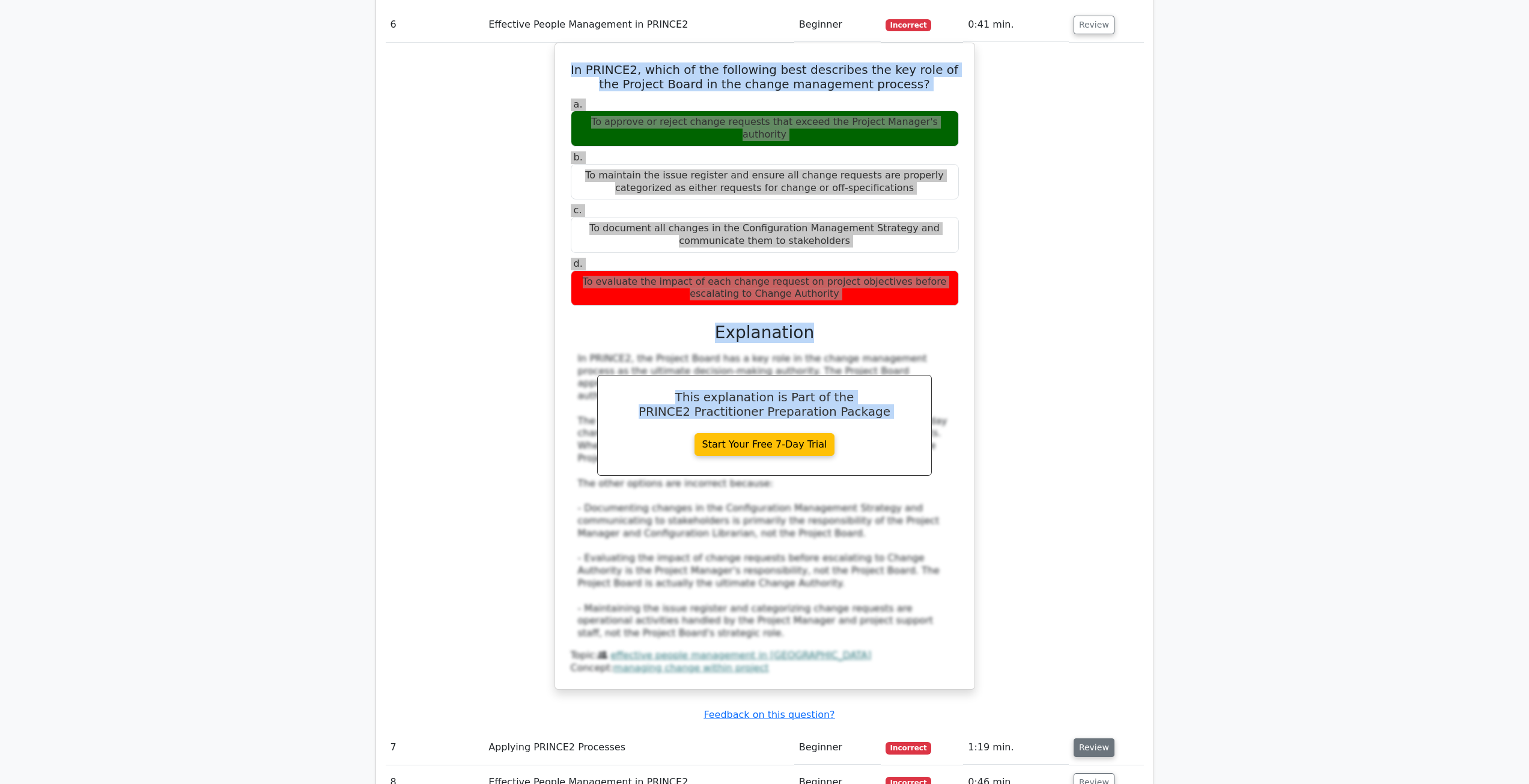
click at [1092, 738] on button "Review" at bounding box center [1094, 748] width 41 height 19
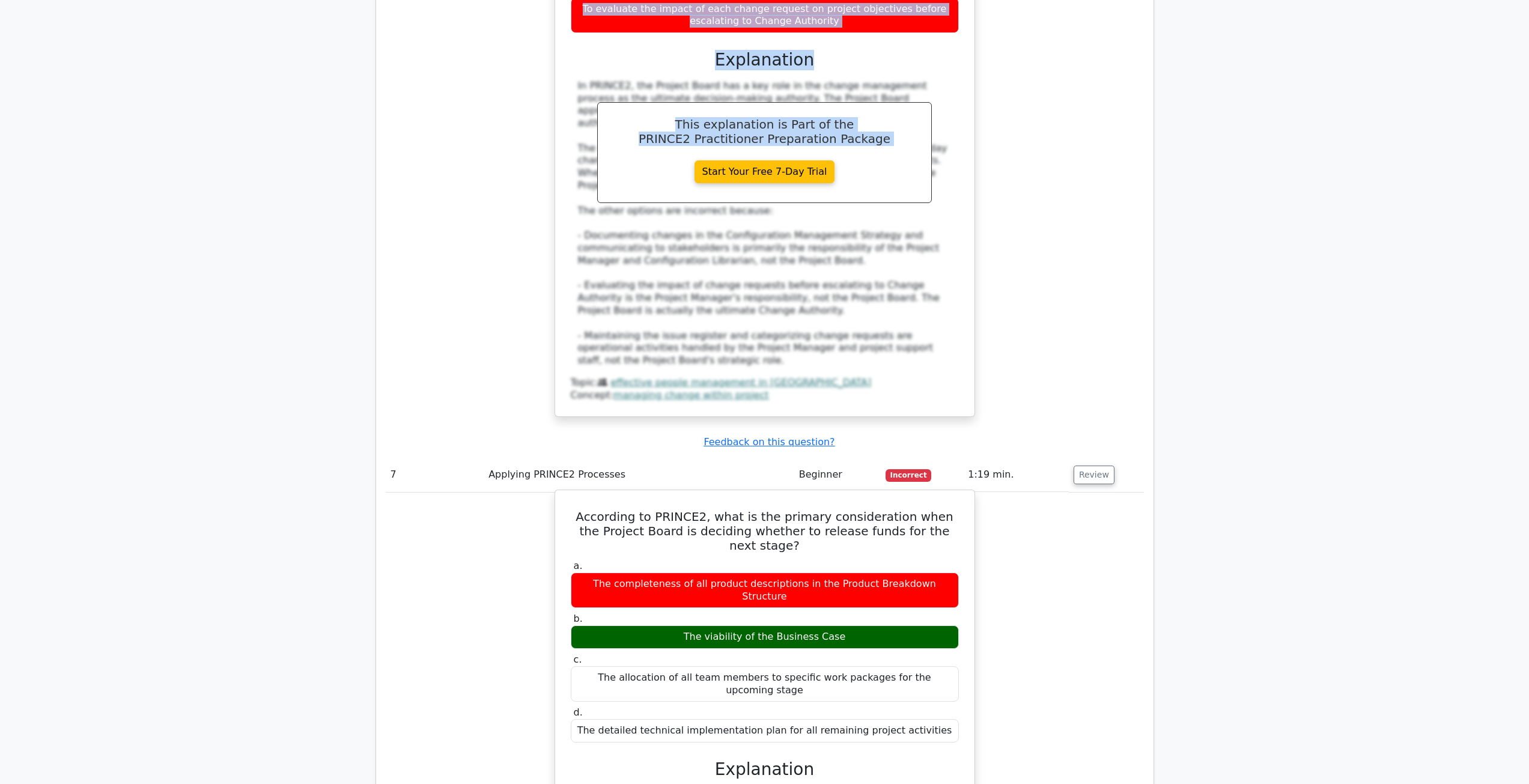
scroll to position [5139, 0]
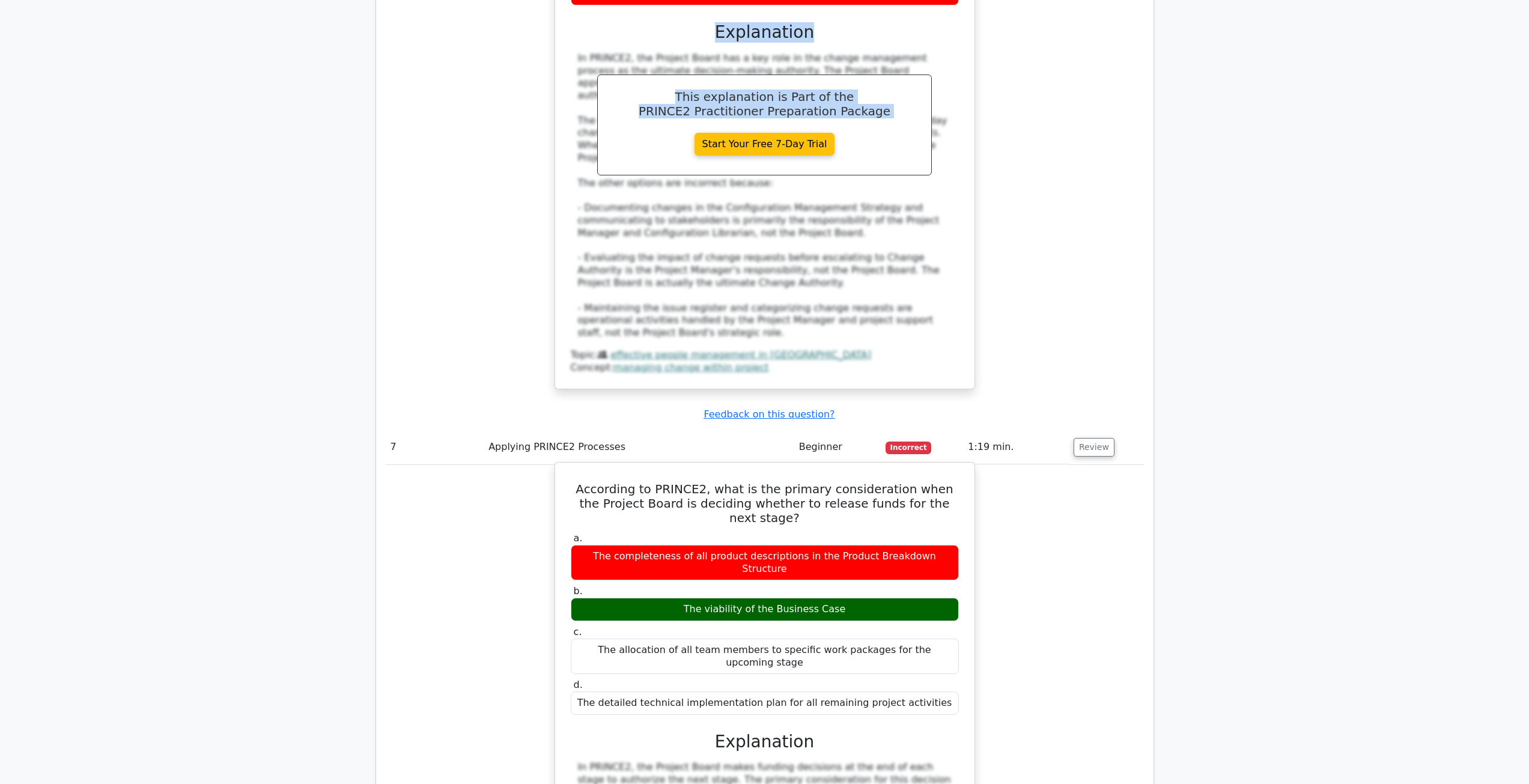
drag, startPoint x: 582, startPoint y: 175, endPoint x: 947, endPoint y: 361, distance: 409.7
click at [947, 467] on div "According to PRINCE2, what is the primary consideration when the Project Board …" at bounding box center [764, 774] width 410 height 614
copy div "According to PRINCE2, what is the primary consideration when the Project Board …"
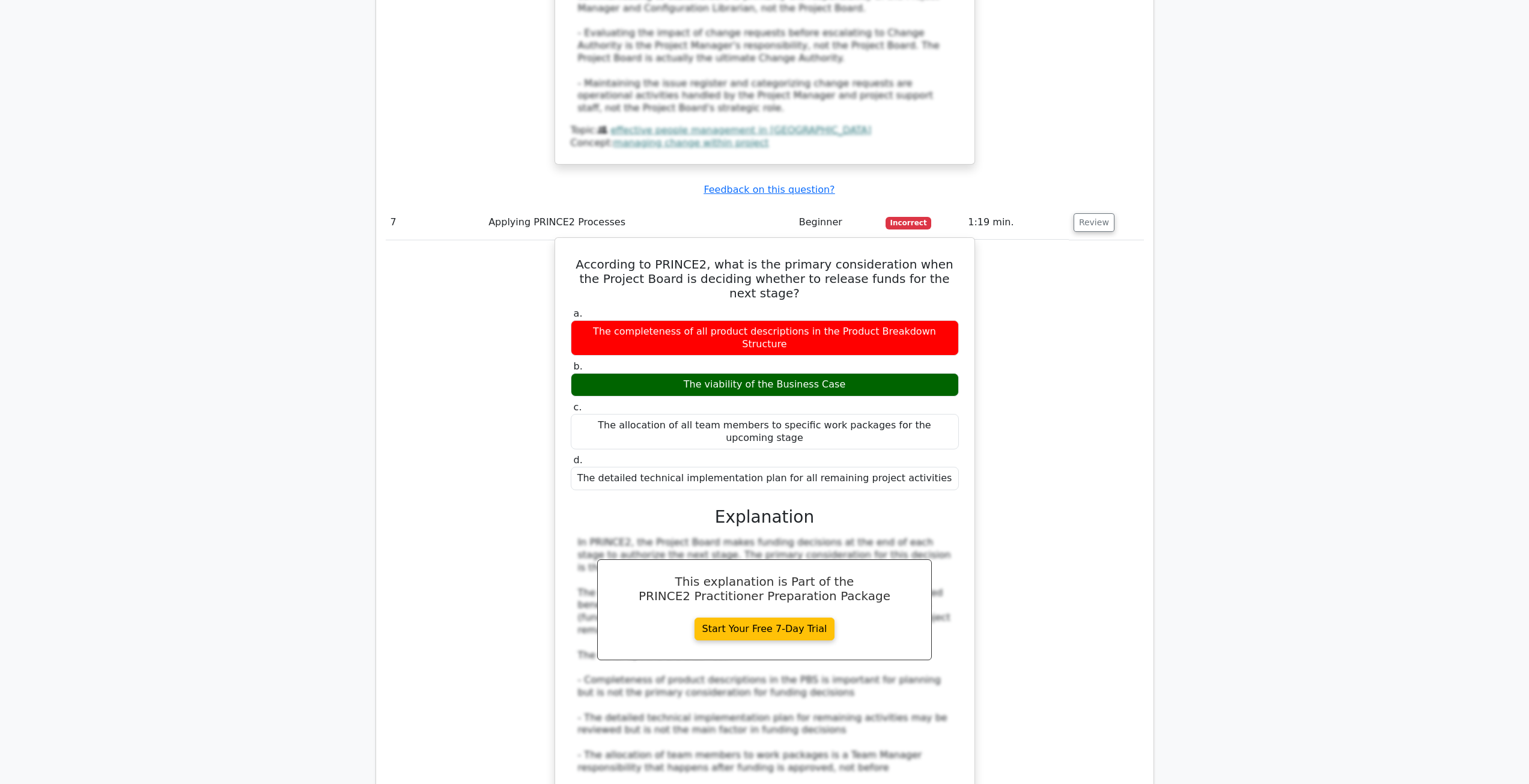
scroll to position [5440, 0]
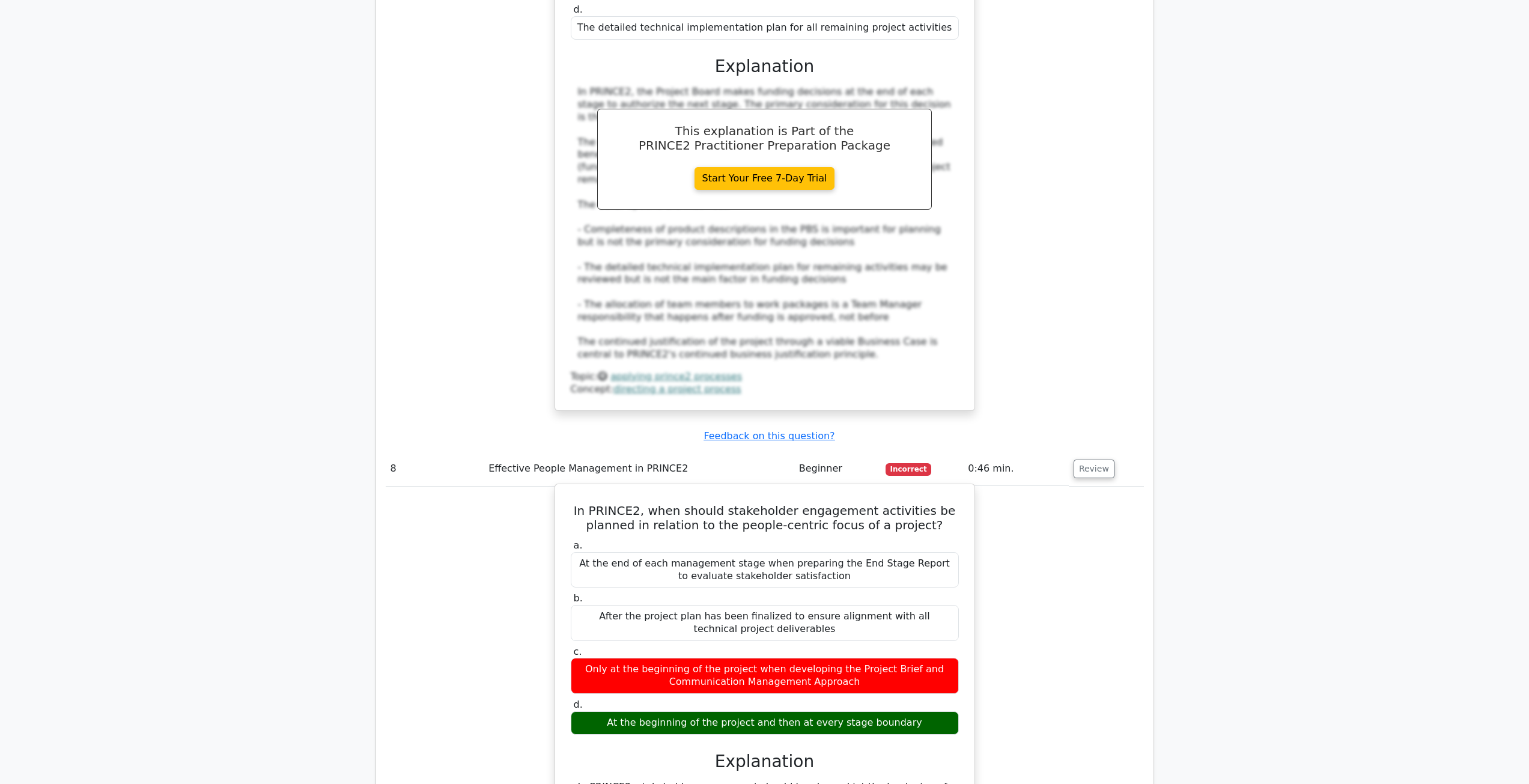
scroll to position [5921, 0]
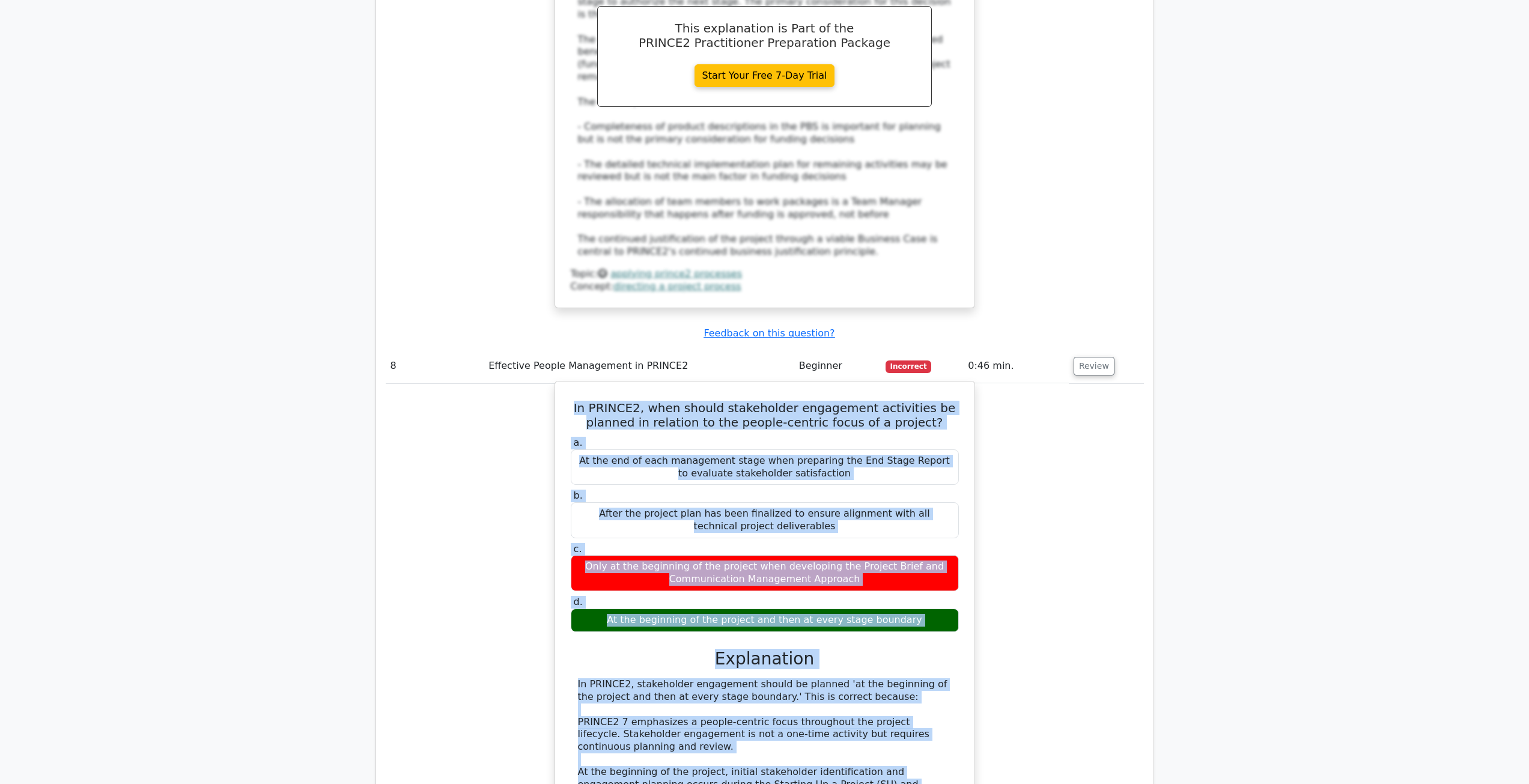
drag, startPoint x: 594, startPoint y: 60, endPoint x: 903, endPoint y: 654, distance: 669.6
click at [903, 654] on div "In PRINCE2, when should stakeholder engagement activities be planned in relatio…" at bounding box center [764, 723] width 410 height 673
copy div "In PRINCE2, when should stakeholder engagement activities be planned in relatio…"
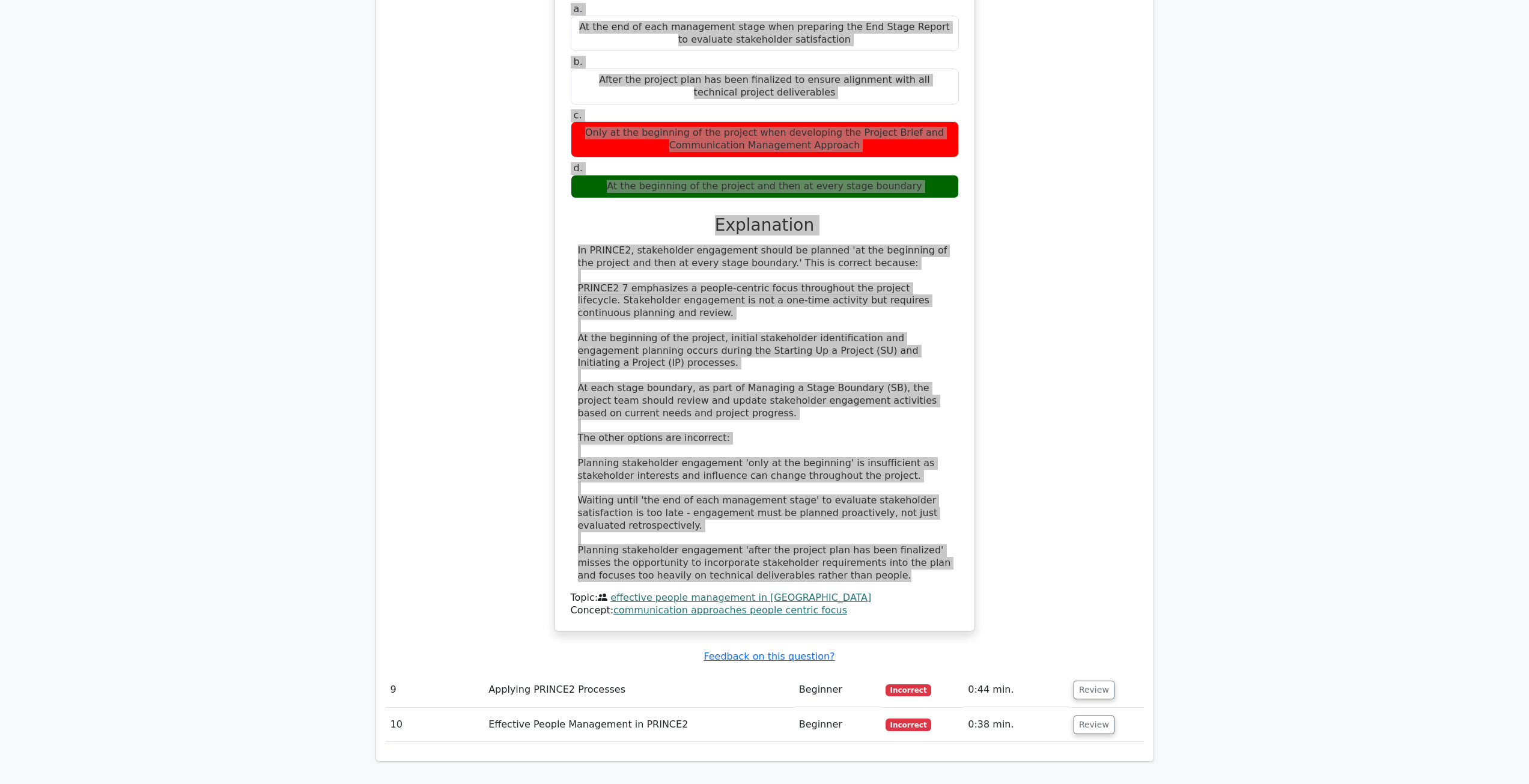
scroll to position [6539, 0]
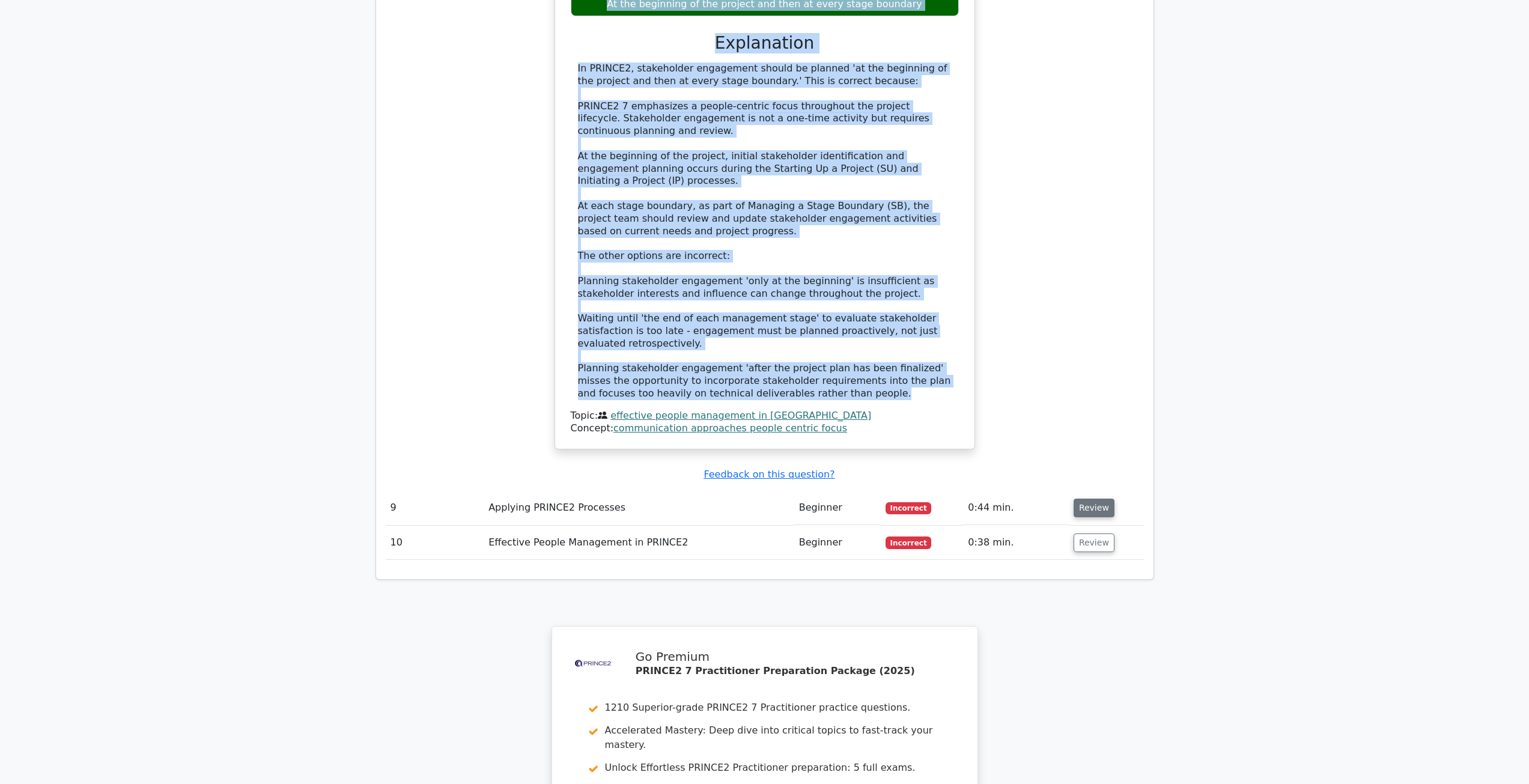
click at [1094, 498] on button "Review" at bounding box center [1094, 508] width 41 height 19
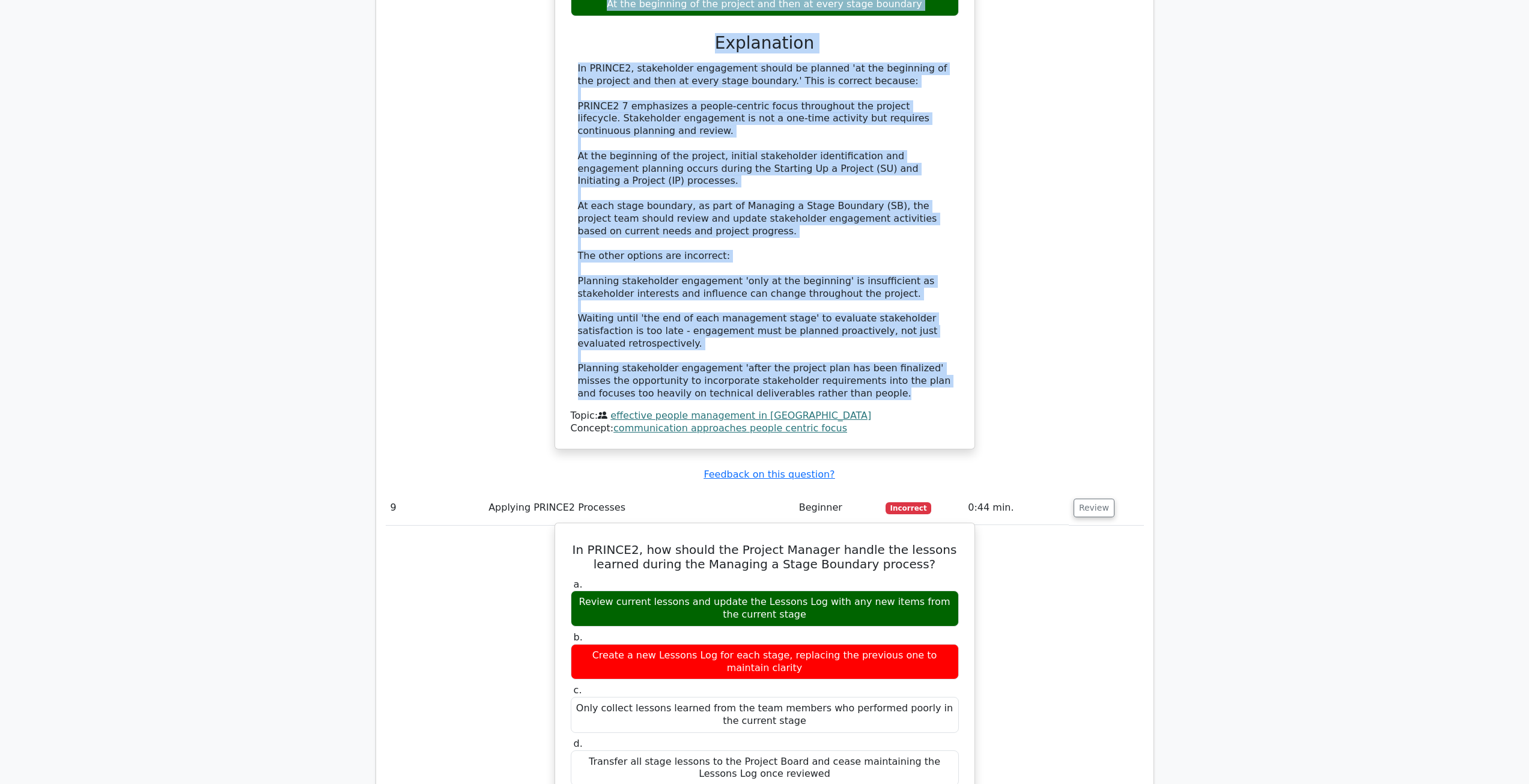
drag, startPoint x: 589, startPoint y: 184, endPoint x: 842, endPoint y: 422, distance: 347.4
copy div "In PRINCE2, how should the Project Manager handle the lessons learned during th…"
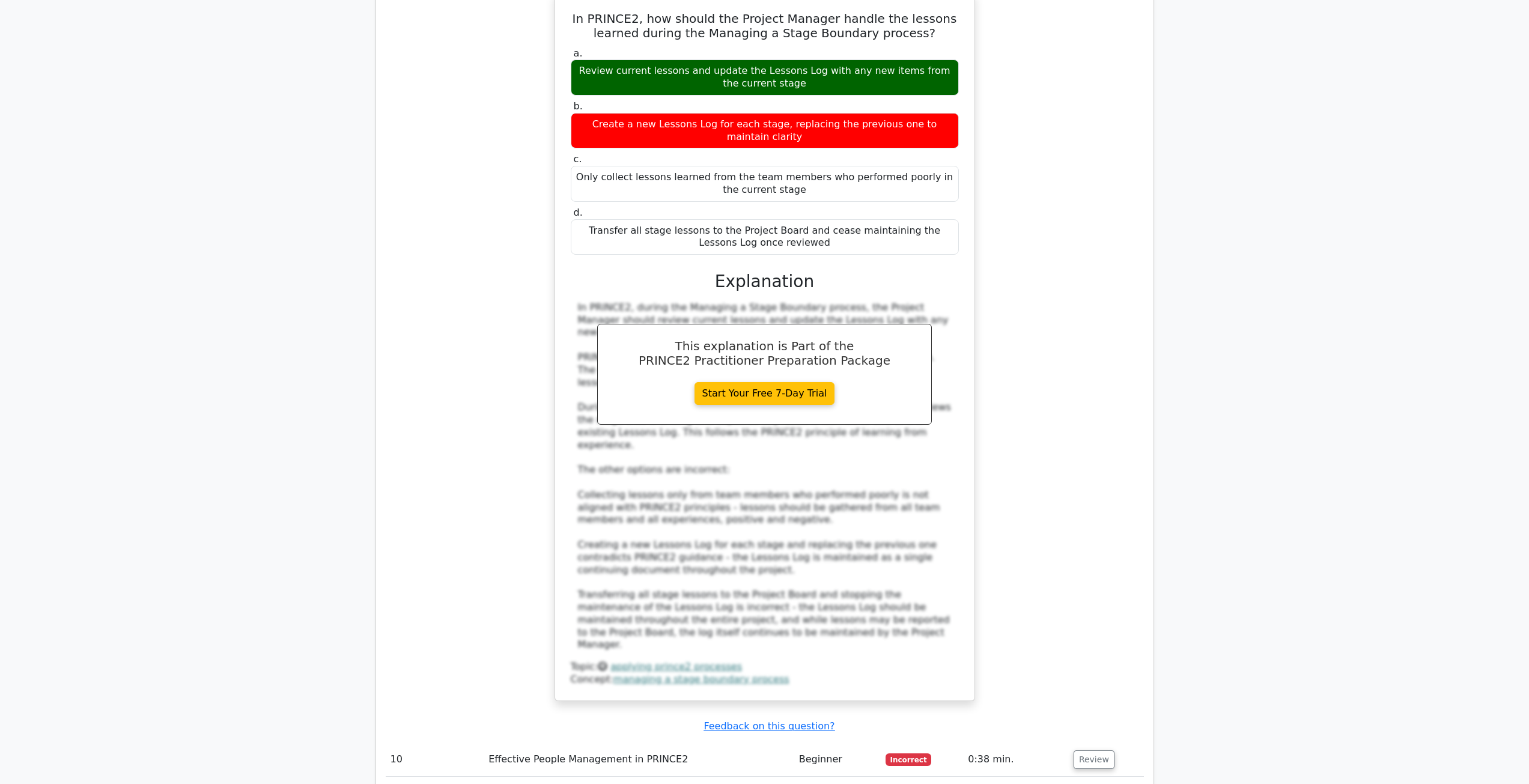
scroll to position [7079, 0]
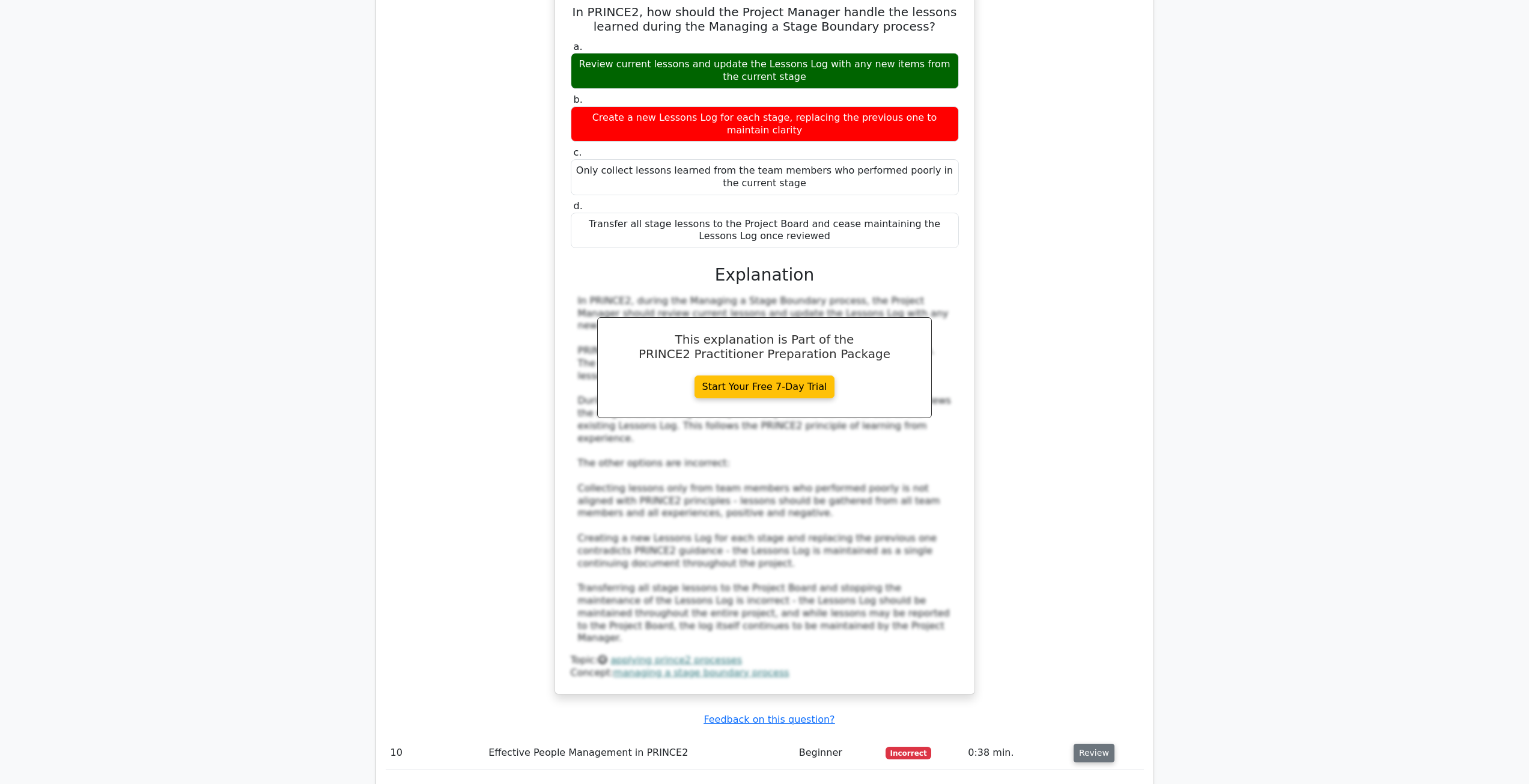
click at [1093, 743] on button "Review" at bounding box center [1094, 753] width 41 height 19
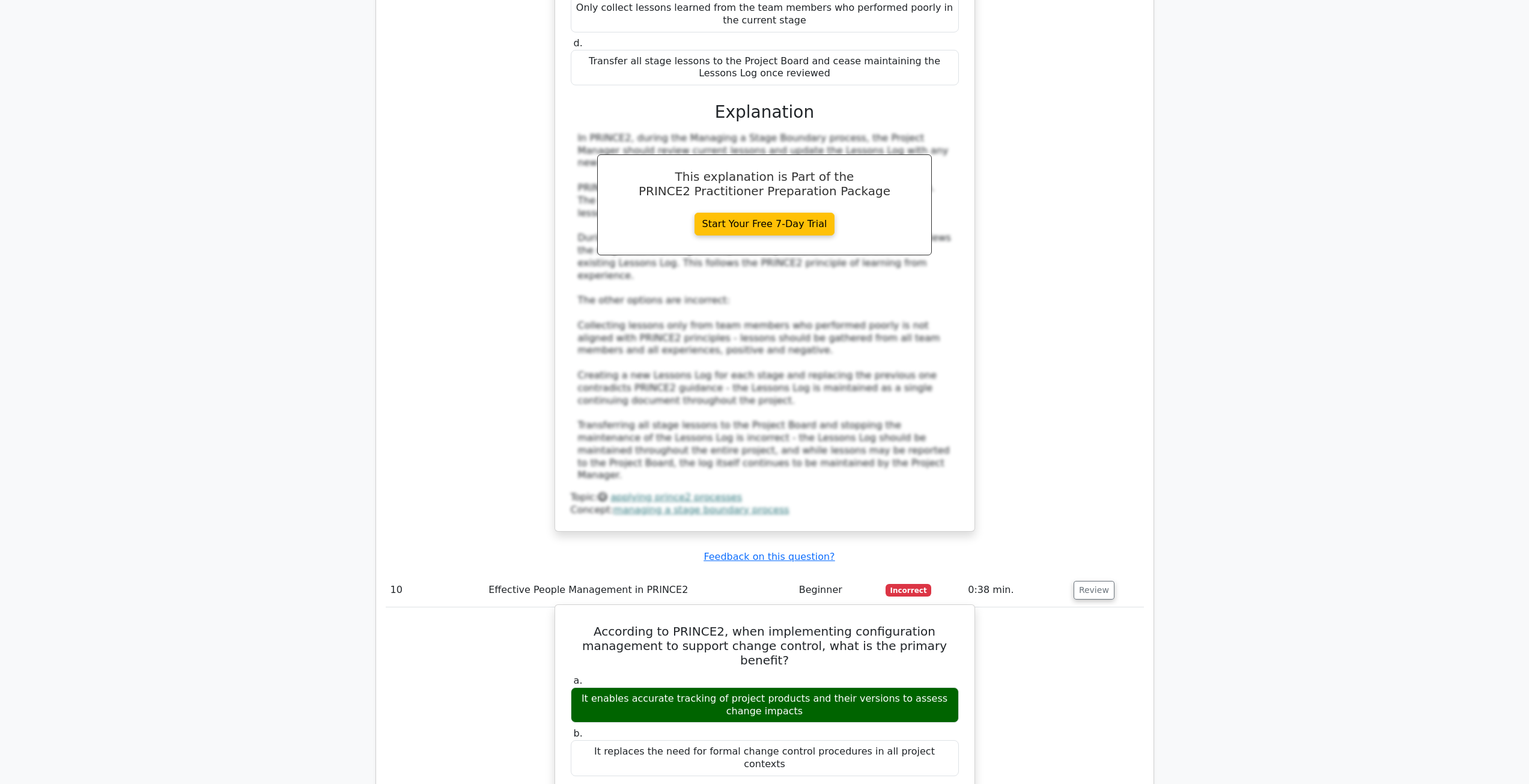
scroll to position [7320, 0]
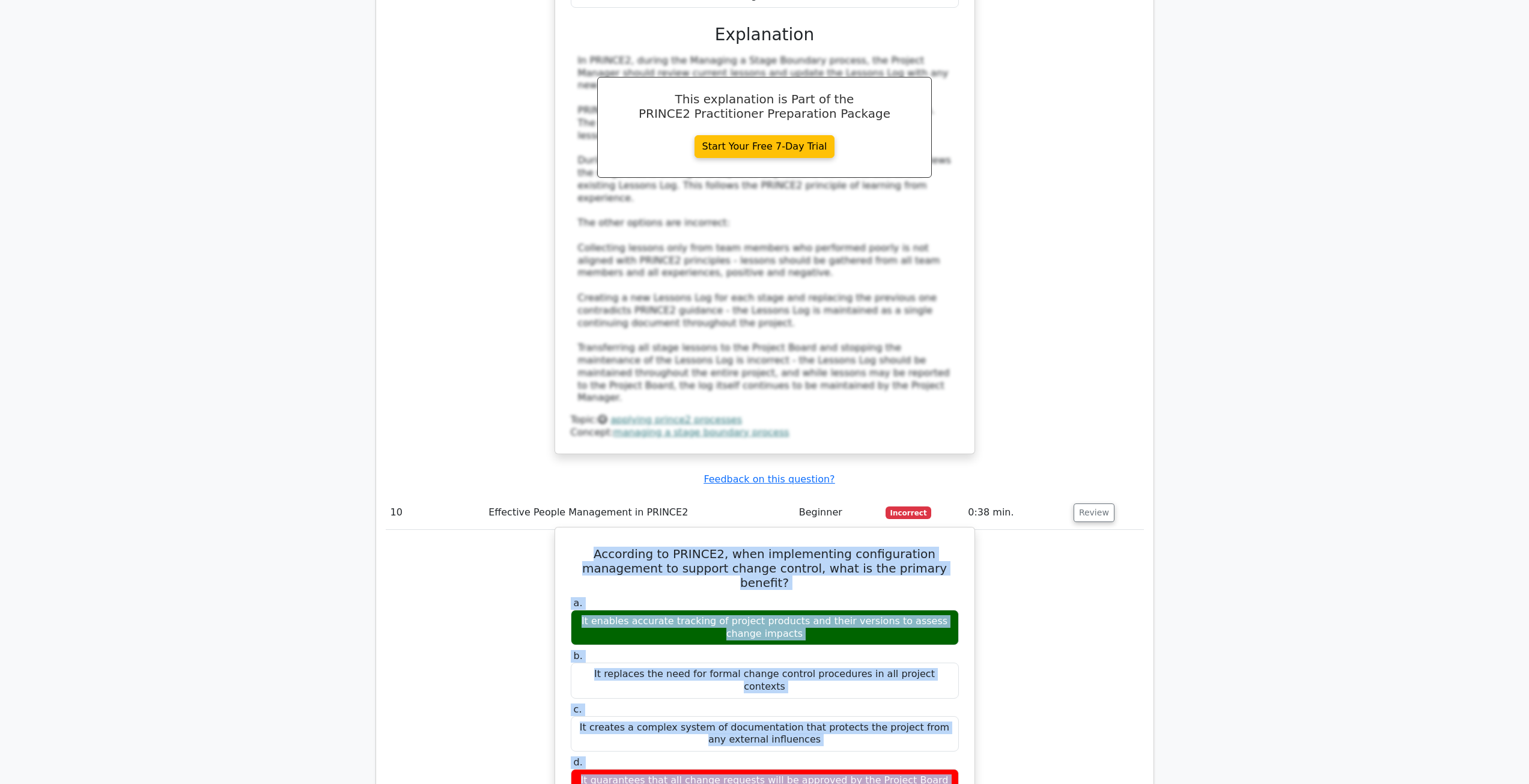
drag, startPoint x: 571, startPoint y: 170, endPoint x: 858, endPoint y: 406, distance: 371.6
copy div "According to PRINCE2, when implementing configuration management to support cha…"
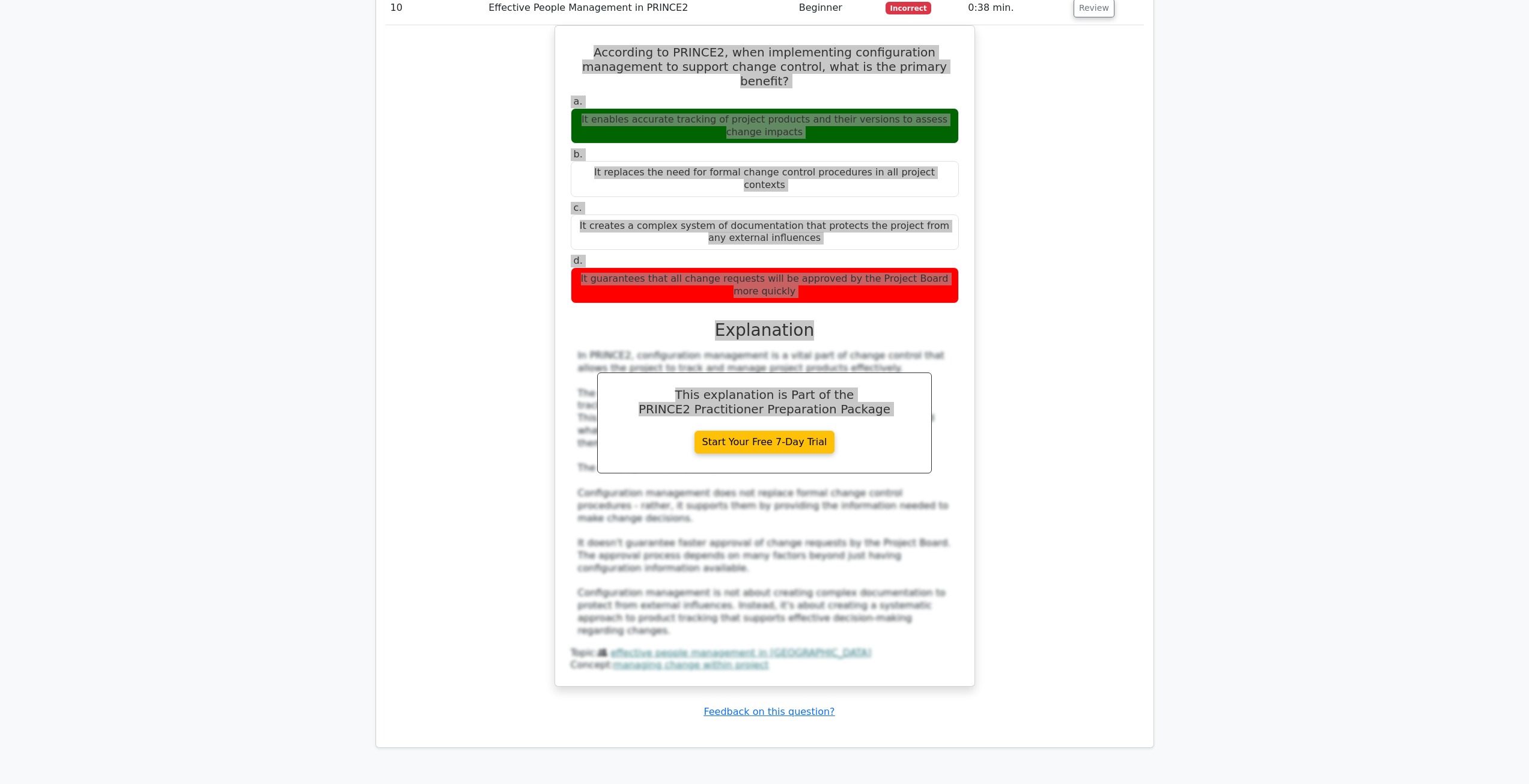
scroll to position [7903, 0]
